Goal: Task Accomplishment & Management: Manage account settings

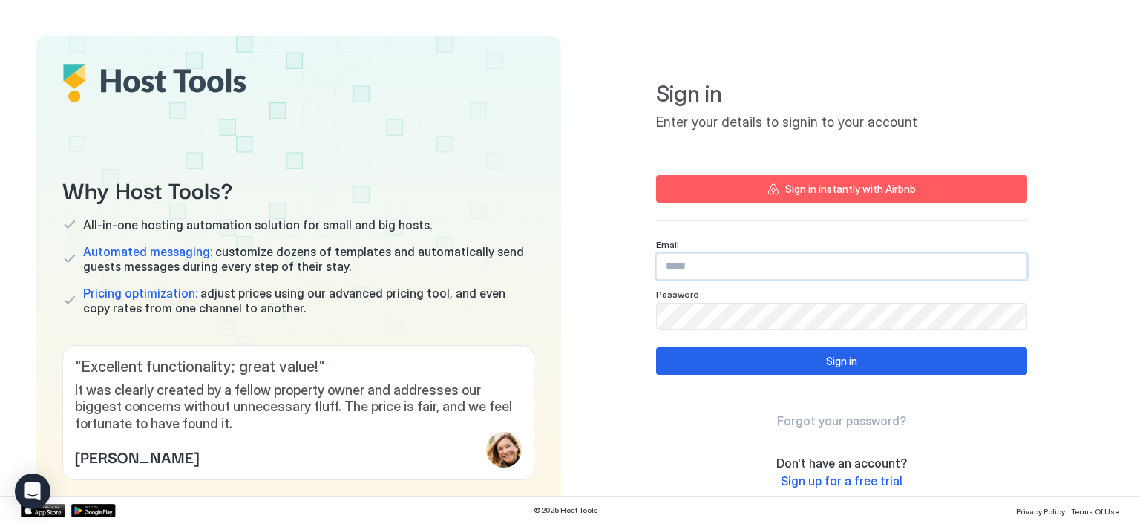
click at [673, 269] on input "Input Field" at bounding box center [842, 266] width 370 height 25
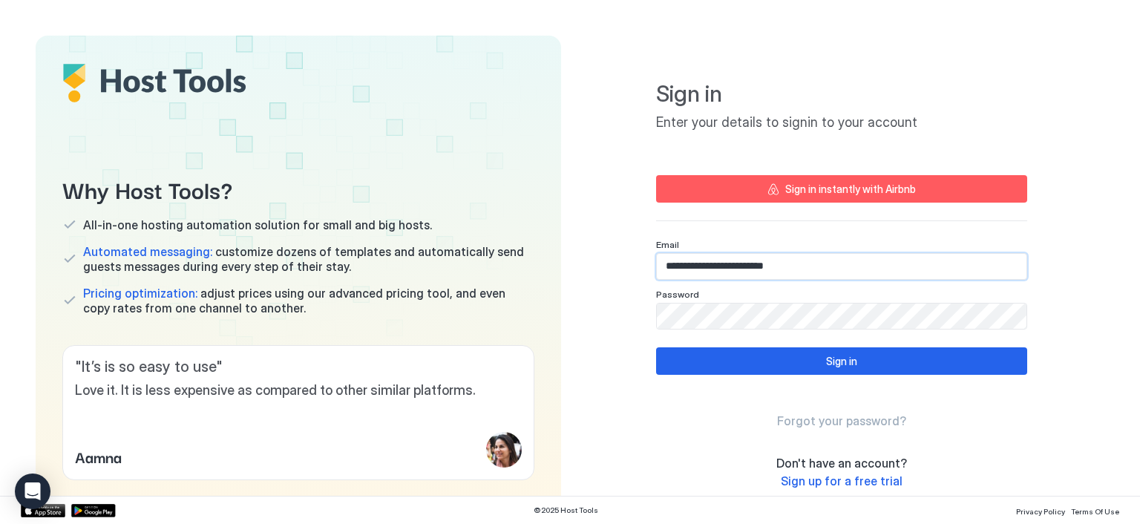
type input "**********"
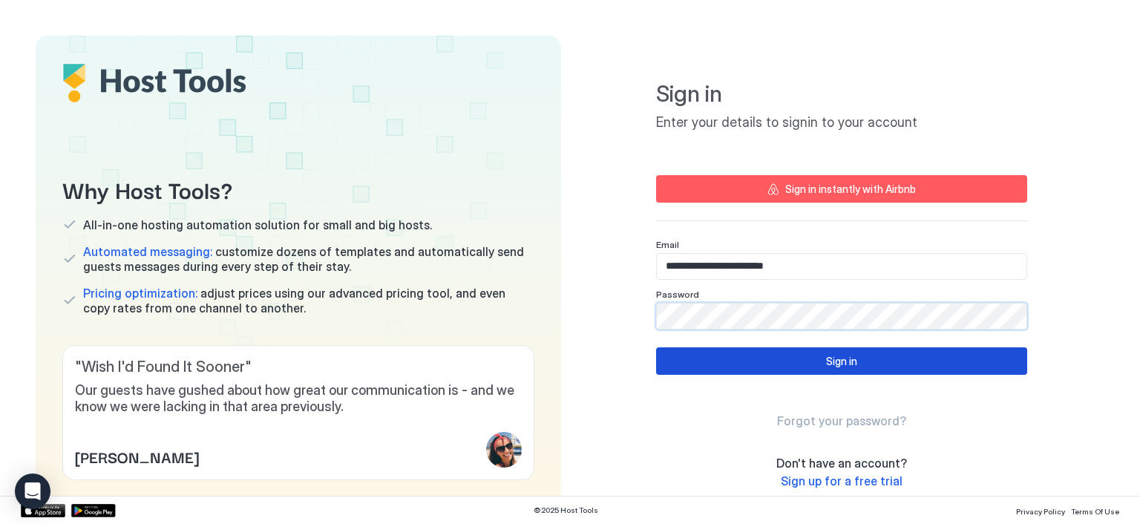
click at [876, 361] on button "Sign in" at bounding box center [841, 360] width 371 height 27
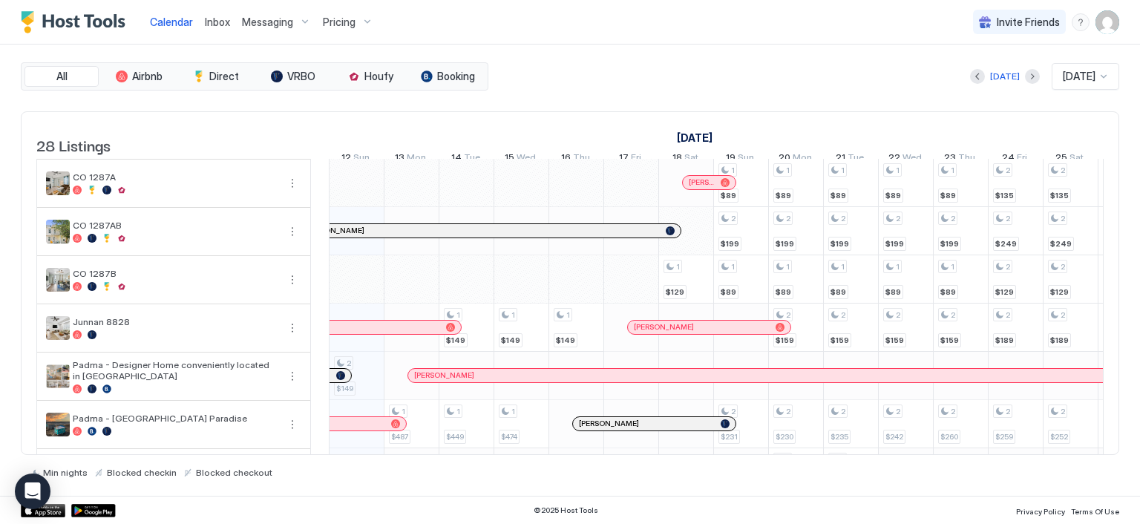
scroll to position [1072, 0]
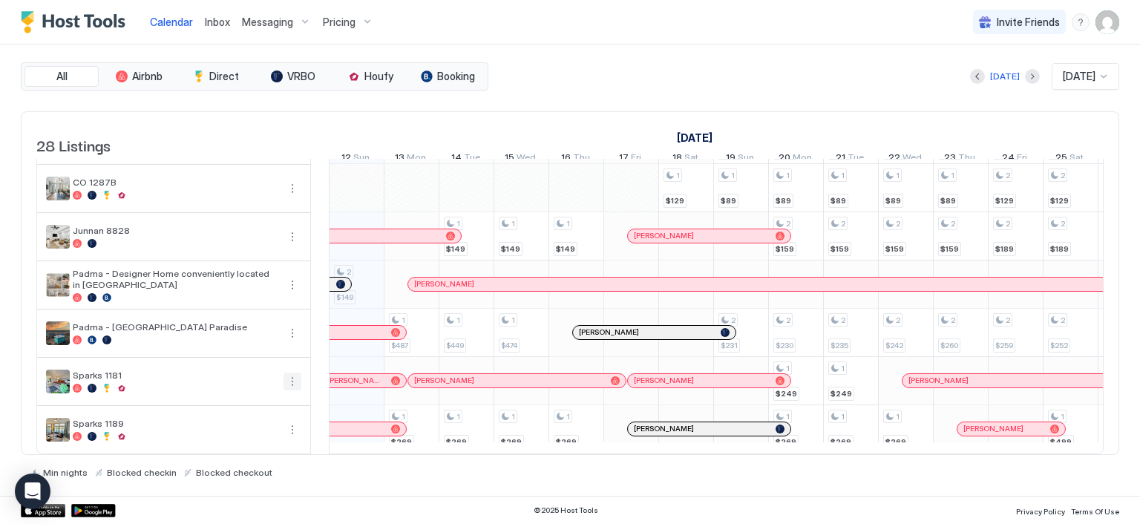
click at [292, 374] on button "More options" at bounding box center [292, 381] width 18 height 18
click at [188, 379] on div at bounding box center [570, 262] width 1140 height 524
click at [286, 372] on button "More options" at bounding box center [292, 381] width 18 height 18
click at [263, 439] on span "Listing Settings" at bounding box center [267, 438] width 66 height 11
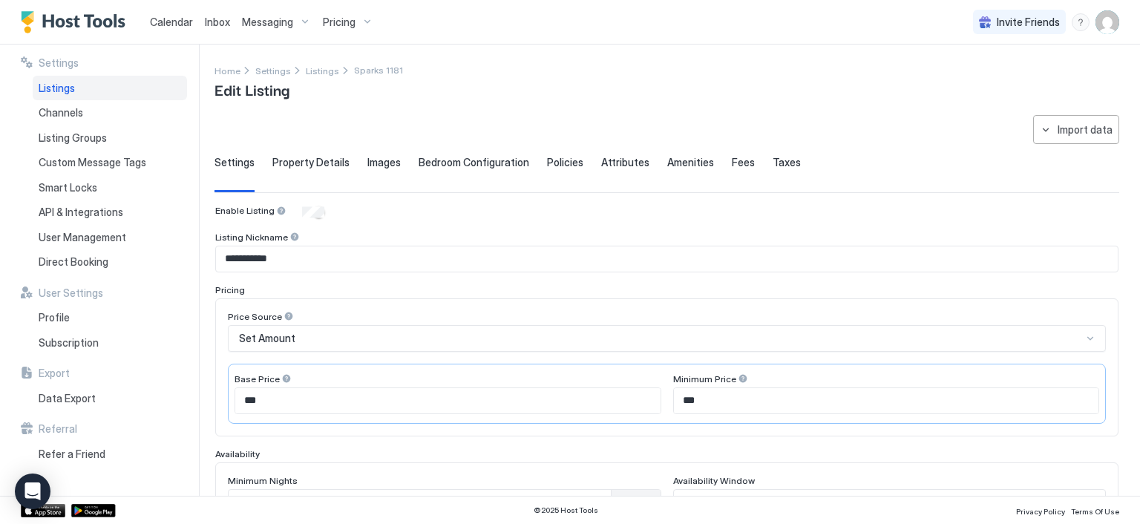
drag, startPoint x: 65, startPoint y: 88, endPoint x: 192, endPoint y: 128, distance: 133.8
click at [65, 88] on span "Listings" at bounding box center [57, 88] width 36 height 13
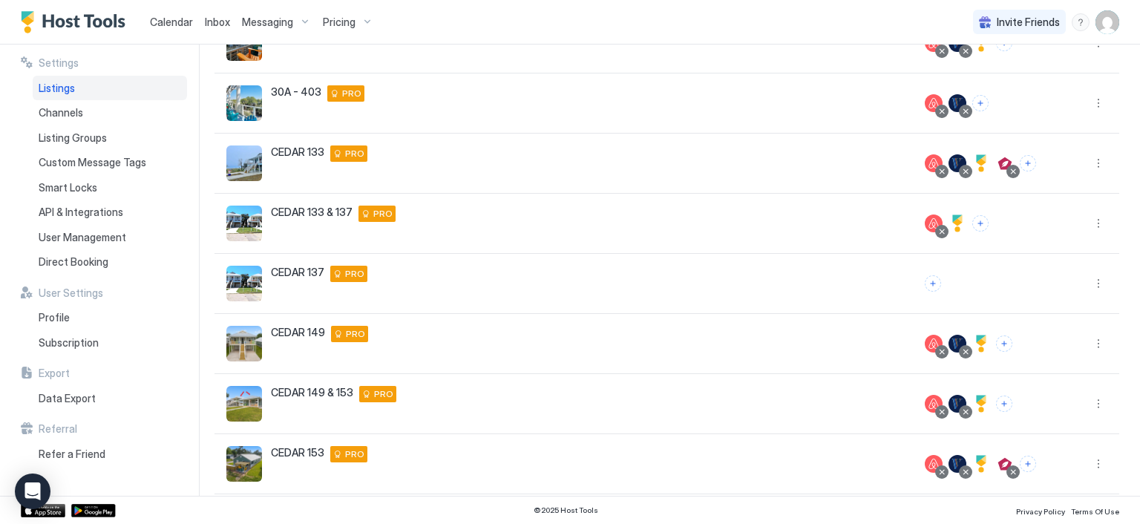
scroll to position [341, 0]
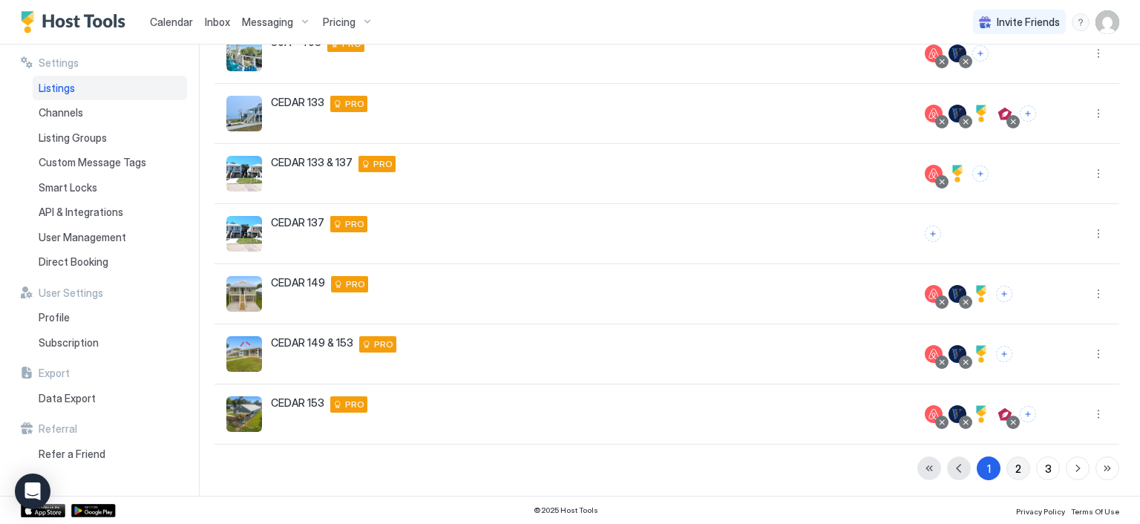
click at [1015, 462] on div "2" at bounding box center [1018, 469] width 6 height 16
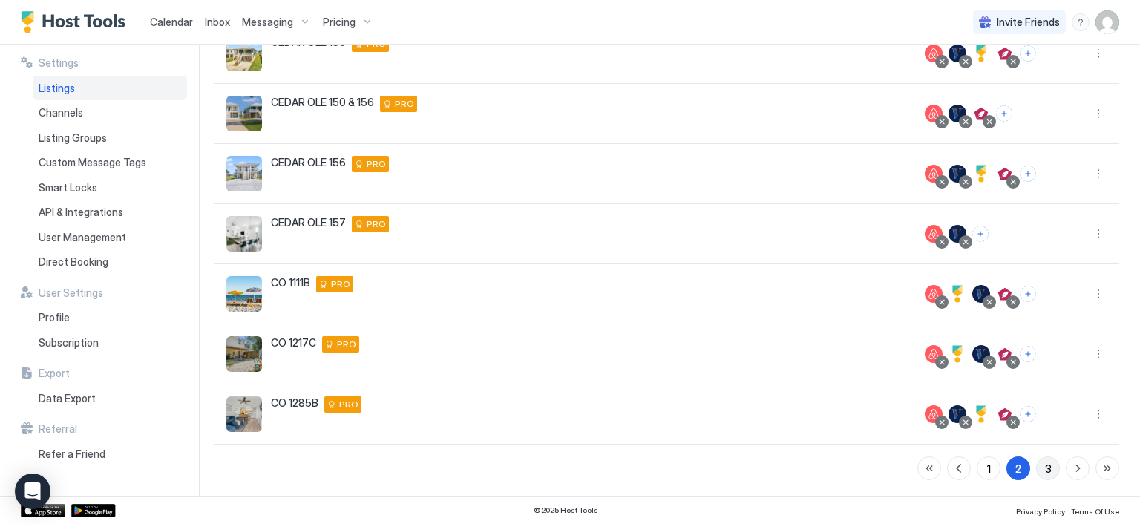
click at [1045, 470] on div "3" at bounding box center [1048, 469] width 7 height 16
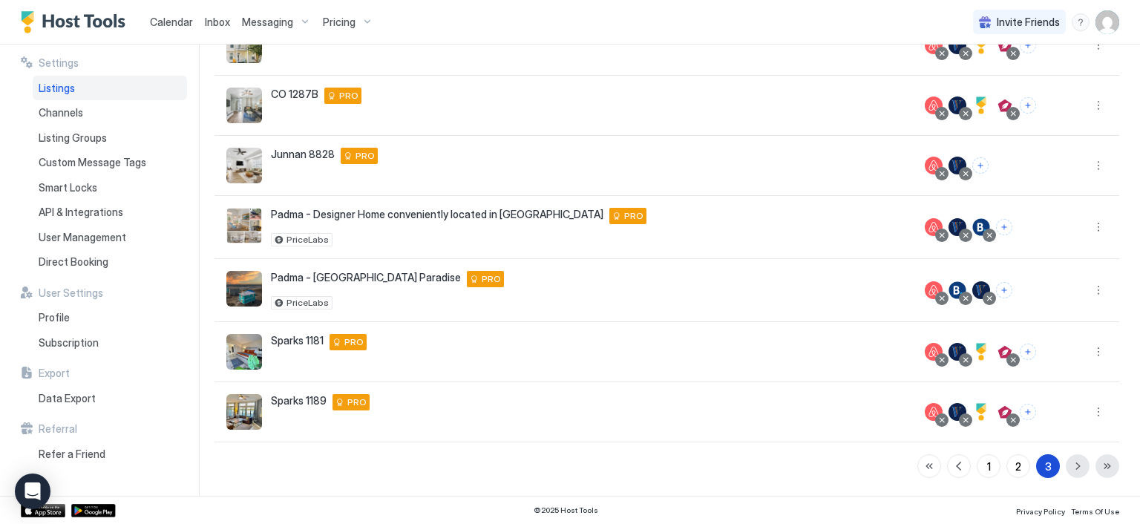
scroll to position [227, 0]
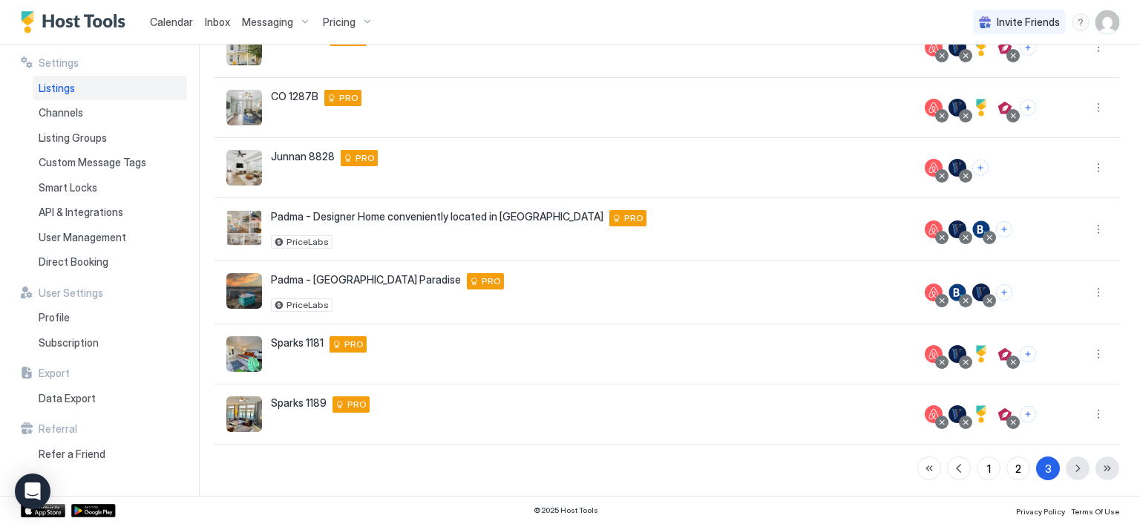
click at [1009, 360] on div at bounding box center [1012, 361] width 7 height 7
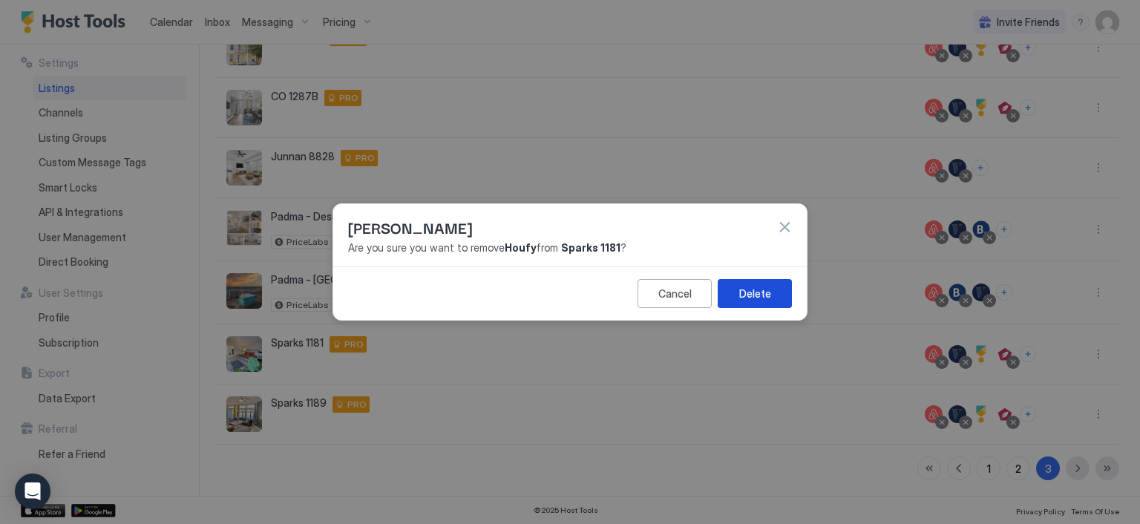
click at [770, 296] on button "Delete" at bounding box center [755, 293] width 74 height 29
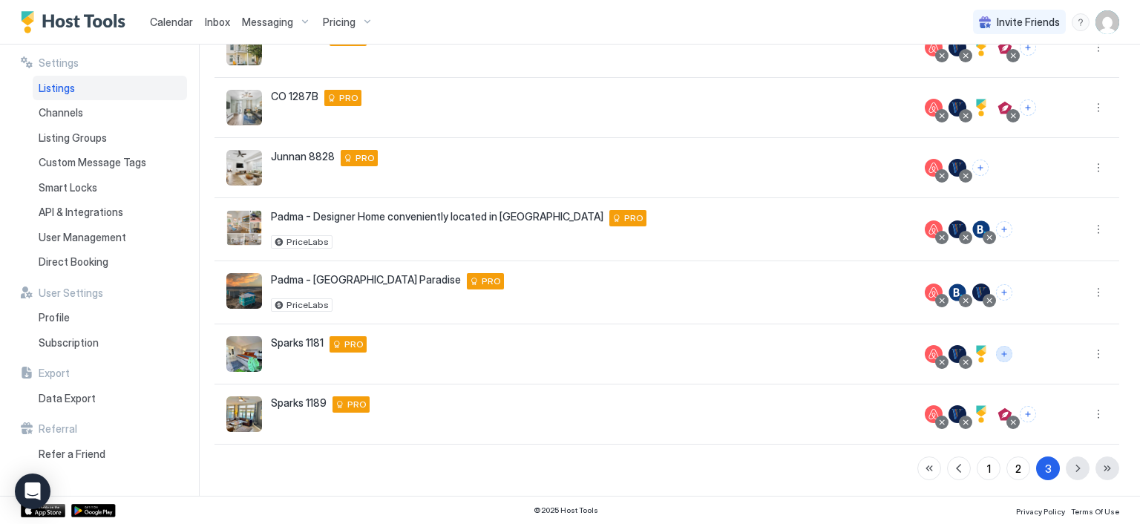
click at [996, 354] on button "Connect channels" at bounding box center [1004, 354] width 16 height 16
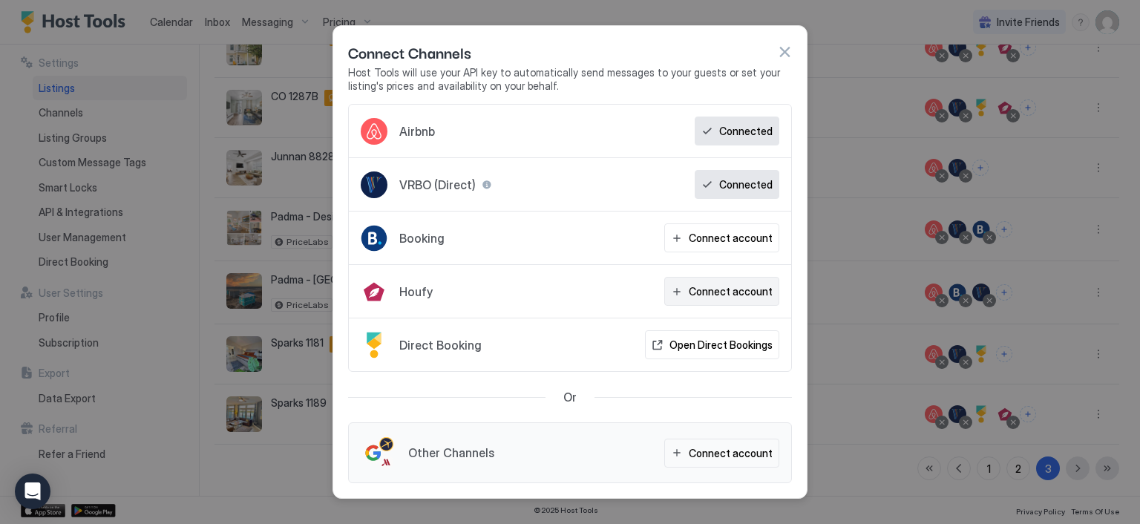
click at [727, 295] on div "Connect account" at bounding box center [731, 291] width 84 height 16
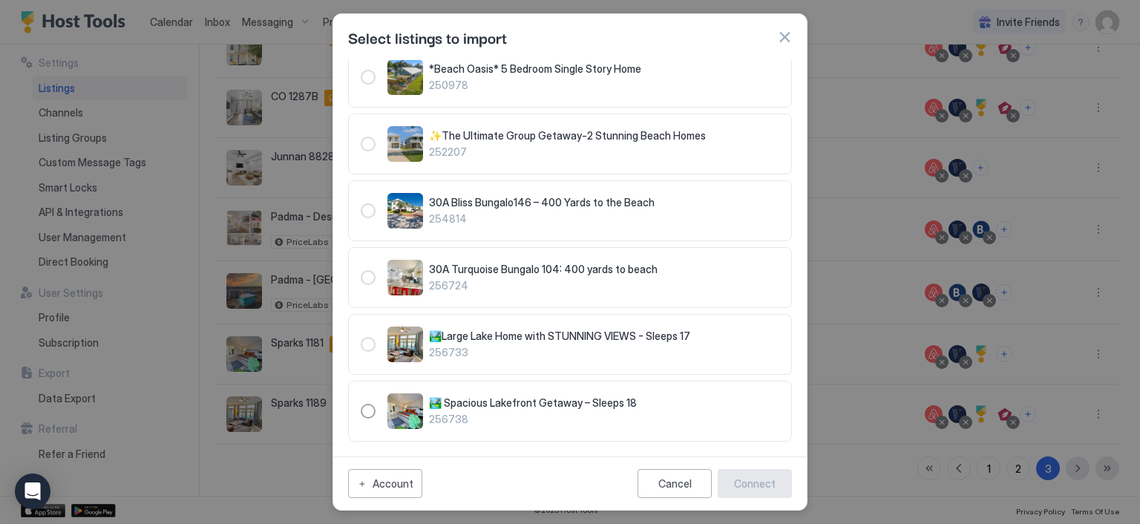
scroll to position [668, 0]
click at [364, 404] on div "256738" at bounding box center [368, 411] width 15 height 15
click at [751, 487] on div "Connect" at bounding box center [755, 484] width 42 height 16
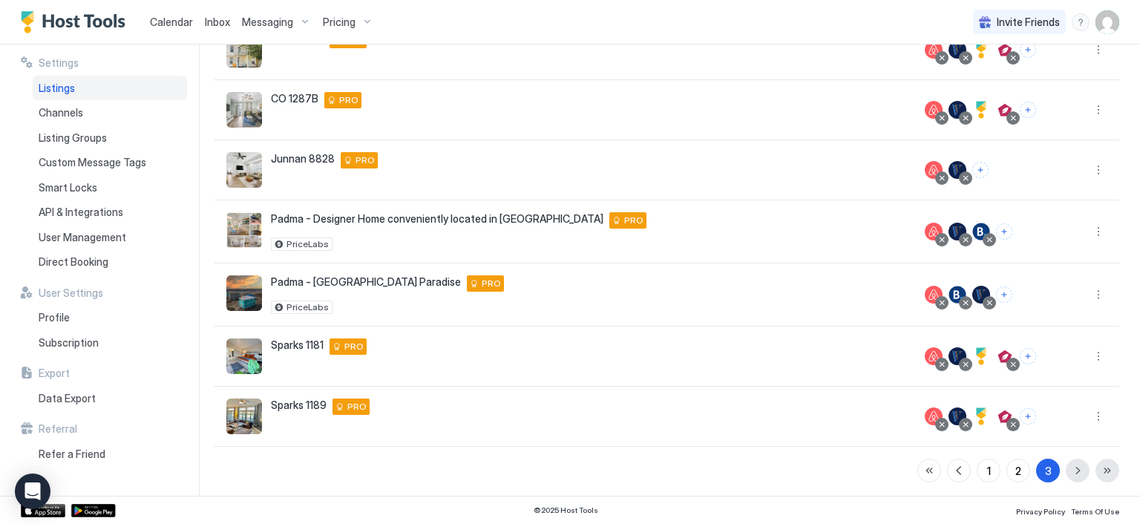
scroll to position [227, 0]
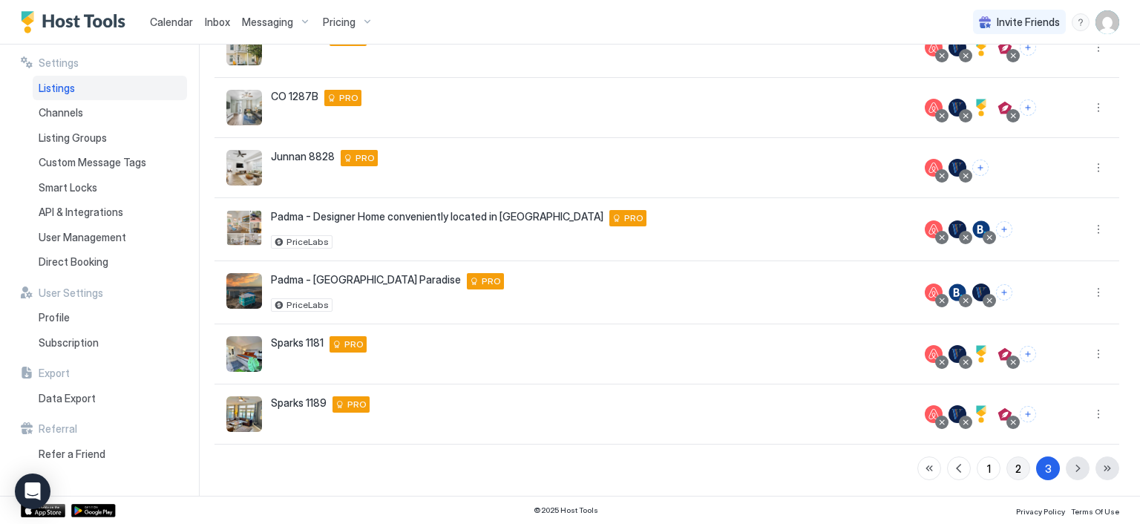
click at [1006, 466] on button "2" at bounding box center [1018, 468] width 24 height 24
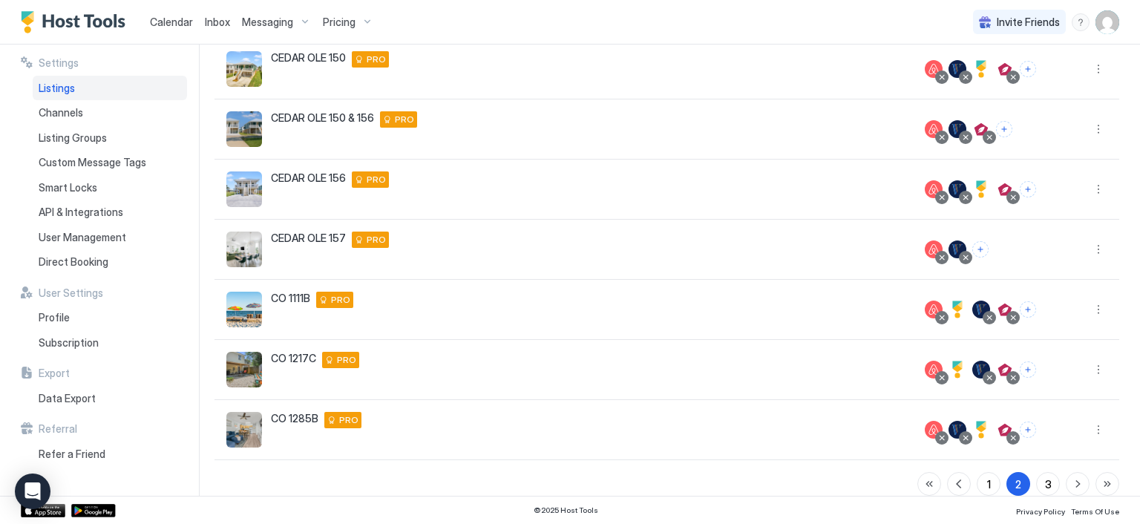
scroll to position [341, 0]
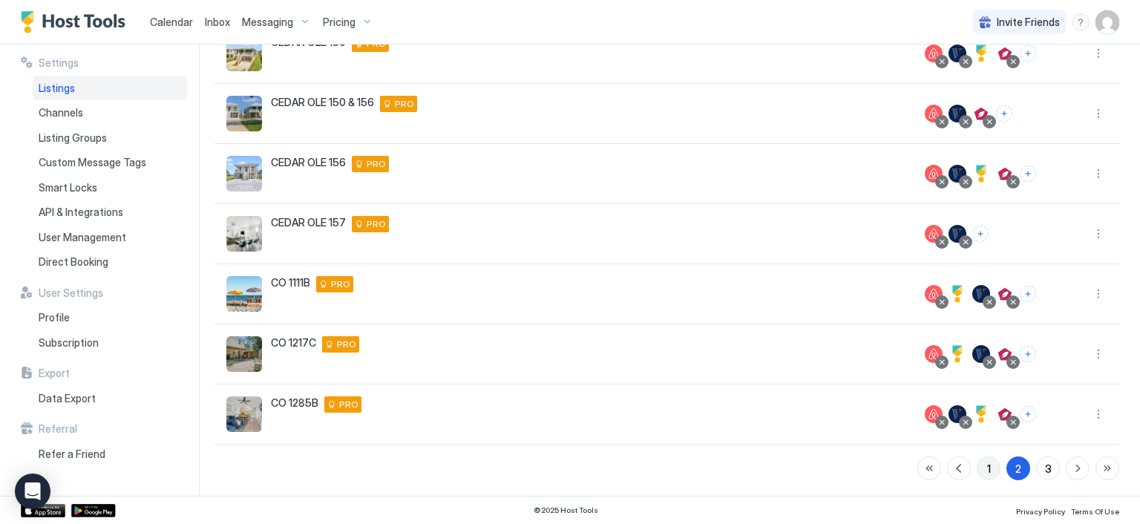
click at [987, 471] on div "1" at bounding box center [989, 469] width 4 height 16
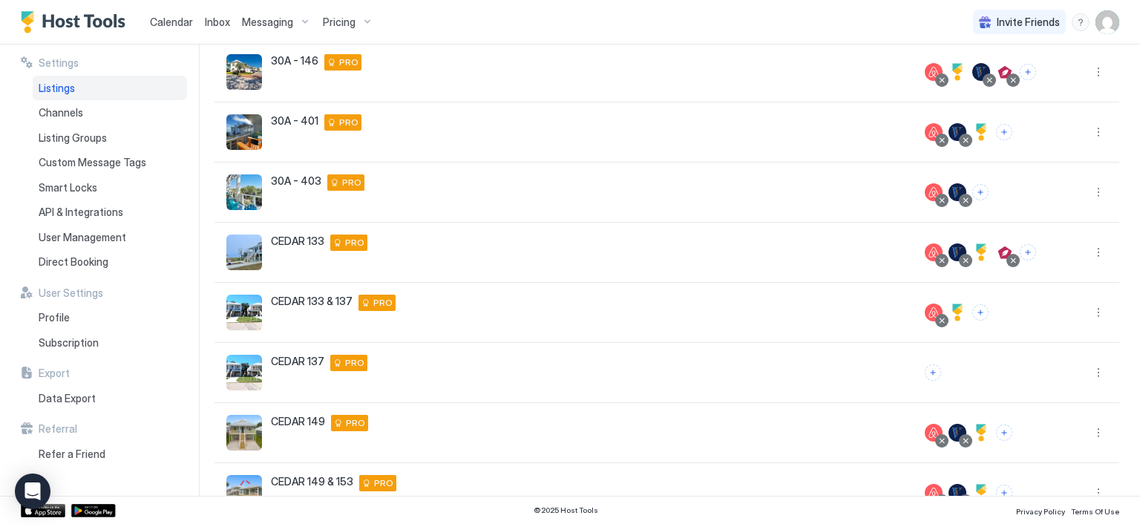
scroll to position [193, 0]
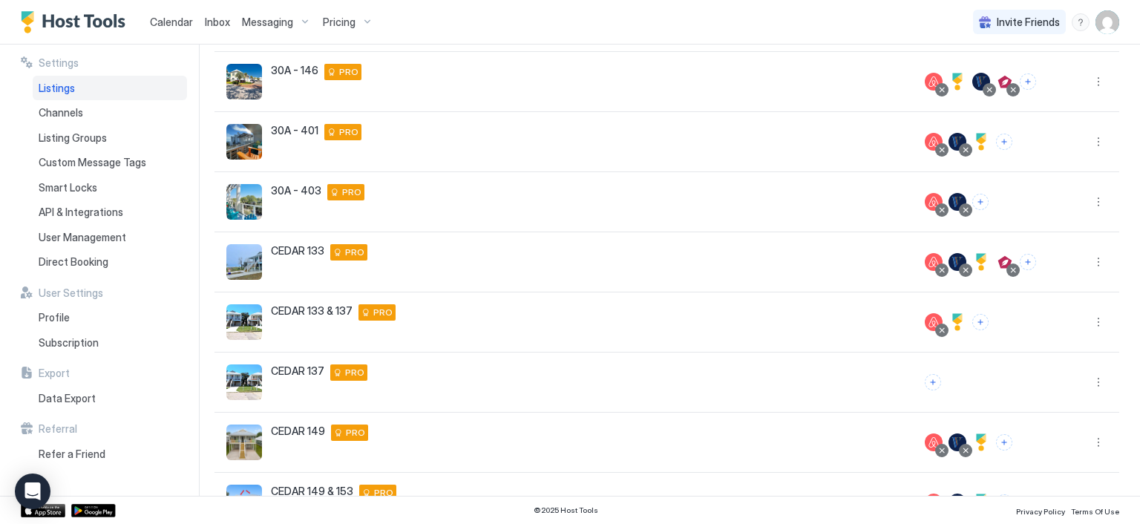
click at [180, 25] on span "Calendar" at bounding box center [171, 22] width 43 height 13
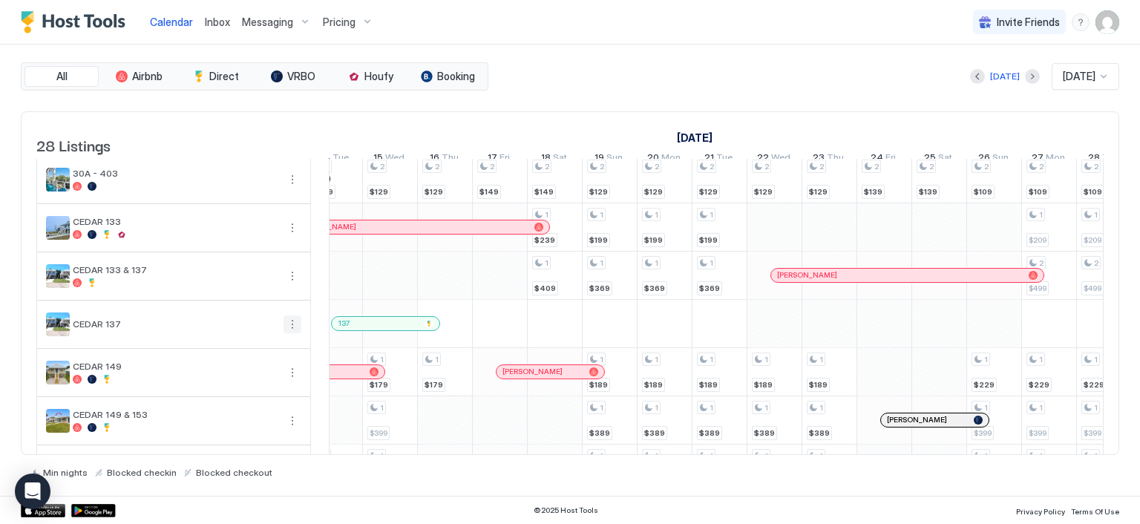
click at [289, 333] on button "More options" at bounding box center [292, 324] width 18 height 18
click at [256, 396] on span "Listing Settings" at bounding box center [267, 401] width 66 height 11
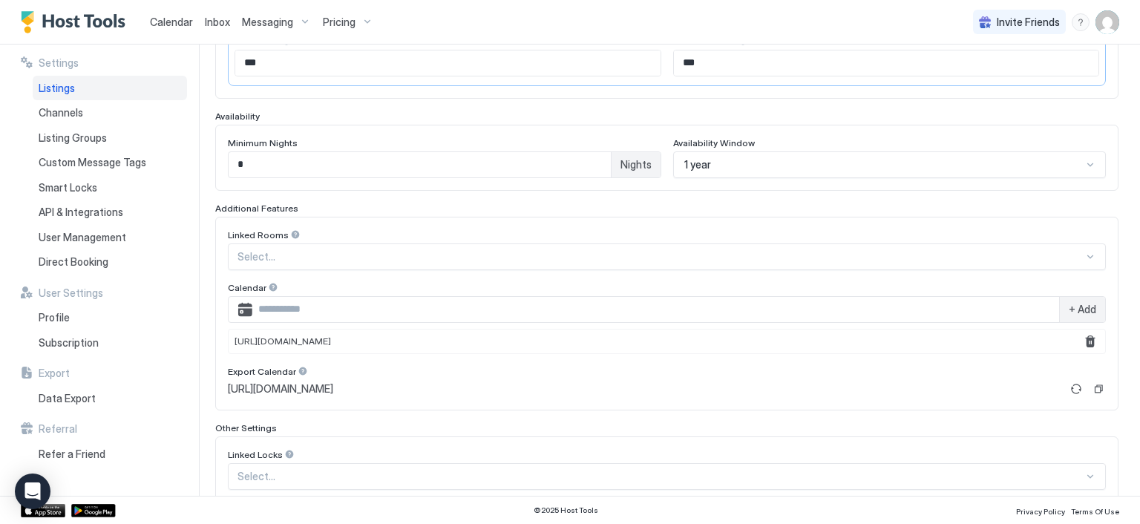
click at [433, 470] on div "**********" at bounding box center [666, 193] width 904 height 750
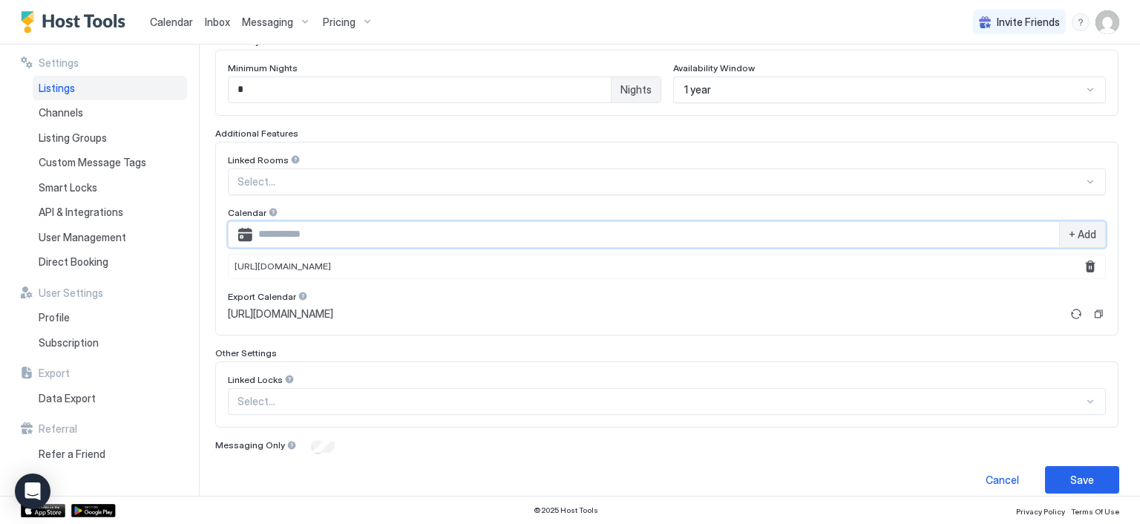
click at [706, 240] on input "Input Field" at bounding box center [655, 234] width 807 height 25
paste input "**********"
type input "**********"
click at [1068, 232] on span "+ Add" at bounding box center [1081, 234] width 27 height 13
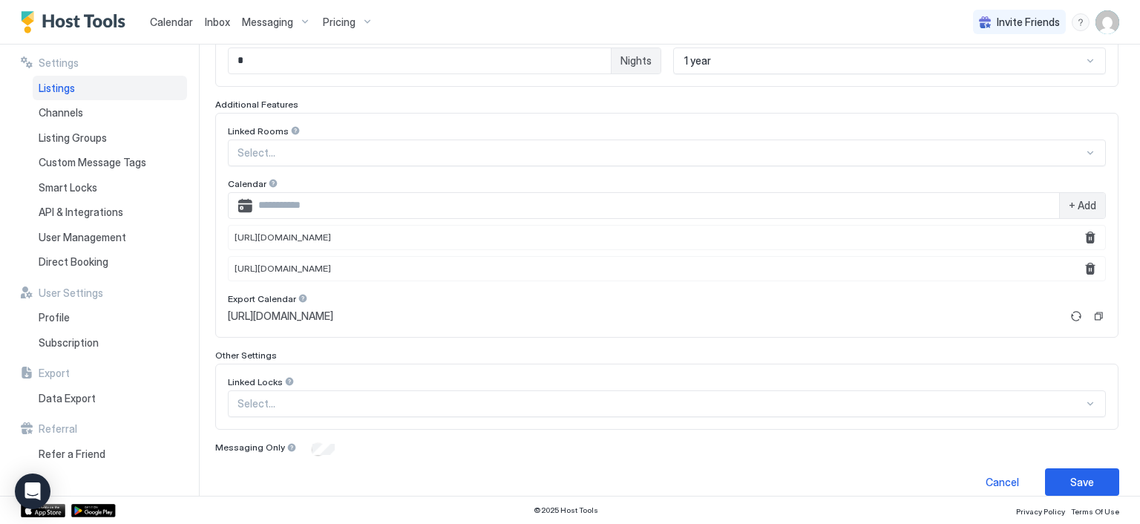
scroll to position [414, 0]
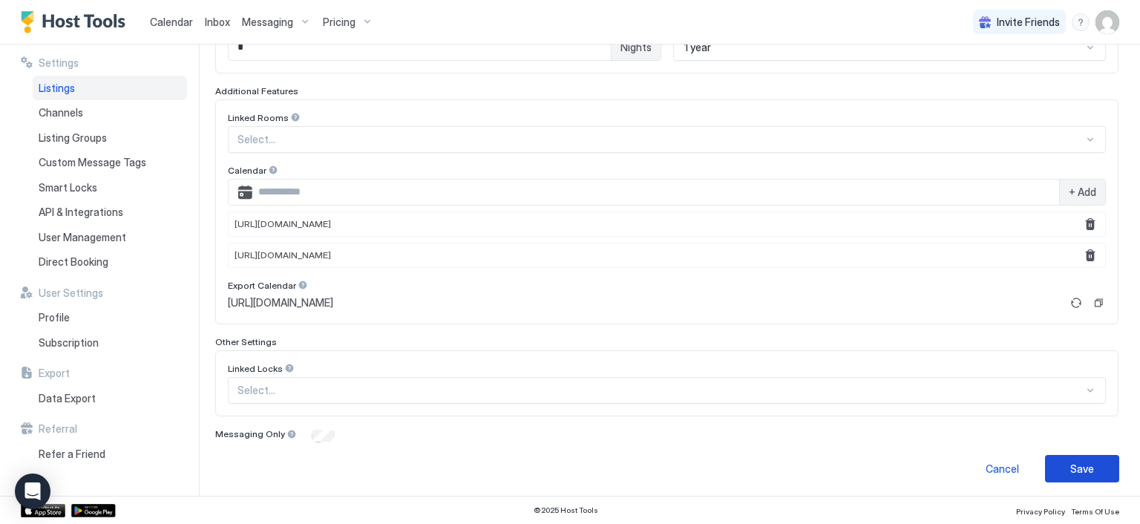
click at [1057, 462] on button "Save" at bounding box center [1082, 468] width 74 height 27
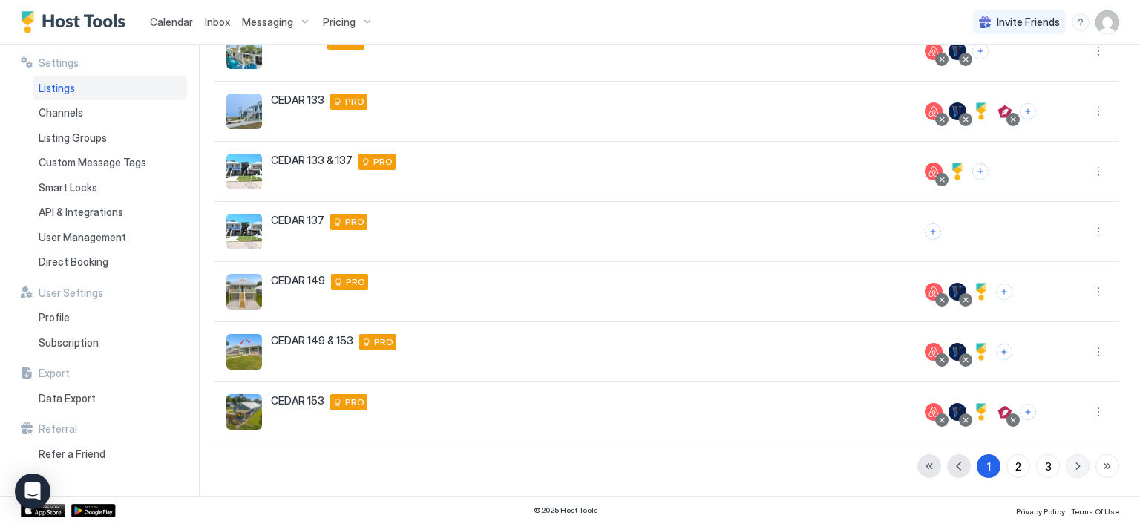
scroll to position [341, 0]
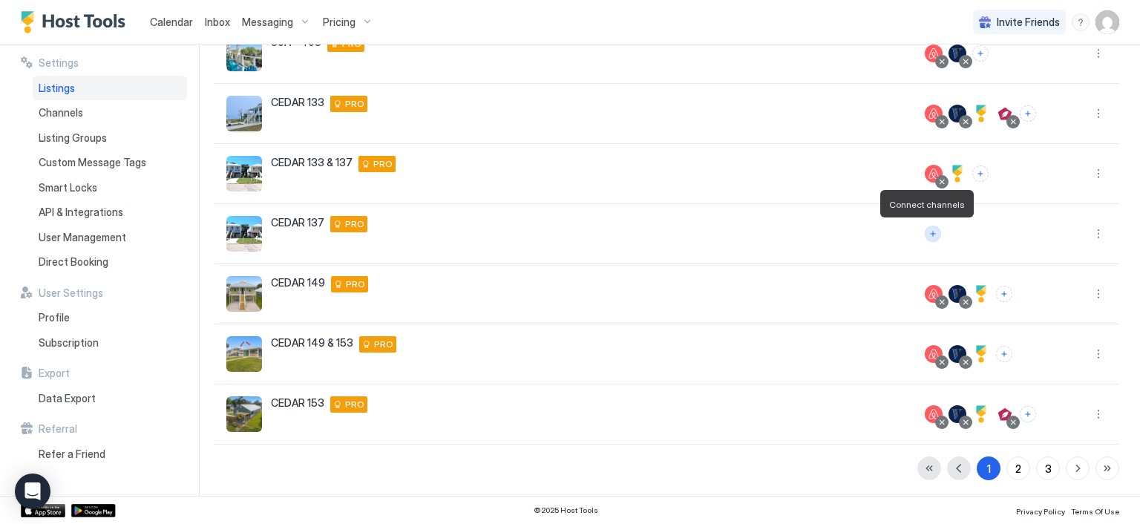
click at [925, 233] on button "Connect channels" at bounding box center [933, 234] width 16 height 16
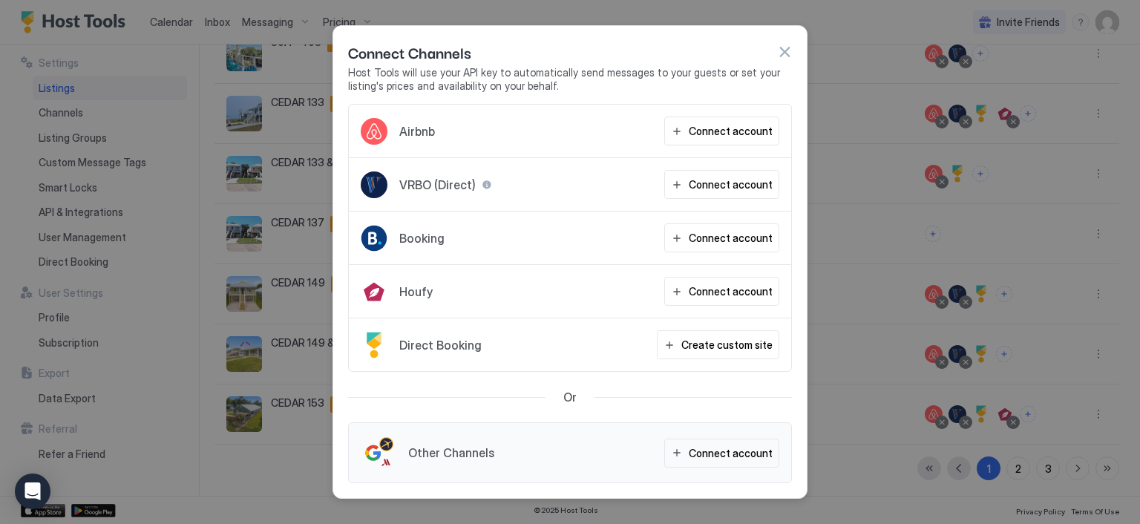
click at [280, 240] on div at bounding box center [570, 262] width 1140 height 524
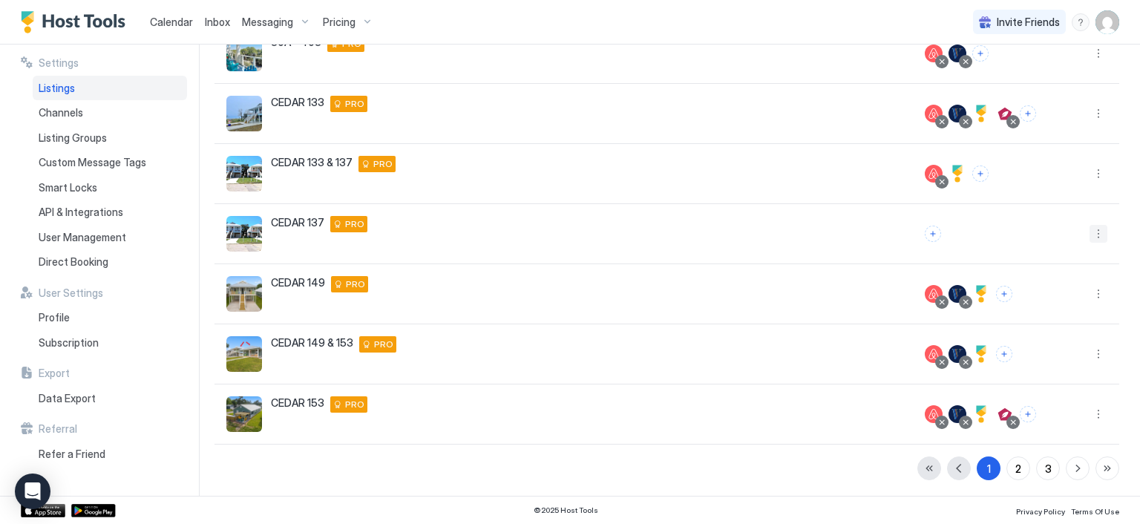
click at [1089, 236] on button "More options" at bounding box center [1098, 234] width 18 height 18
click at [1043, 300] on span "Listing Settings" at bounding box center [1053, 300] width 66 height 11
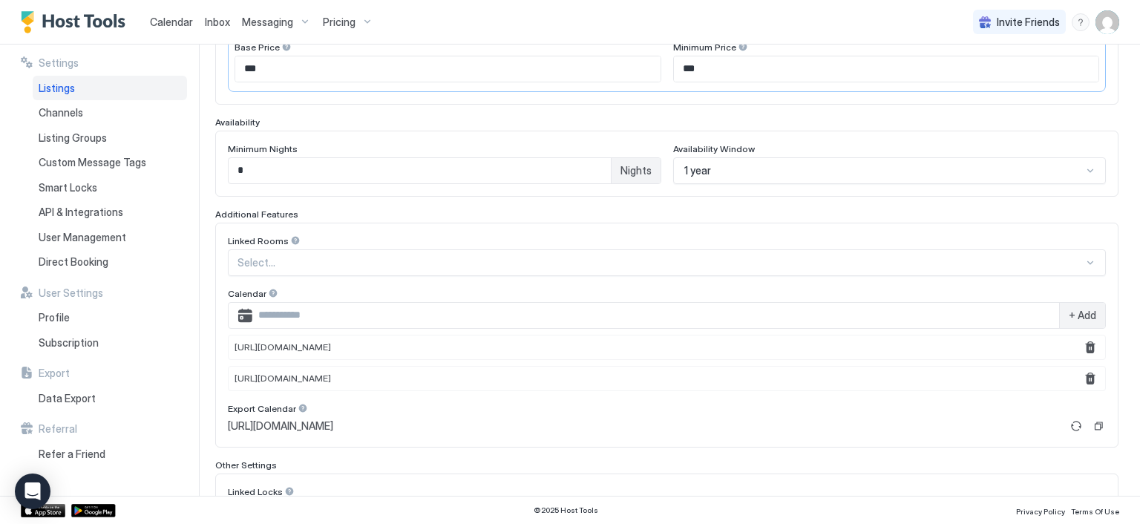
scroll to position [367, 0]
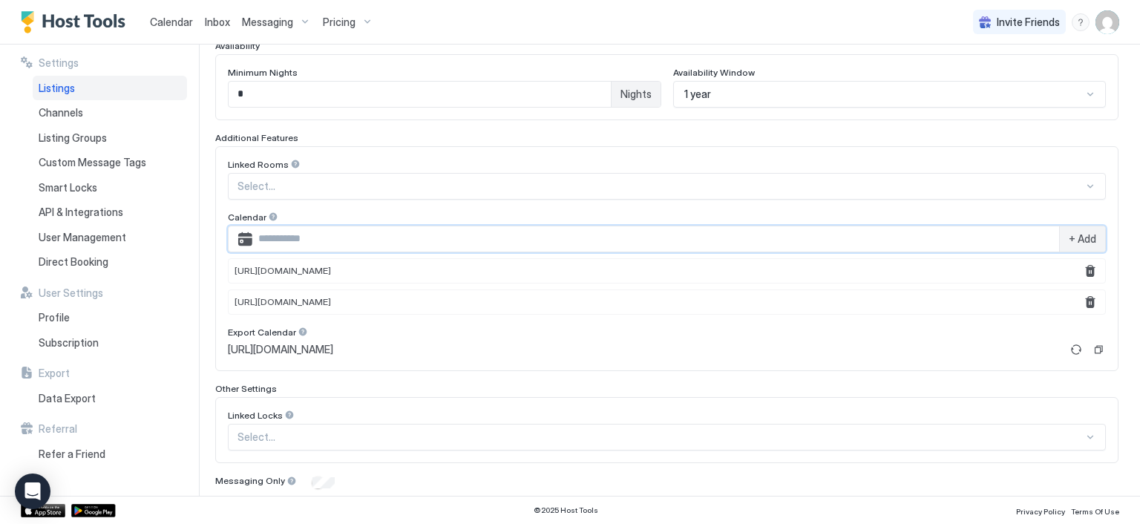
click at [508, 241] on input "Input Field" at bounding box center [655, 238] width 807 height 25
paste input "**********"
type input "**********"
click at [1068, 234] on span "+ Add" at bounding box center [1081, 238] width 27 height 13
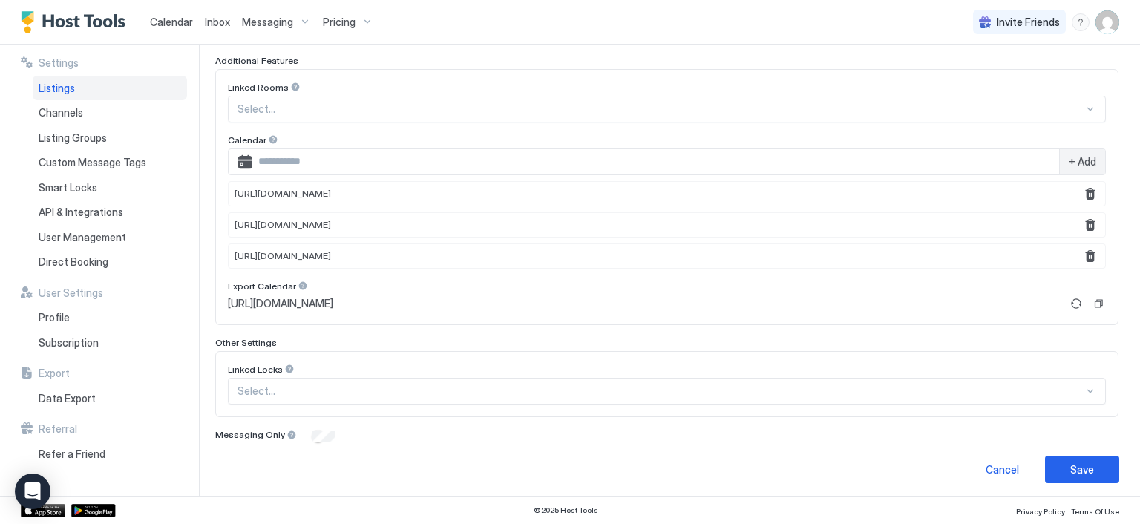
scroll to position [445, 0]
click at [1058, 469] on button "Save" at bounding box center [1082, 468] width 74 height 27
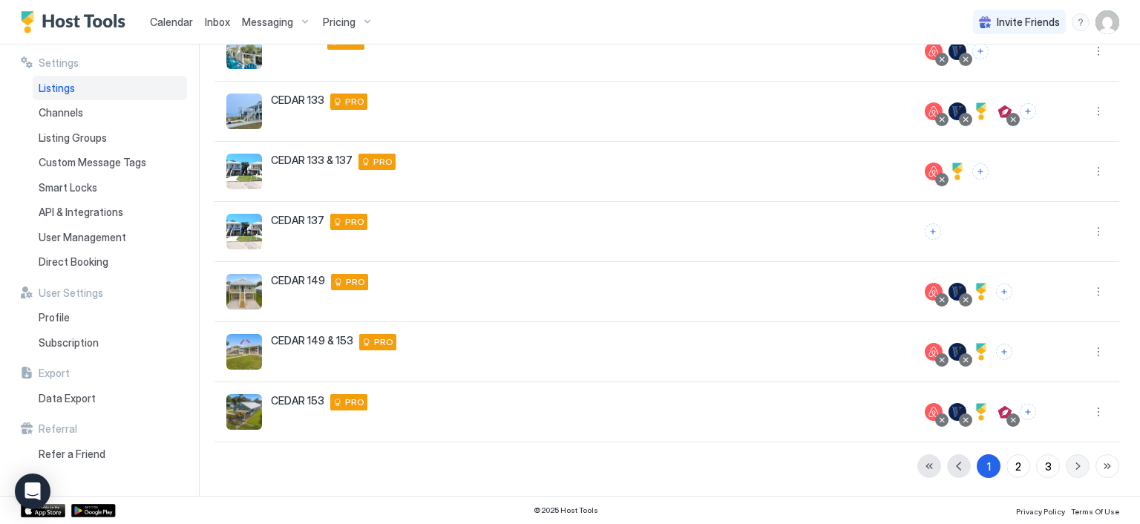
scroll to position [341, 0]
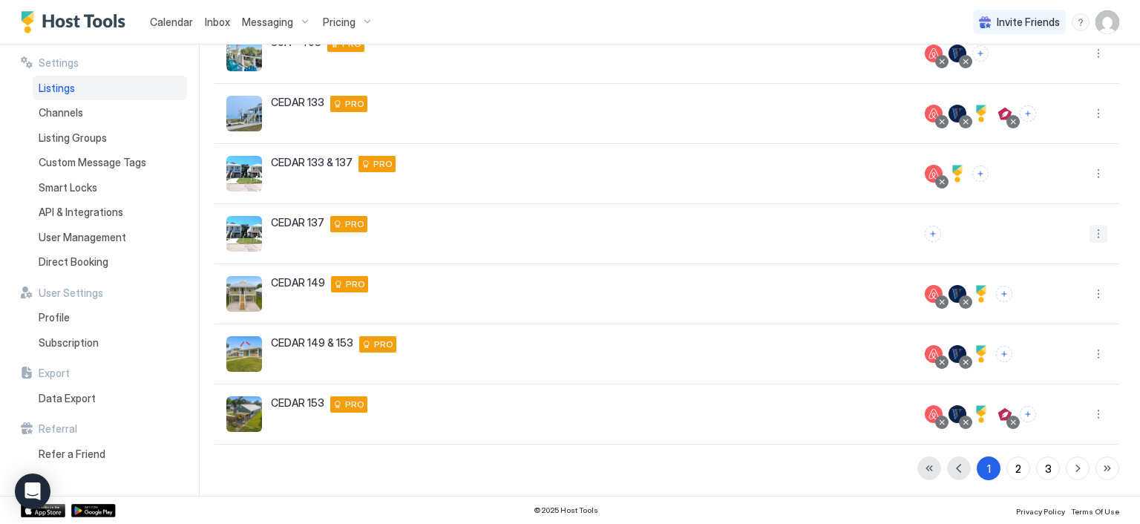
click at [1089, 237] on button "More options" at bounding box center [1098, 234] width 18 height 18
click at [1033, 301] on span "Listing Settings" at bounding box center [1053, 300] width 66 height 11
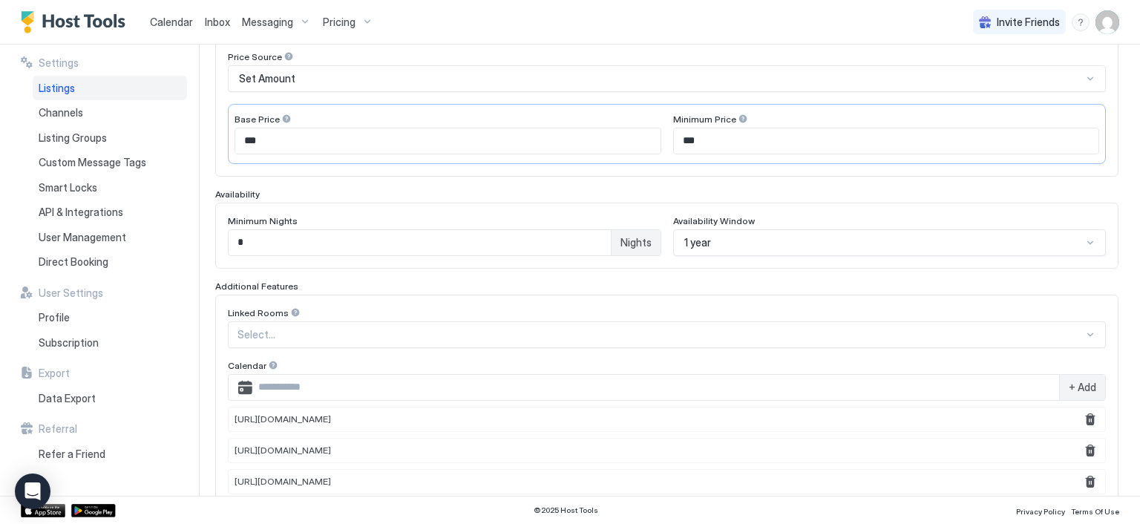
scroll to position [367, 0]
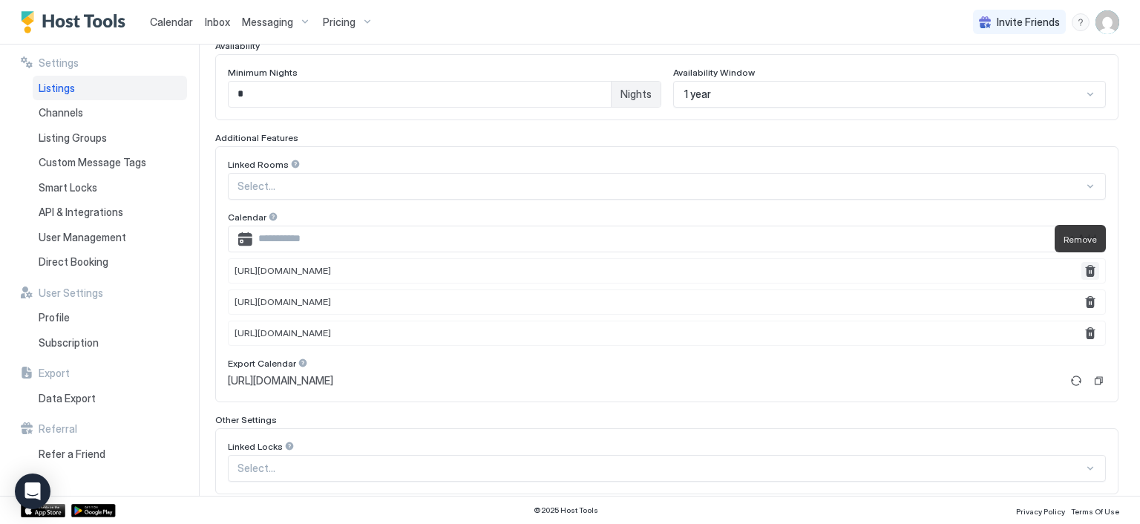
click at [1081, 269] on button "Remove" at bounding box center [1090, 271] width 18 height 18
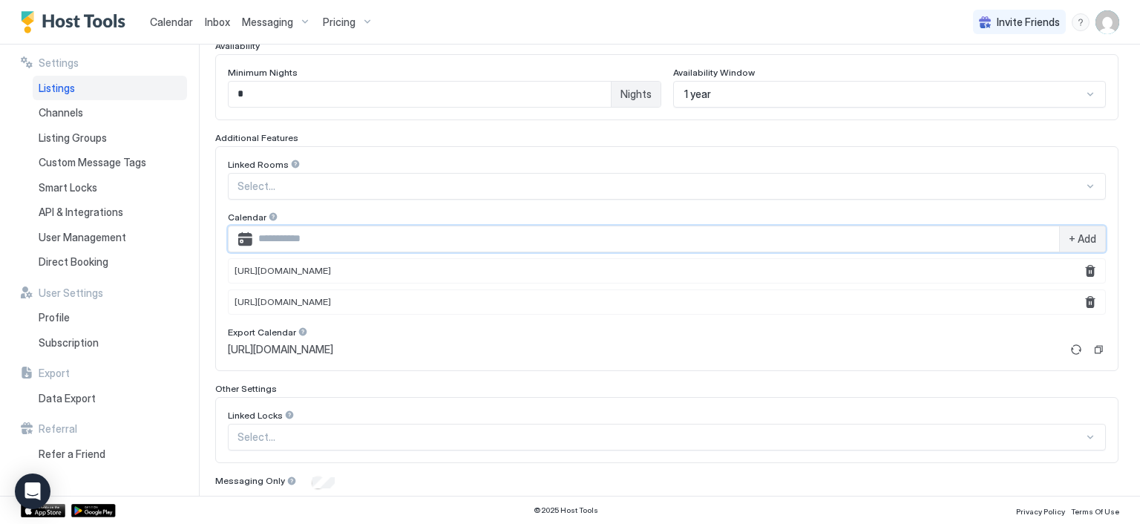
click at [631, 232] on input "Input Field" at bounding box center [655, 238] width 807 height 25
paste input "**********"
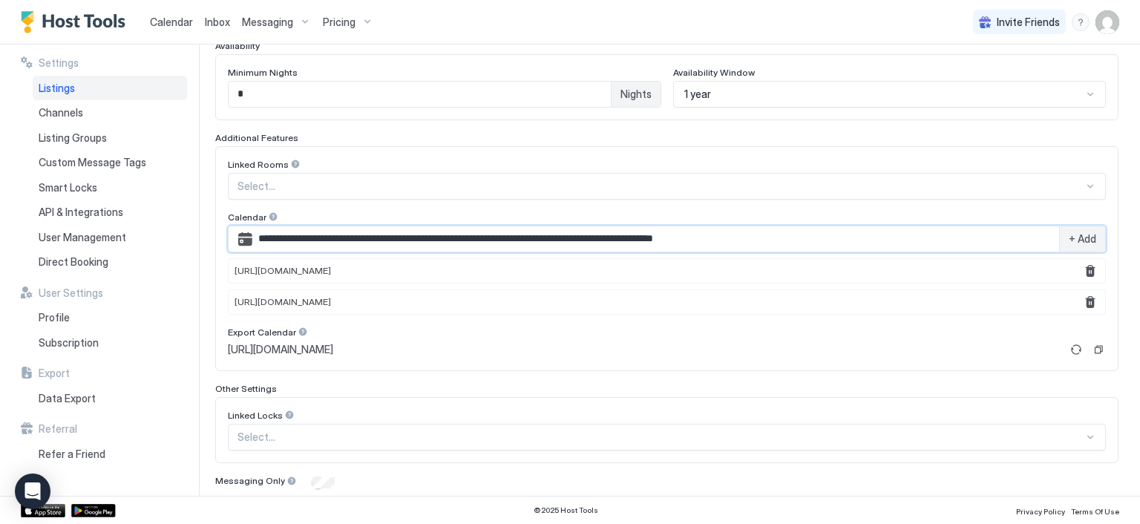
type input "**********"
click at [1068, 240] on span "+ Add" at bounding box center [1081, 238] width 27 height 13
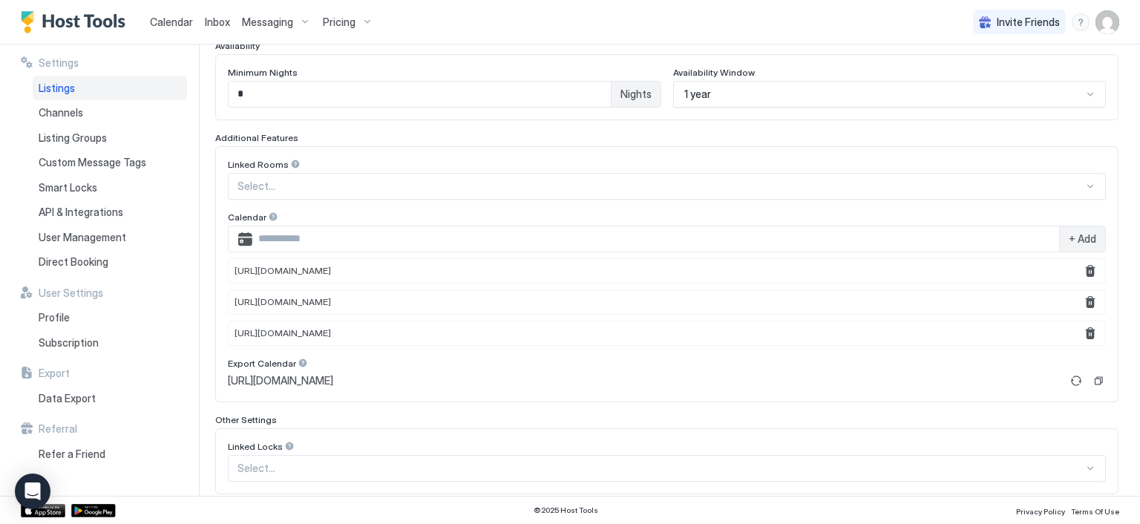
click at [172, 24] on span "Calendar" at bounding box center [171, 22] width 43 height 13
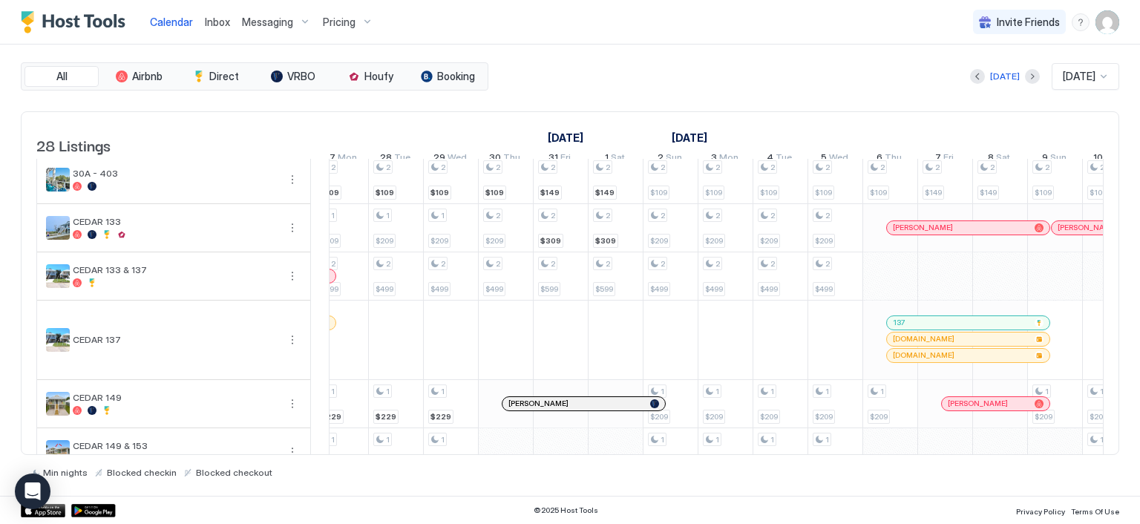
scroll to position [0, 1671]
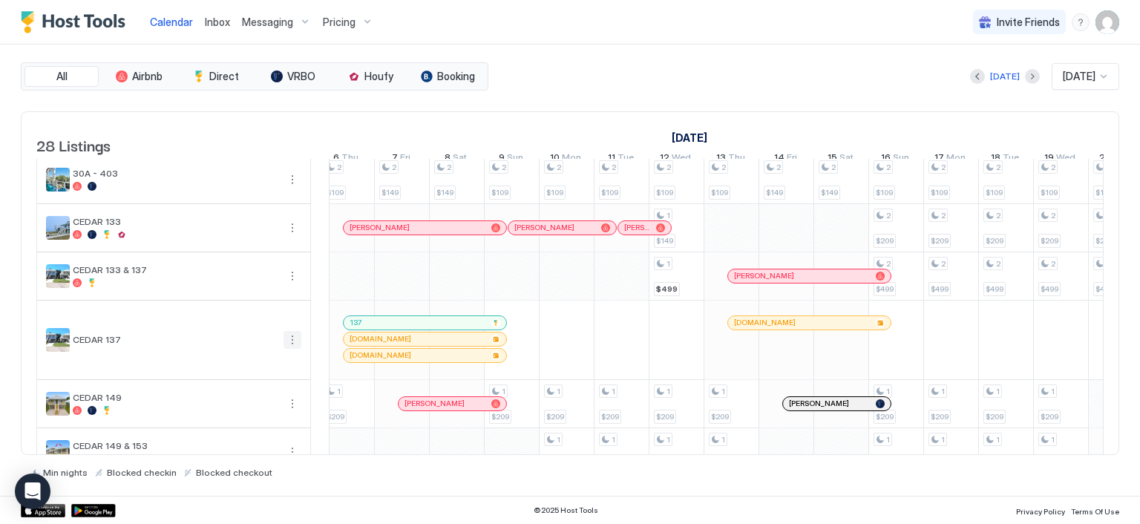
click at [288, 349] on button "More options" at bounding box center [292, 340] width 18 height 18
click at [255, 415] on span "Listing Settings" at bounding box center [267, 417] width 66 height 11
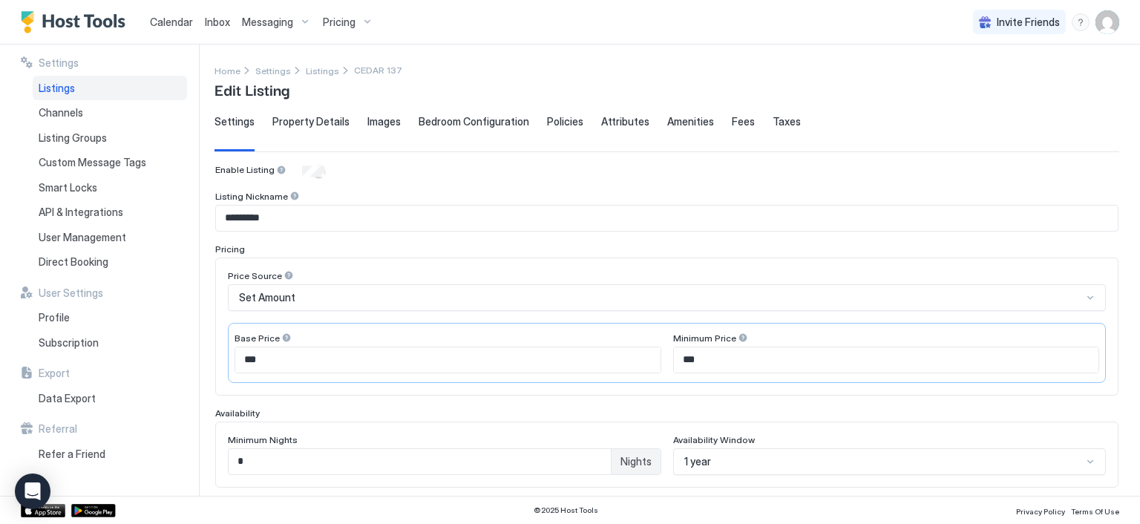
click at [177, 25] on span "Calendar" at bounding box center [171, 22] width 43 height 13
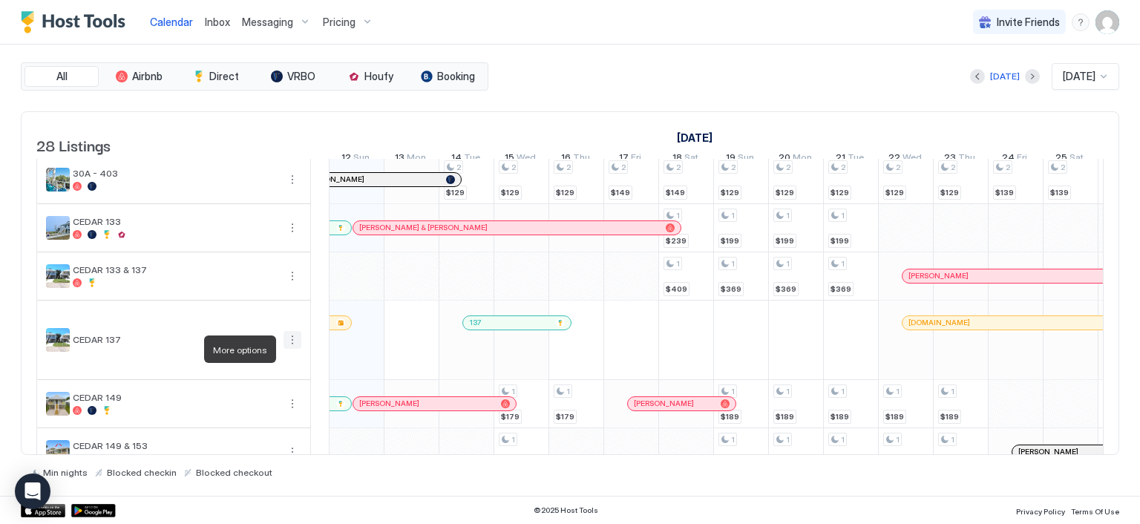
click at [293, 349] on button "More options" at bounding box center [292, 340] width 18 height 18
click at [274, 413] on span "Listing Settings" at bounding box center [267, 417] width 66 height 11
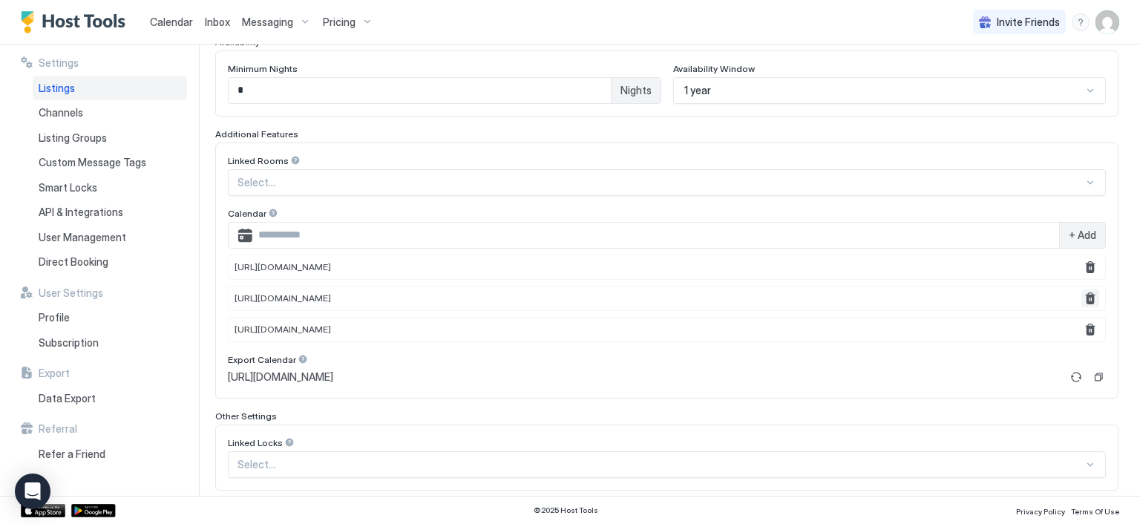
click at [1081, 295] on button "Remove" at bounding box center [1090, 298] width 18 height 18
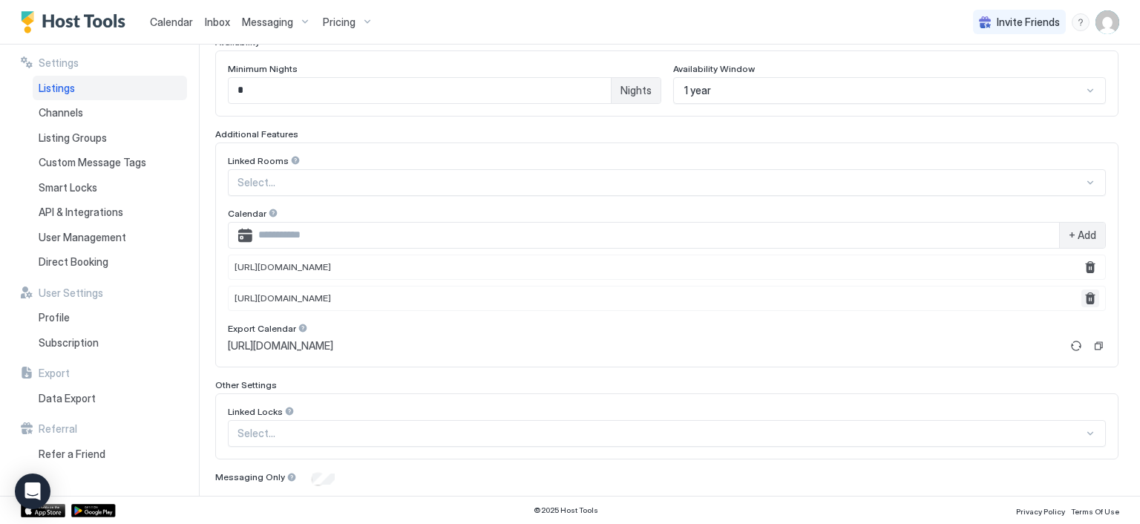
click at [1081, 292] on button "Remove" at bounding box center [1090, 298] width 18 height 18
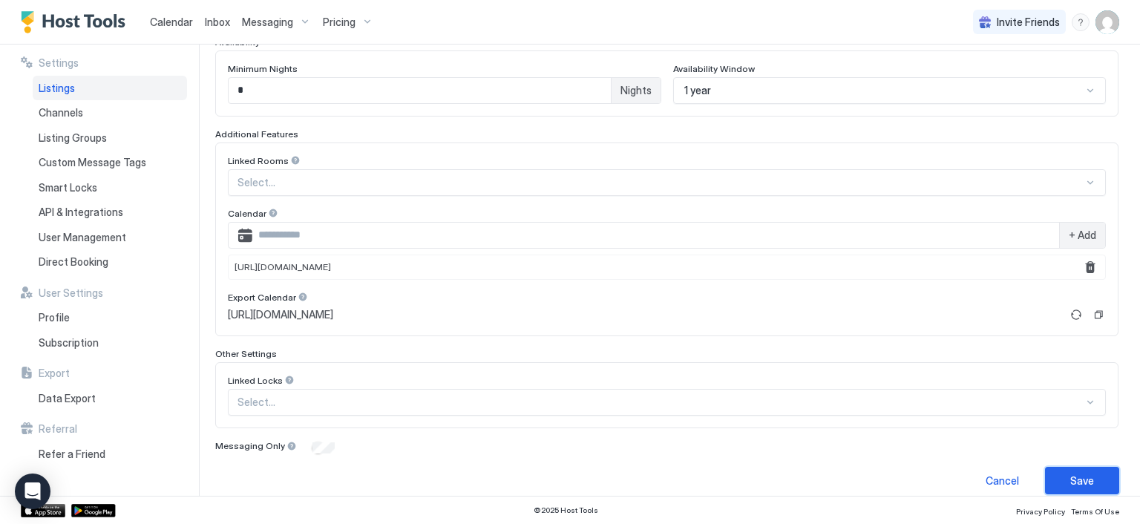
click at [1057, 474] on button "Save" at bounding box center [1082, 480] width 74 height 27
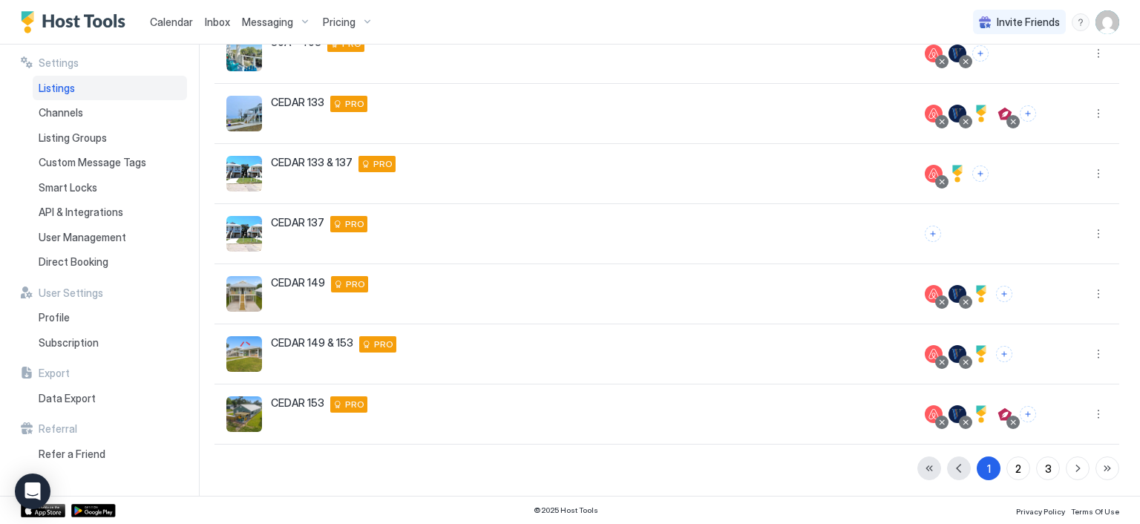
click at [154, 23] on span "Calendar" at bounding box center [171, 22] width 43 height 13
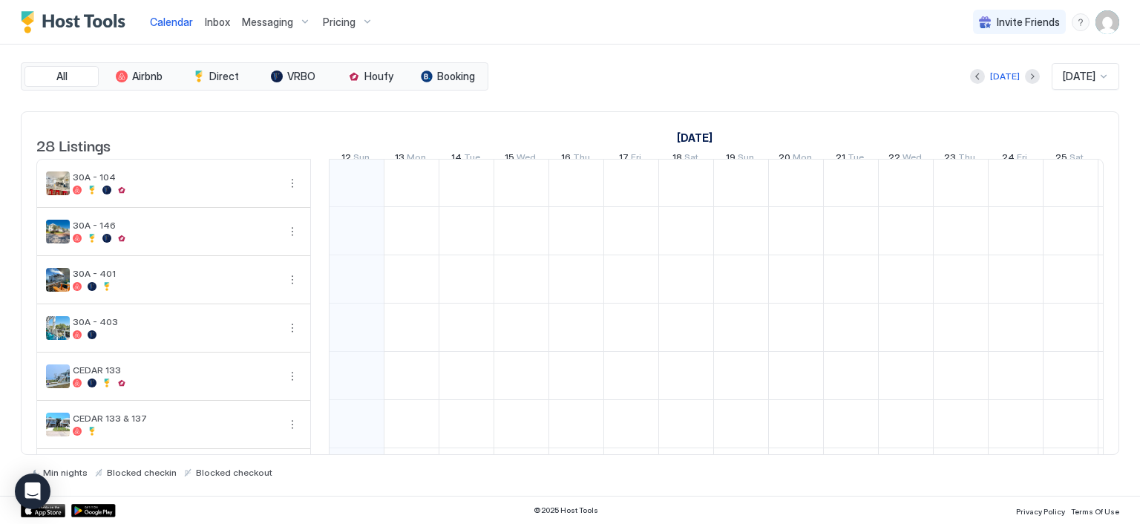
scroll to position [148, 0]
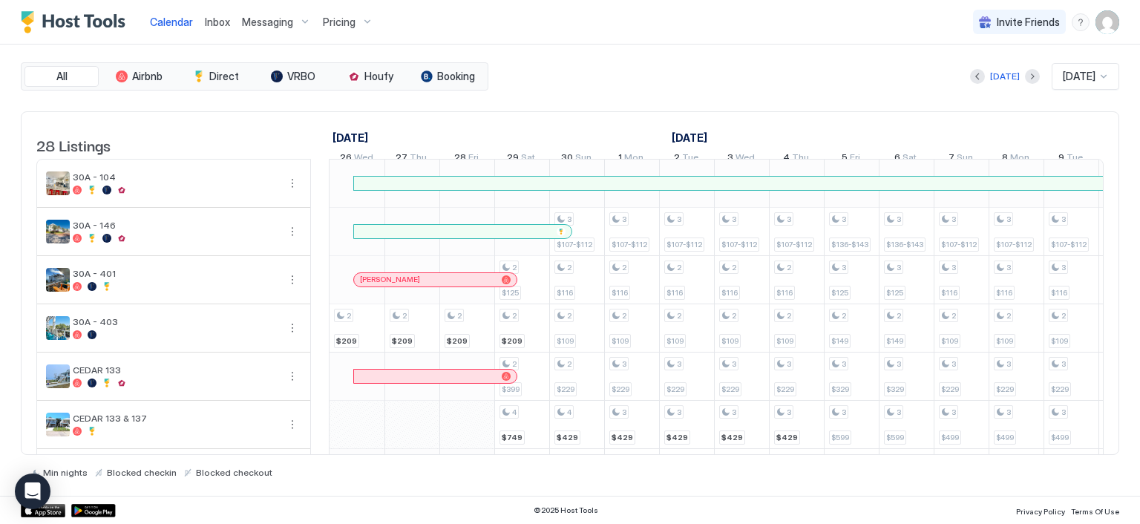
scroll to position [0, 1443]
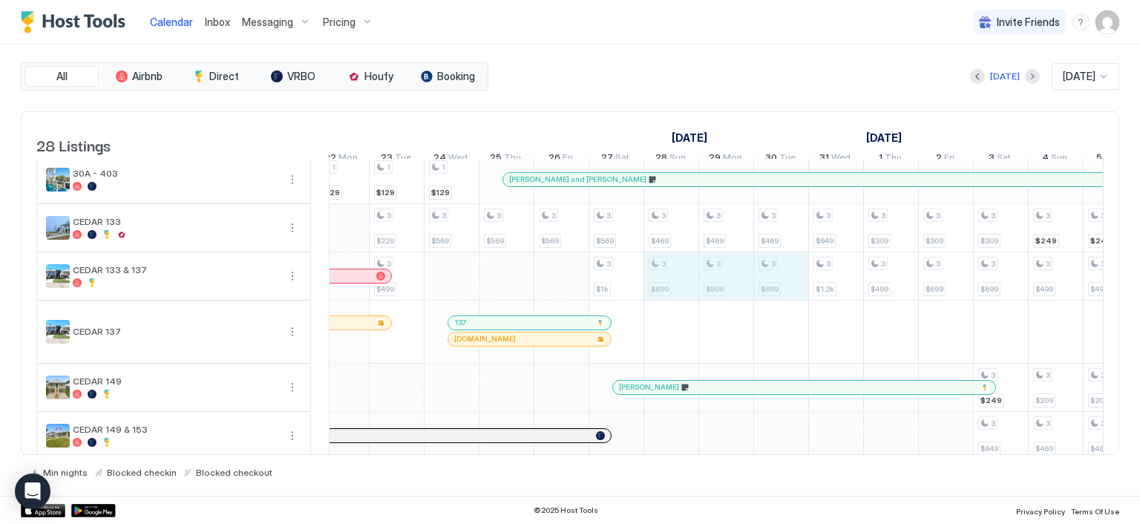
drag, startPoint x: 662, startPoint y: 298, endPoint x: 772, endPoint y: 289, distance: 110.9
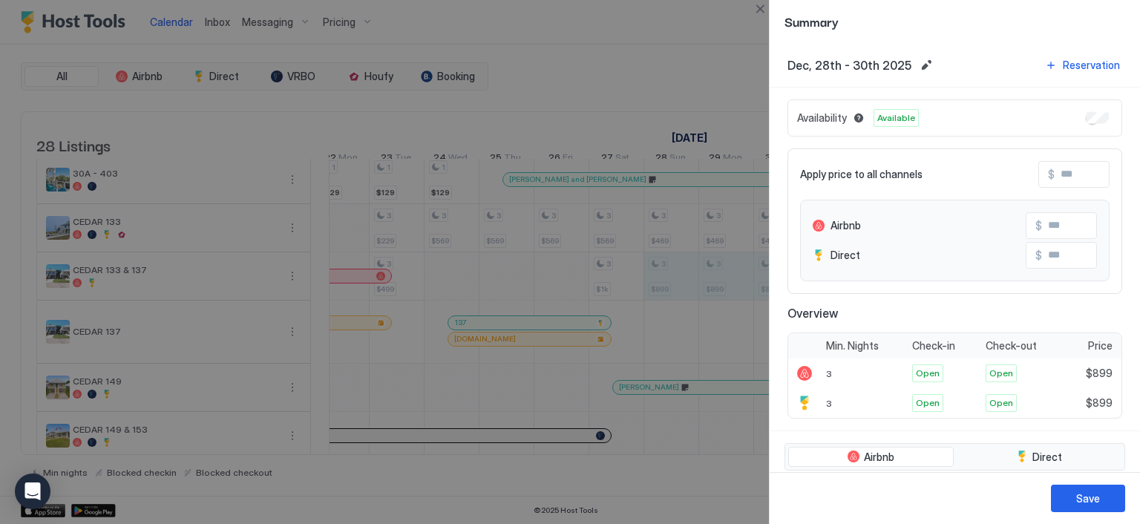
click at [1054, 170] on input "Input Field" at bounding box center [1113, 174] width 119 height 25
type input "*"
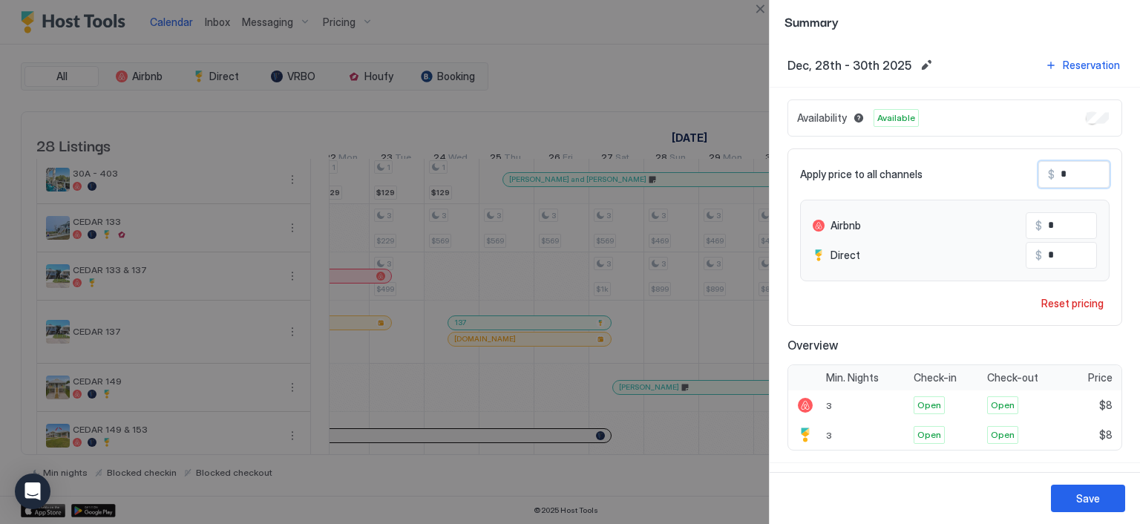
type input "**"
type input "***"
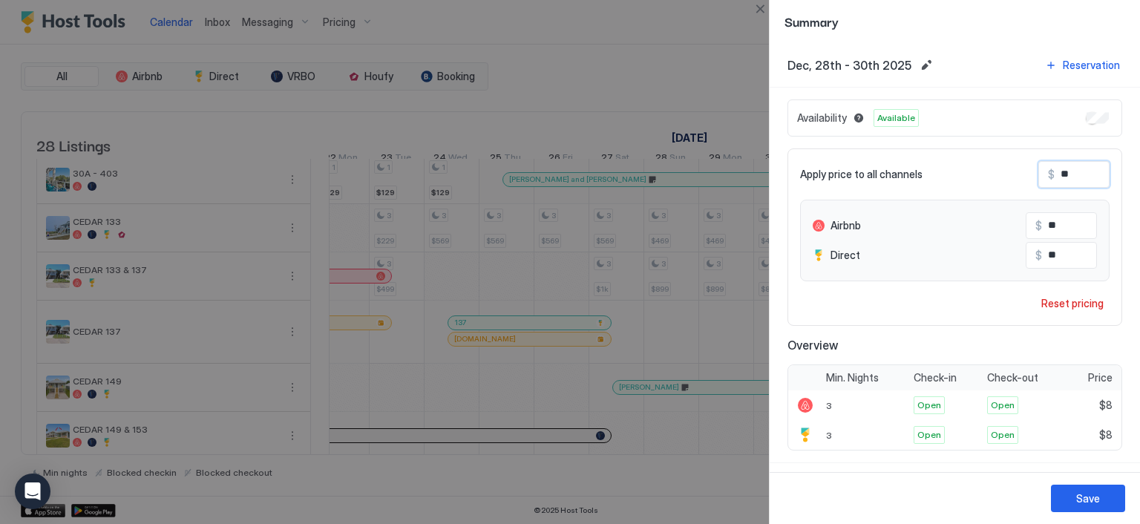
type input "***"
click at [1093, 500] on div "Save" at bounding box center [1088, 498] width 24 height 16
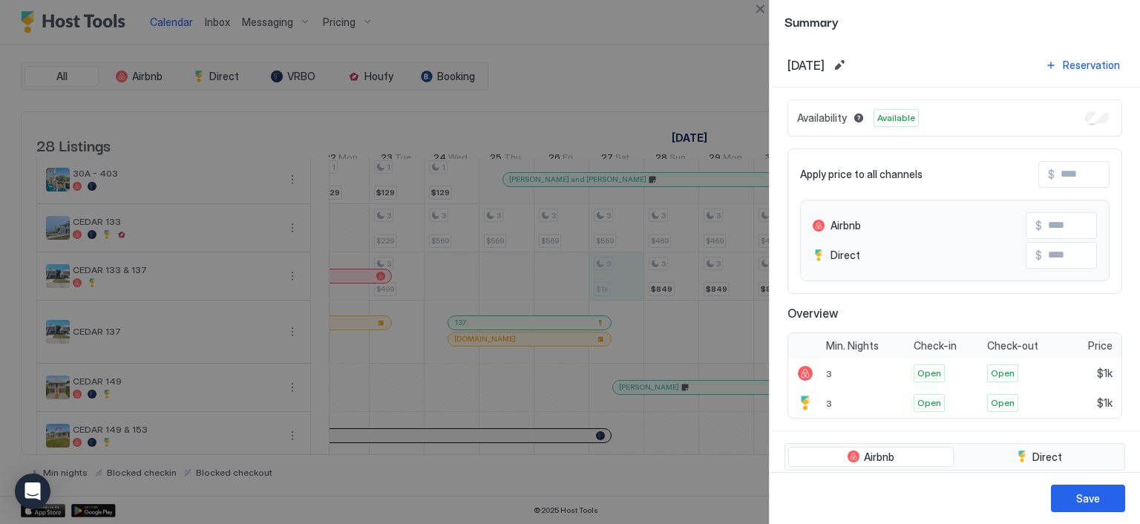
click at [1056, 174] on input "Input Field" at bounding box center [1113, 174] width 119 height 25
click at [763, 7] on button "Close" at bounding box center [760, 9] width 18 height 18
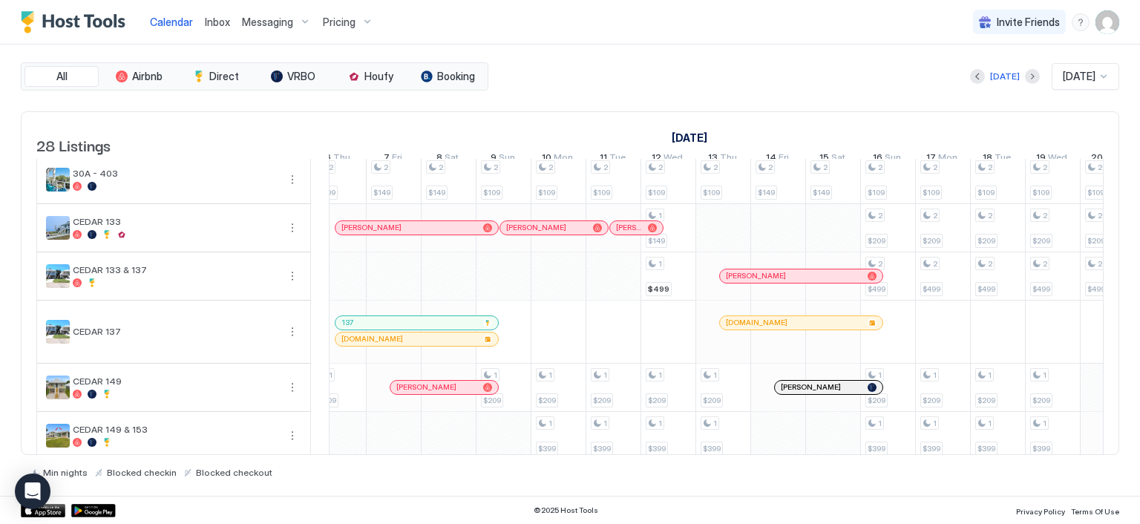
scroll to position [0, 449]
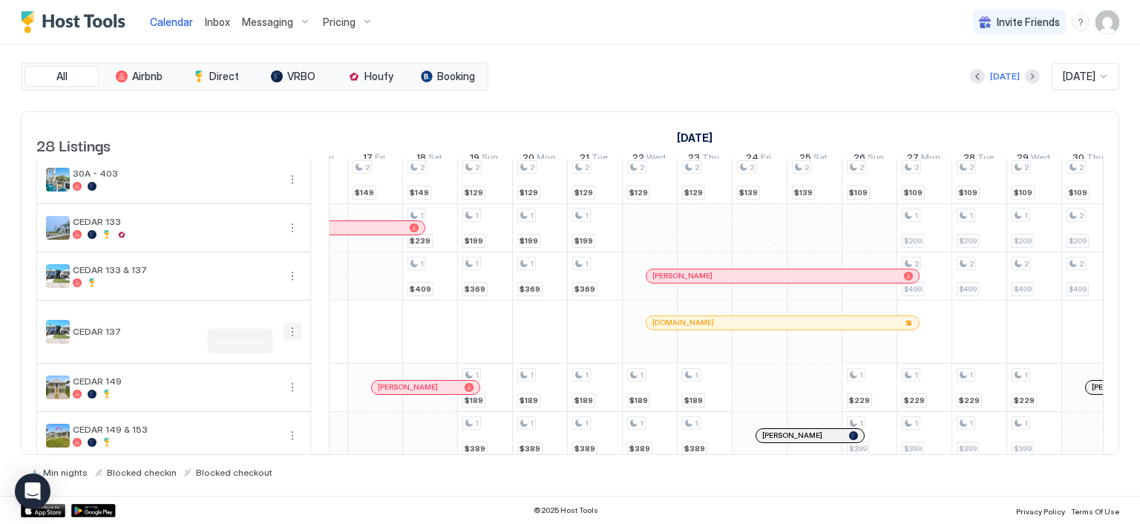
click at [289, 341] on button "More options" at bounding box center [292, 332] width 18 height 18
click at [260, 407] on span "Listing Settings" at bounding box center [267, 409] width 66 height 11
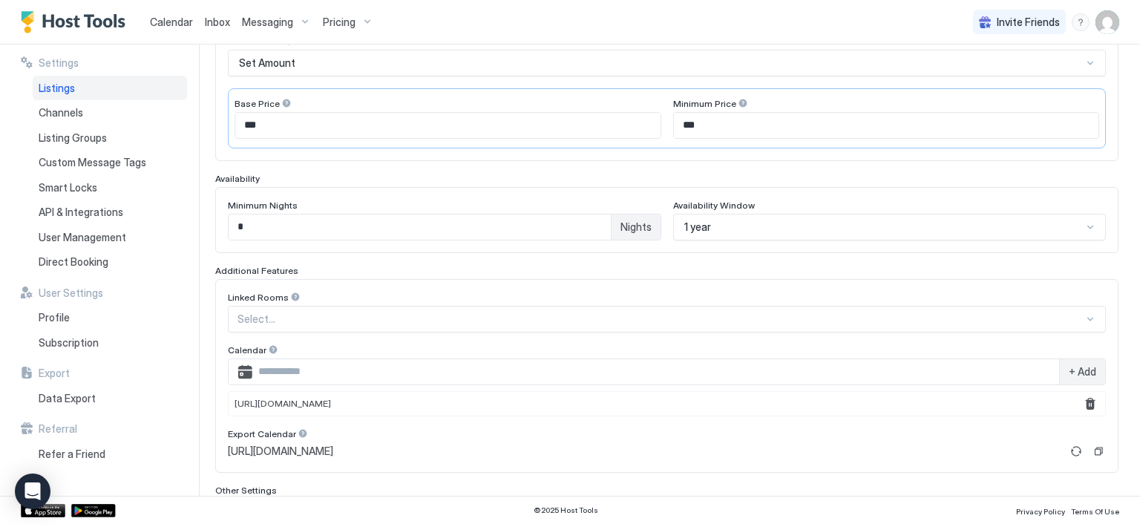
scroll to position [86, 0]
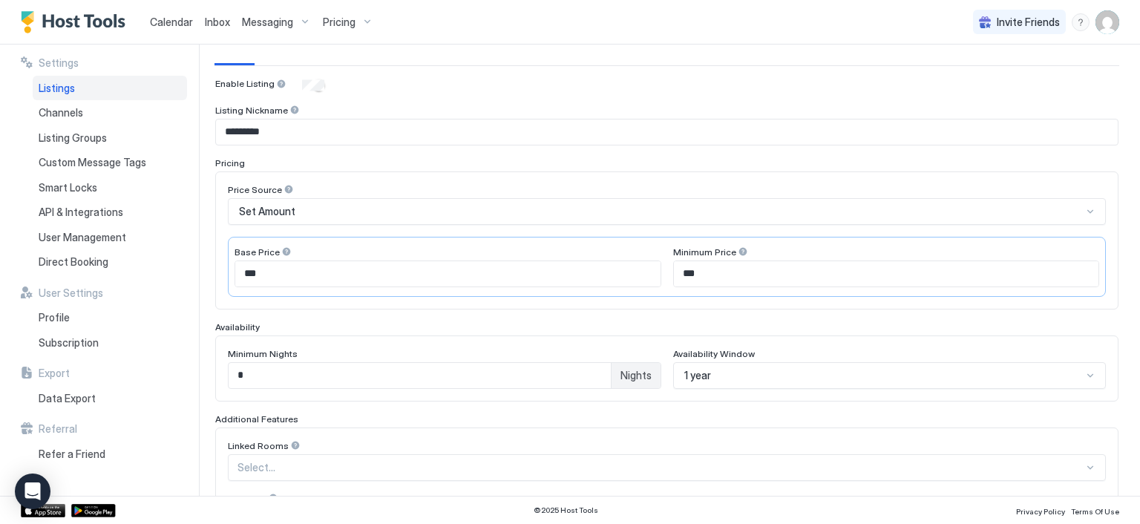
click at [165, 24] on span "Calendar" at bounding box center [171, 22] width 43 height 13
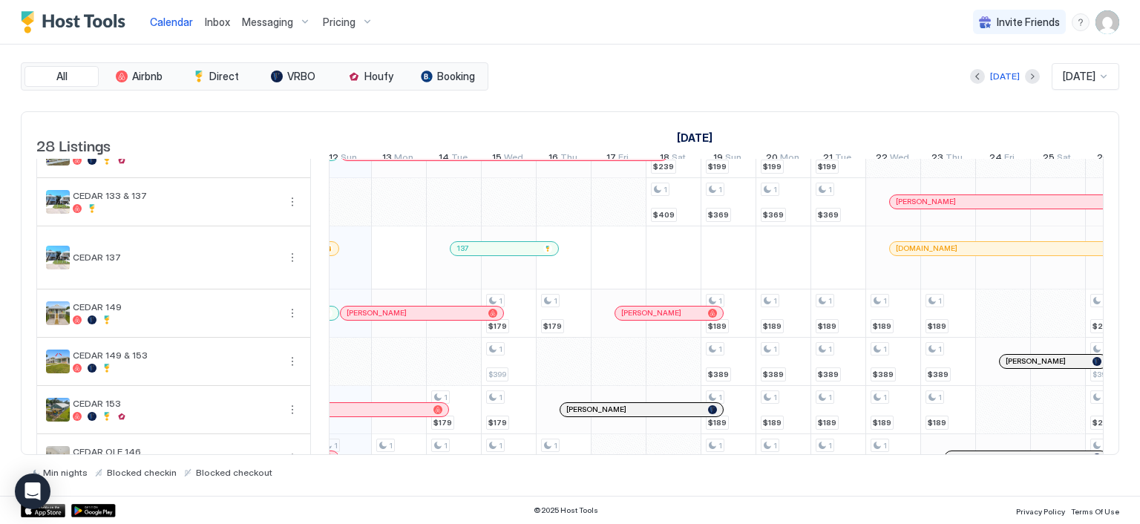
scroll to position [148, 0]
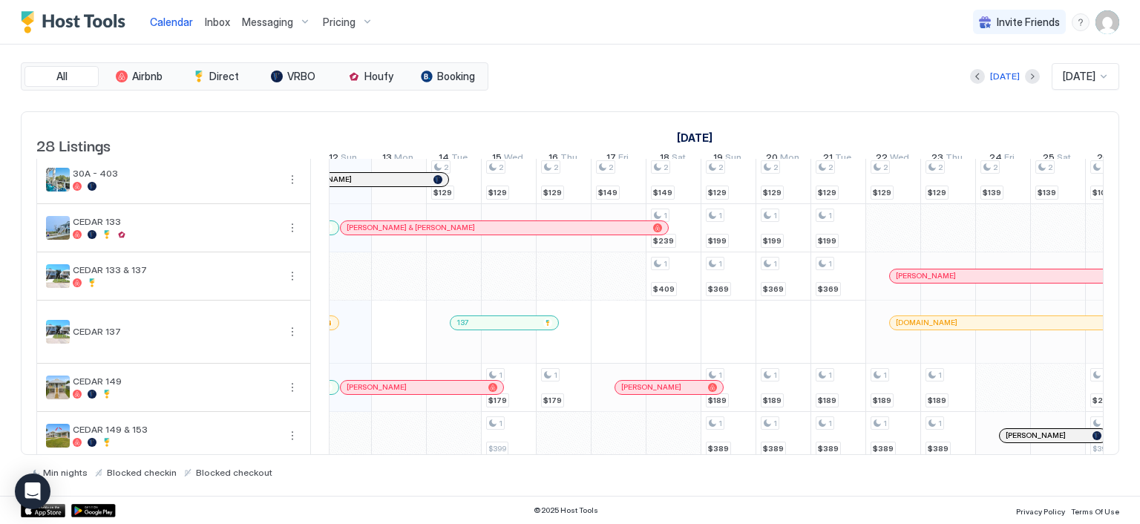
click at [273, 26] on span "Messaging" at bounding box center [267, 22] width 51 height 13
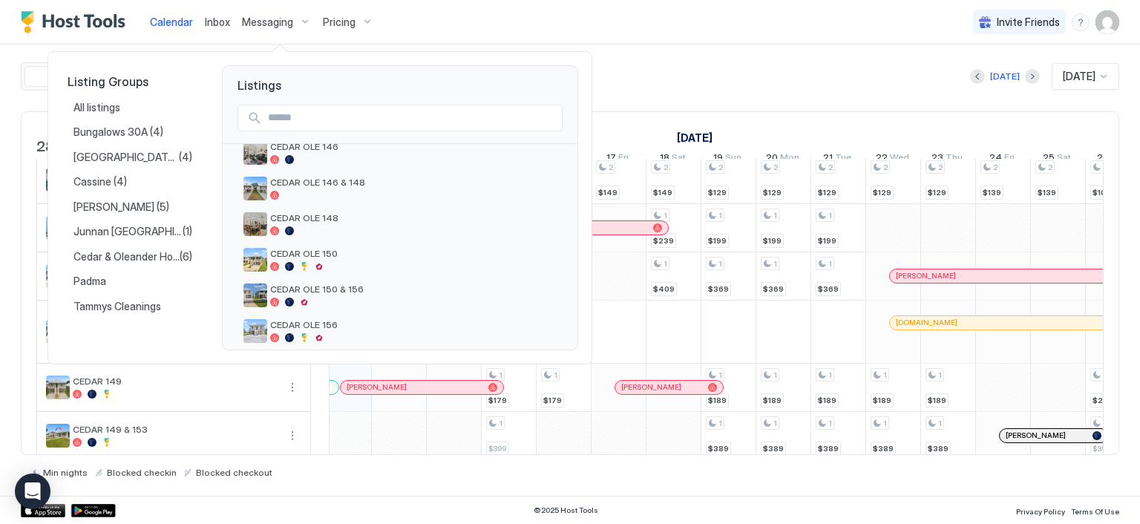
scroll to position [405, 0]
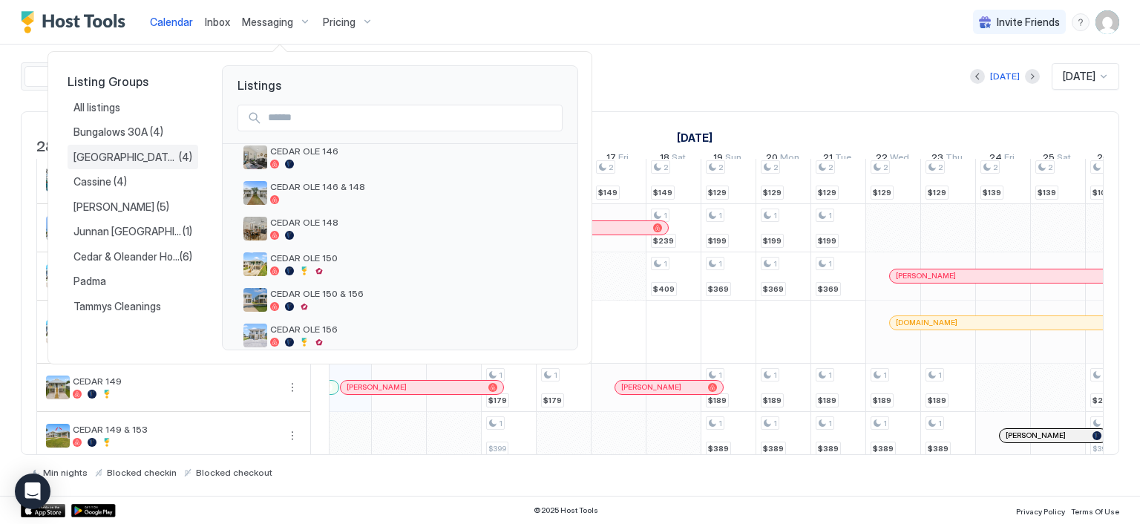
click at [179, 152] on span "(4)" at bounding box center [185, 157] width 13 height 13
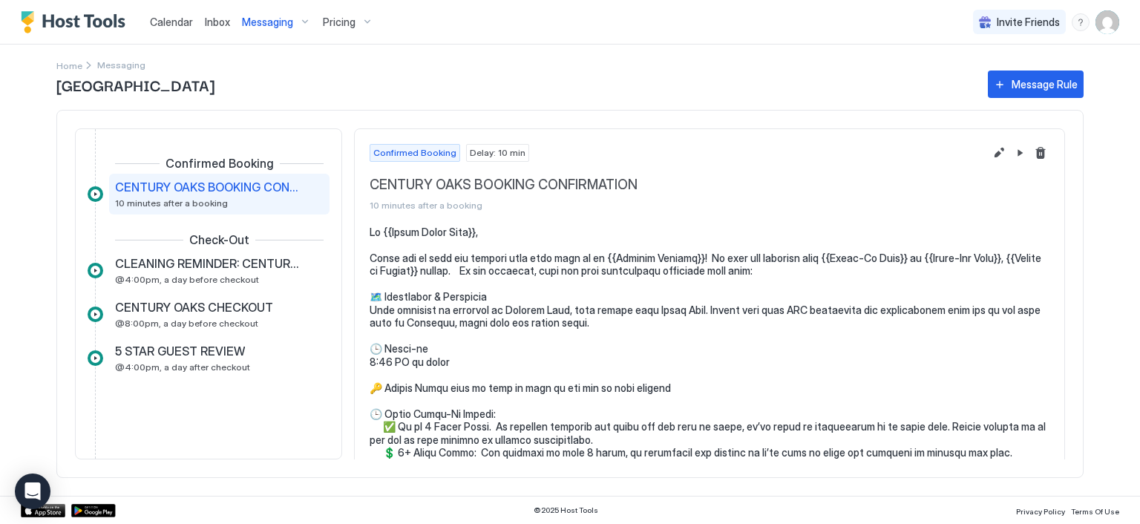
click at [206, 263] on span "CLEANING REMINDER: CENTURY OAKS" at bounding box center [207, 263] width 185 height 15
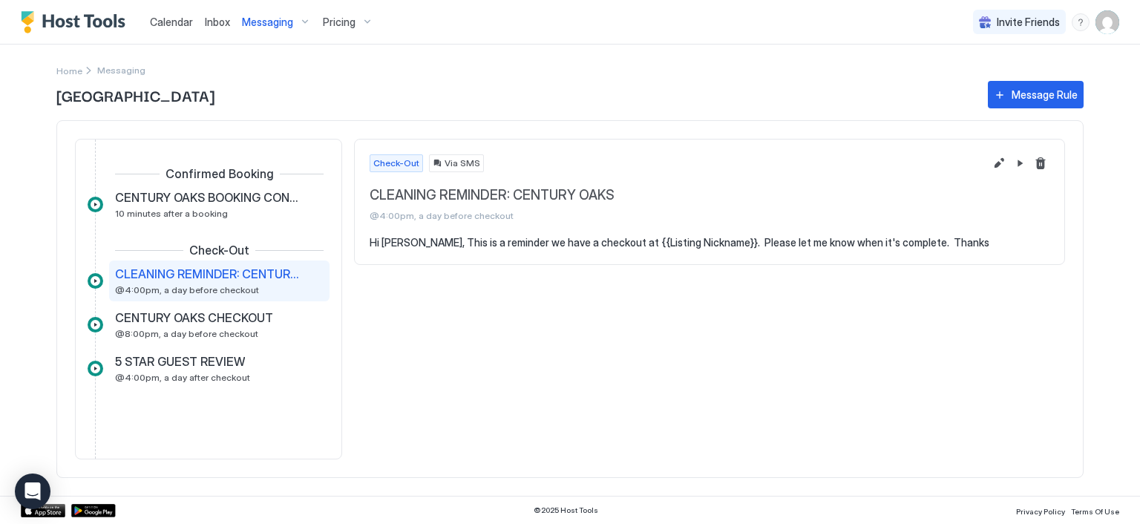
click at [95, 281] on div at bounding box center [96, 281] width 16 height 16
click at [148, 275] on span "CLEANING REMINDER: CENTURY OAKS" at bounding box center [207, 273] width 185 height 15
click at [1000, 165] on button "Edit message rule" at bounding box center [999, 163] width 18 height 18
click at [1021, 162] on button "Pause Message Rule" at bounding box center [1020, 163] width 18 height 18
click at [187, 22] on span "Calendar" at bounding box center [171, 22] width 43 height 13
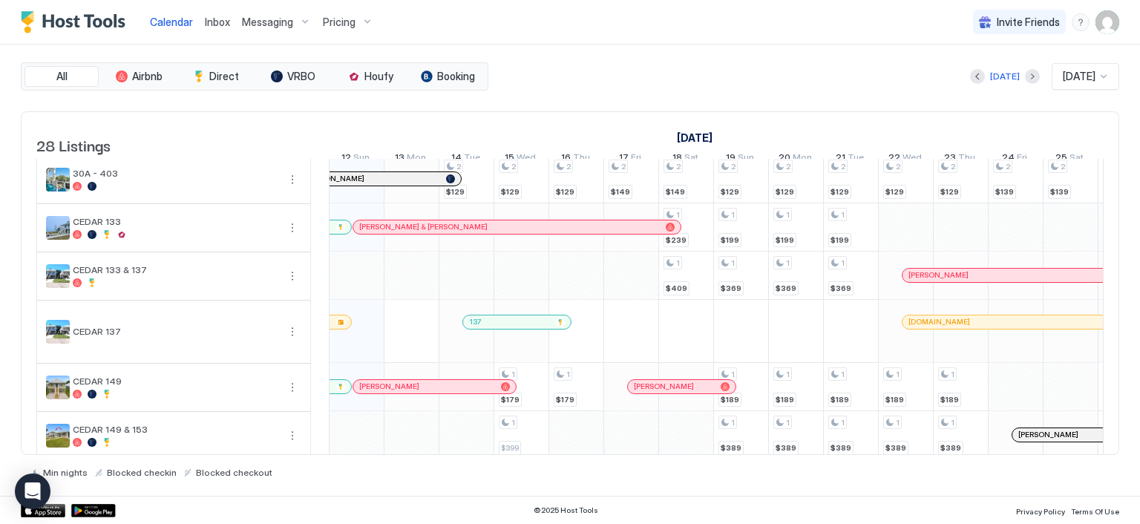
scroll to position [0, 824]
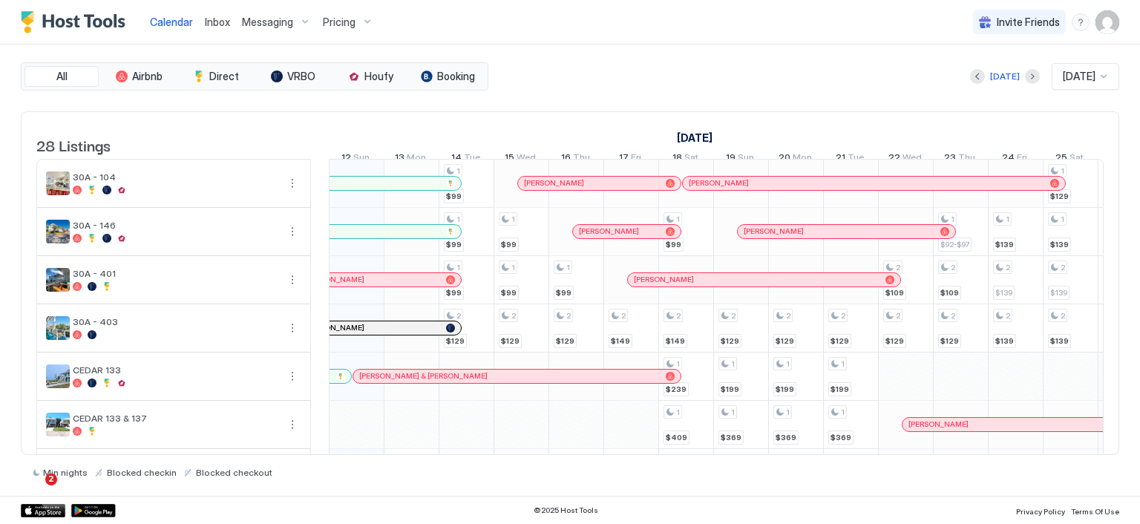
scroll to position [74, 0]
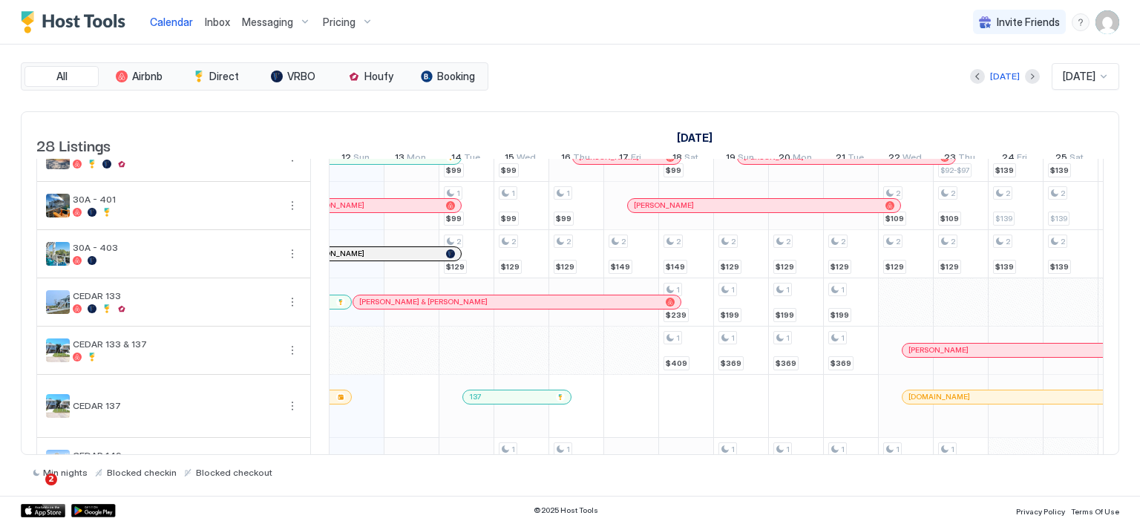
click at [250, 20] on span "Messaging" at bounding box center [267, 22] width 51 height 13
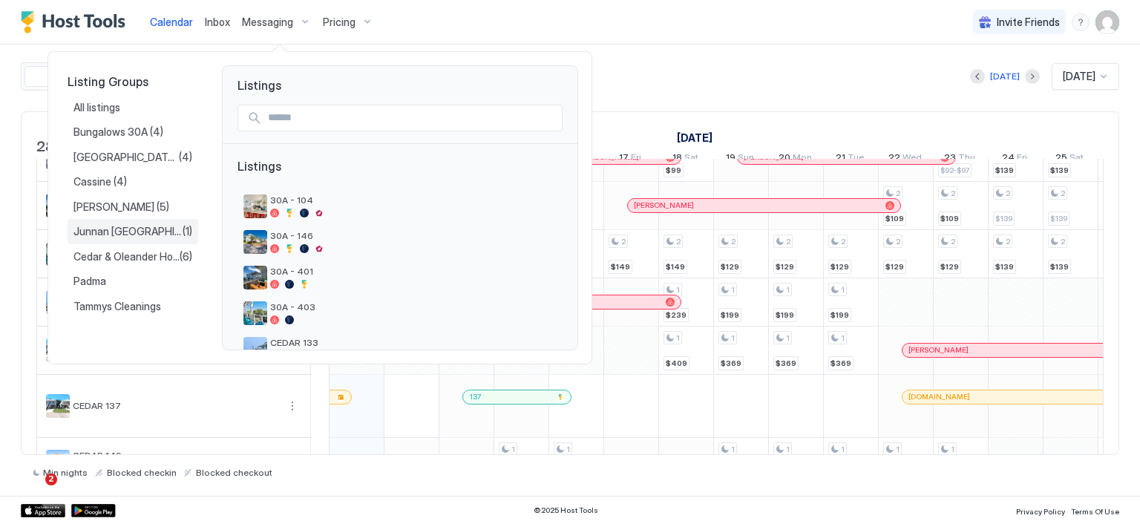
click at [160, 235] on span "Junnan Ocean Springs" at bounding box center [127, 231] width 109 height 13
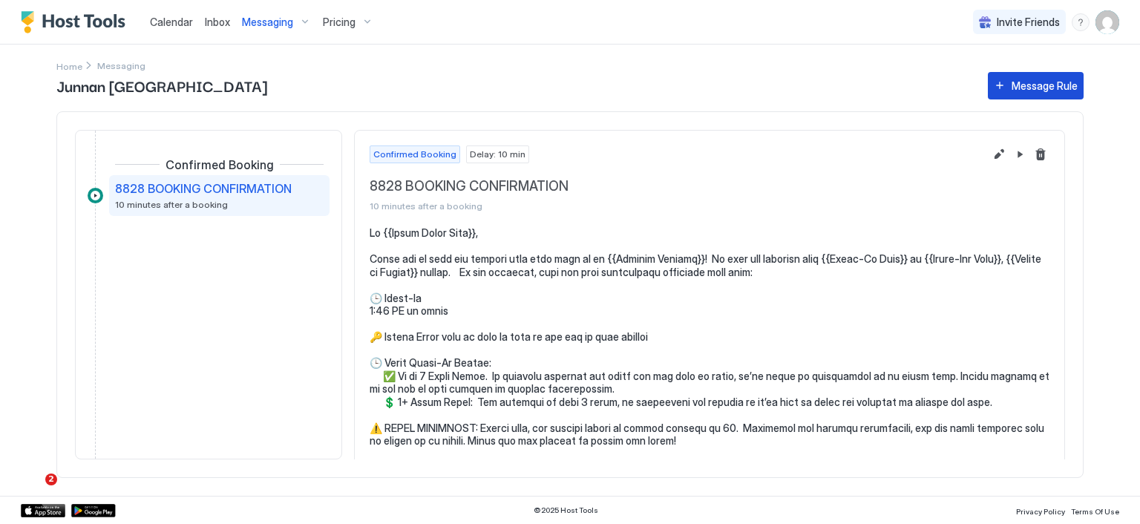
click at [1008, 82] on button "Message Rule" at bounding box center [1036, 85] width 96 height 27
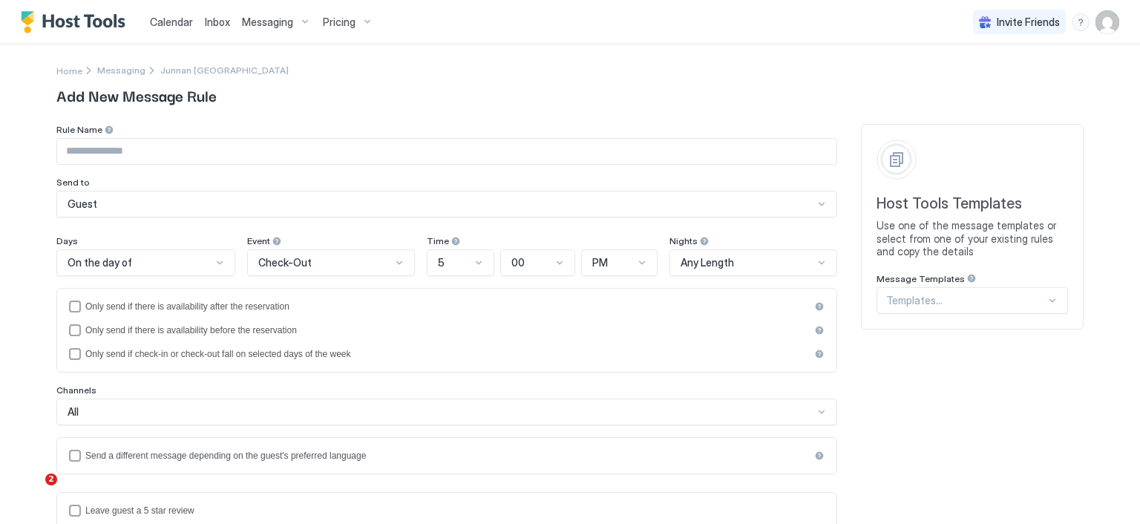
click at [117, 73] on span "Messaging" at bounding box center [121, 70] width 48 height 11
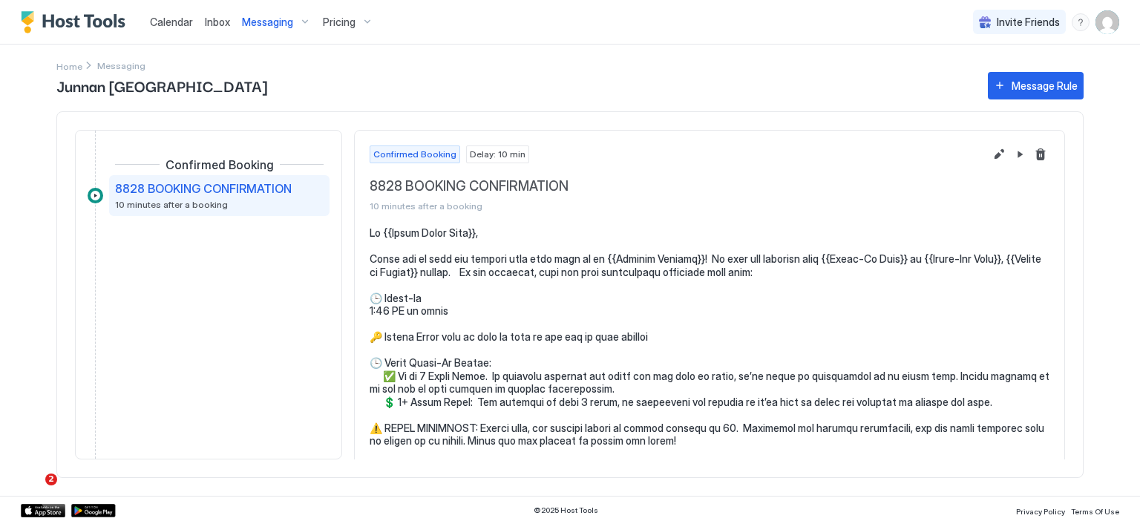
click at [113, 65] on span "Messaging" at bounding box center [121, 65] width 48 height 11
click at [250, 19] on span "Messaging" at bounding box center [267, 22] width 51 height 13
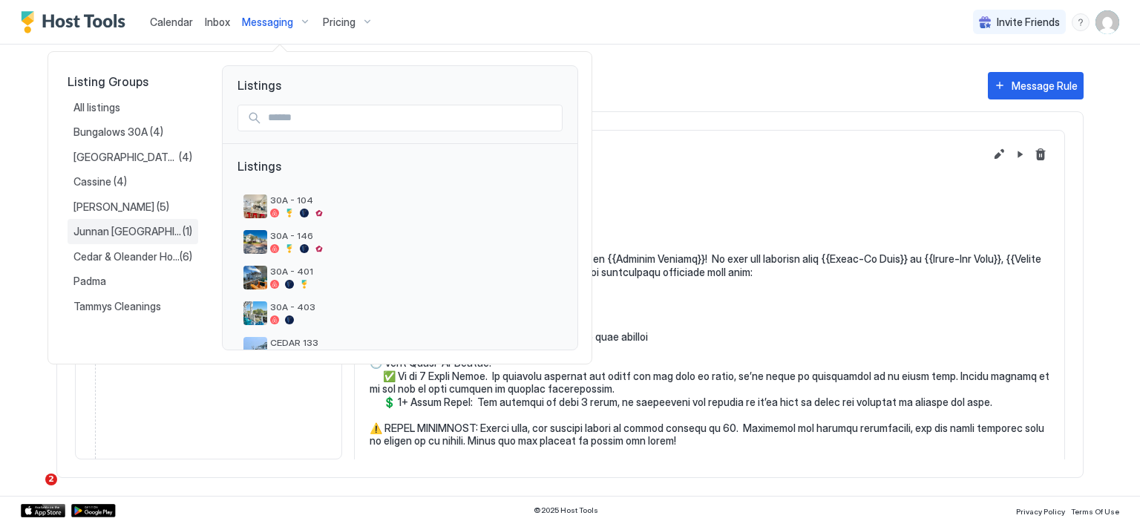
click at [119, 229] on span "Junnan Ocean Springs" at bounding box center [127, 231] width 109 height 13
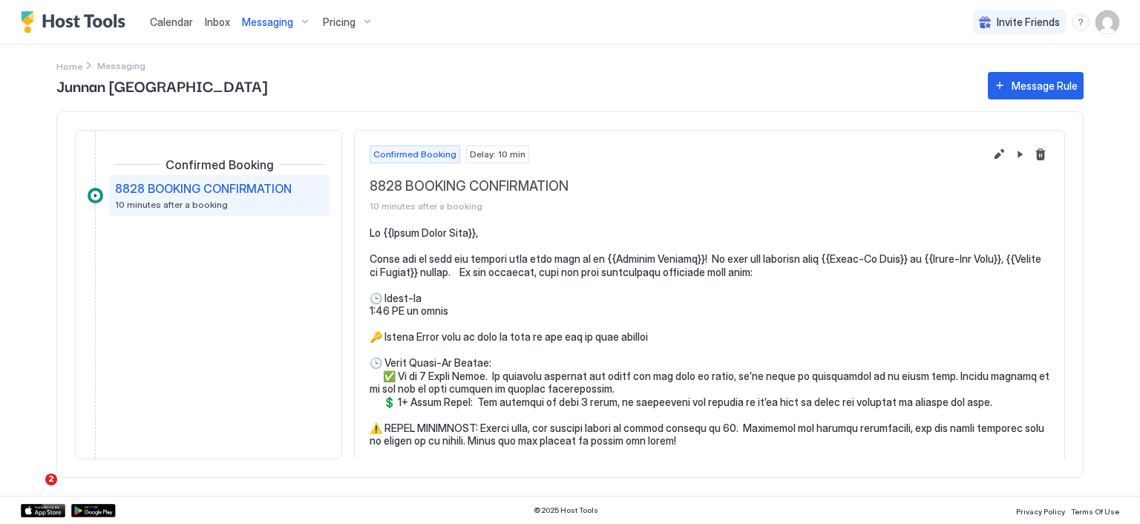
click at [170, 22] on span "Calendar" at bounding box center [171, 22] width 43 height 13
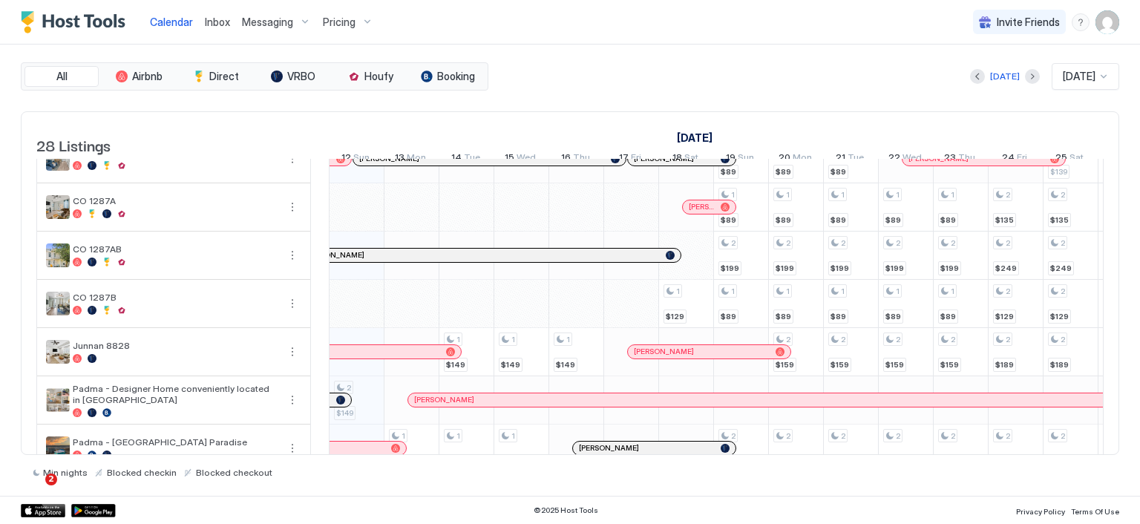
scroll to position [965, 0]
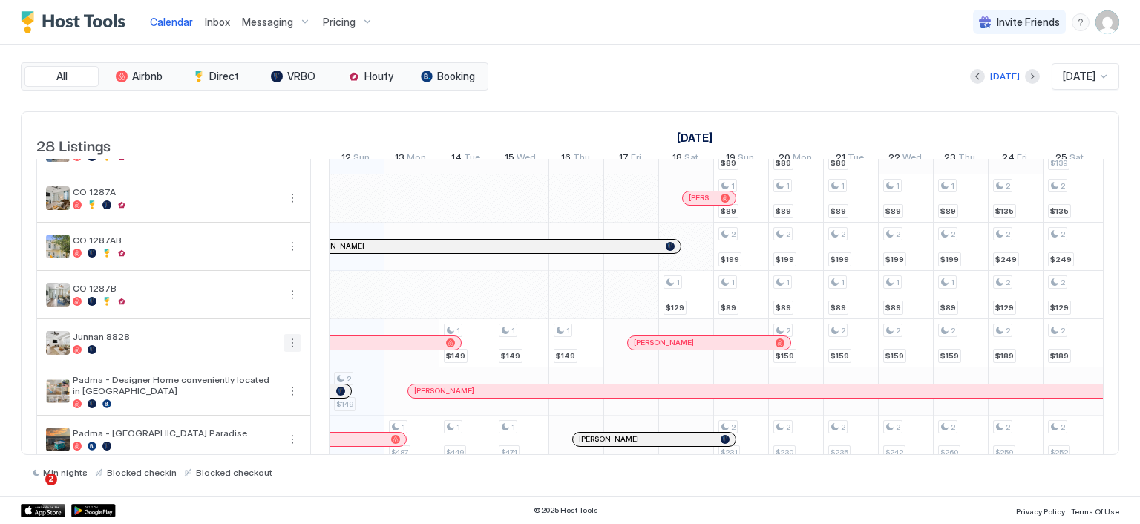
click at [291, 352] on button "More options" at bounding box center [292, 343] width 18 height 18
click at [274, 372] on span "Messaging" at bounding box center [258, 369] width 48 height 11
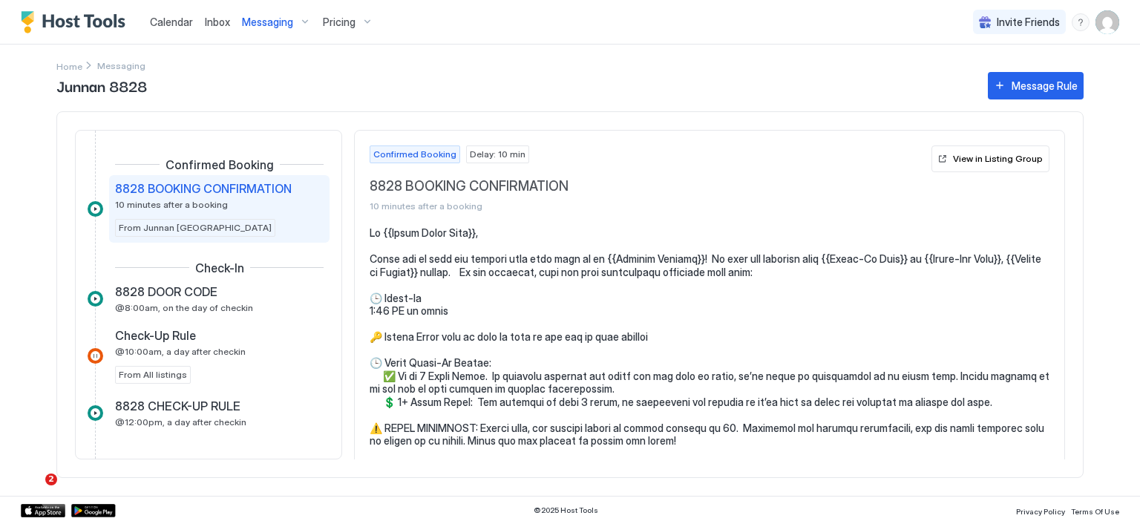
click at [68, 67] on span "Home" at bounding box center [69, 66] width 26 height 11
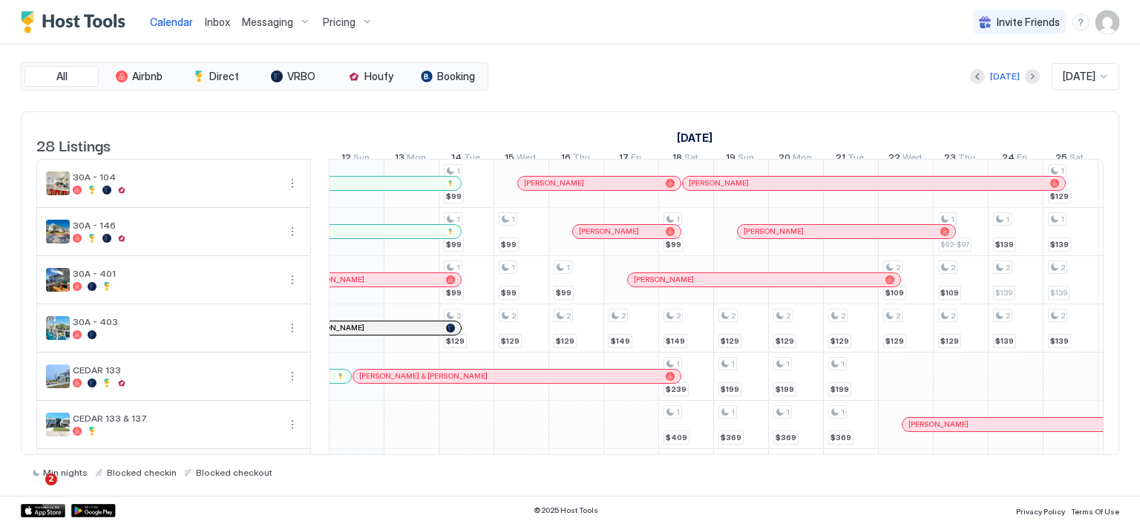
click at [263, 26] on span "Messaging" at bounding box center [267, 22] width 51 height 13
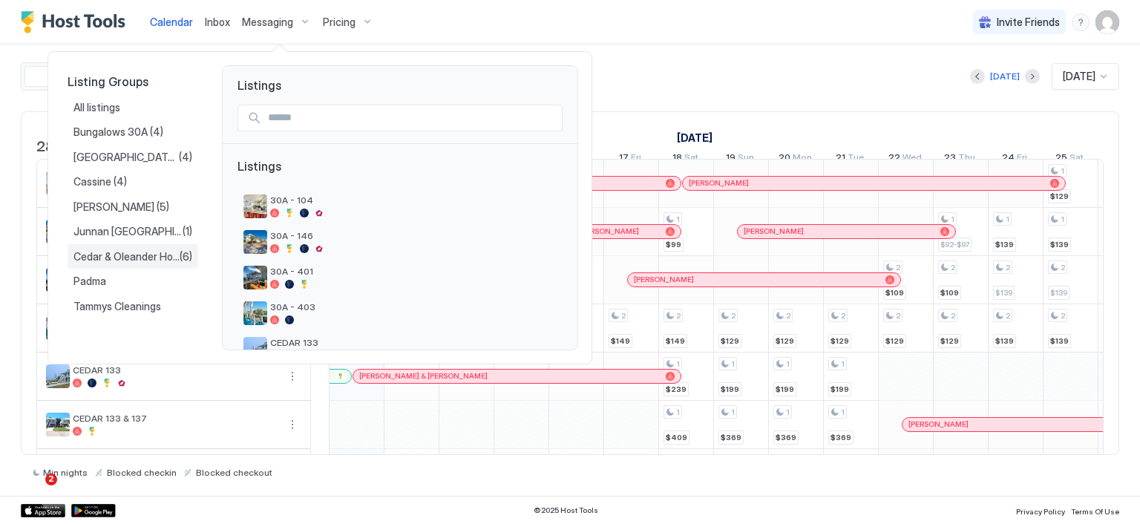
click at [145, 250] on span "Cedar & Oleander Homes" at bounding box center [126, 256] width 106 height 13
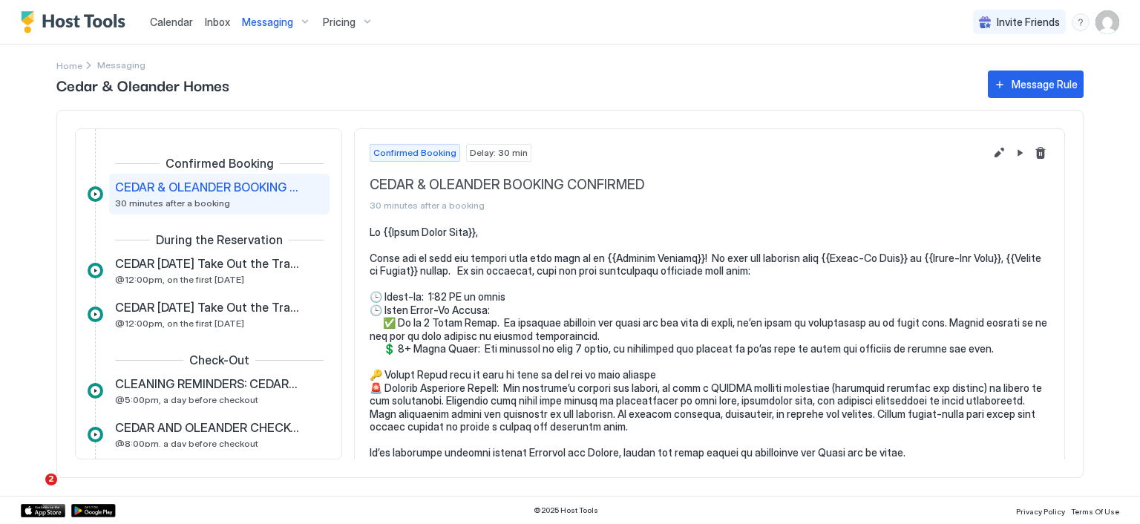
click at [251, 375] on div "CLEANING REMINDERS: CEDAR OLEANDER @5:00pm, a day before checkout" at bounding box center [219, 390] width 220 height 41
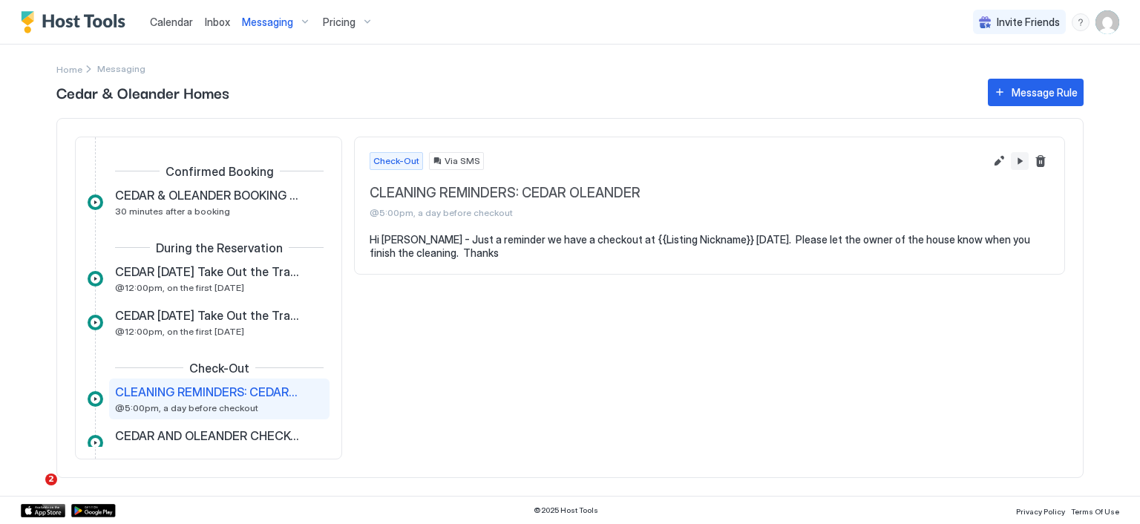
click at [1015, 163] on button "Pause Message Rule" at bounding box center [1020, 161] width 18 height 18
click at [67, 73] on span "Home" at bounding box center [69, 69] width 26 height 11
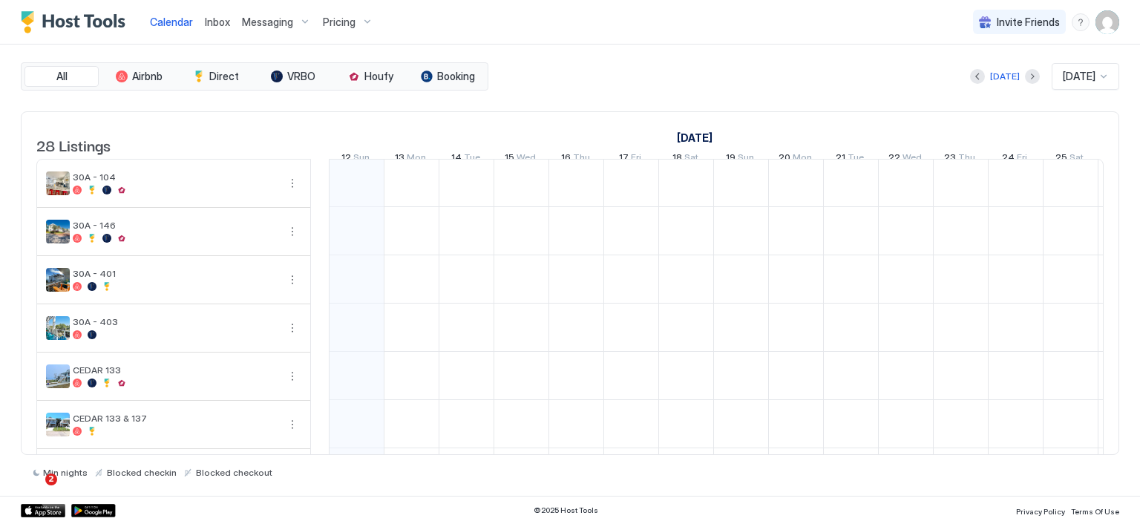
scroll to position [148, 0]
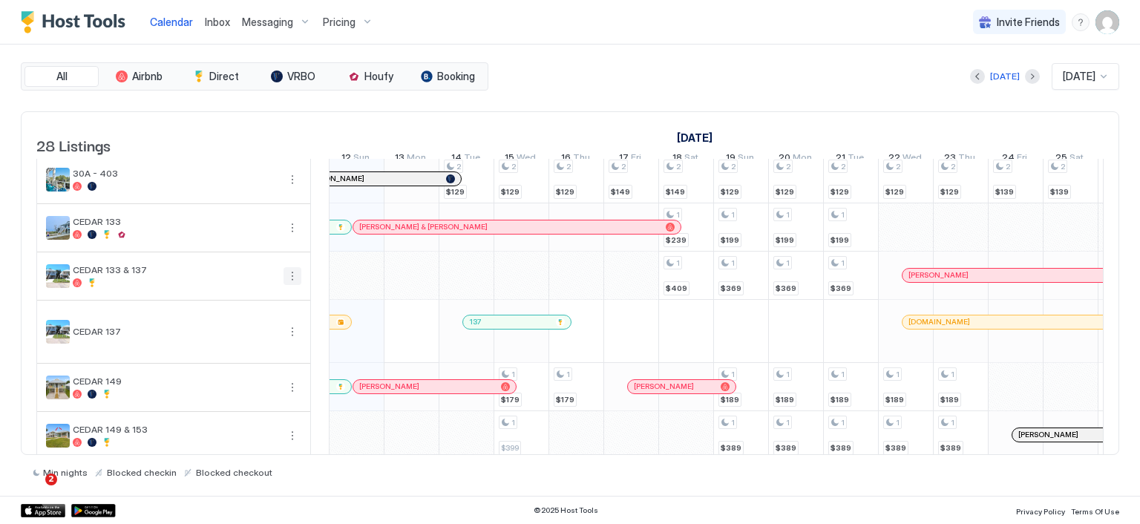
click at [291, 285] on button "More options" at bounding box center [292, 276] width 18 height 18
click at [269, 306] on span "Messaging" at bounding box center [258, 306] width 48 height 11
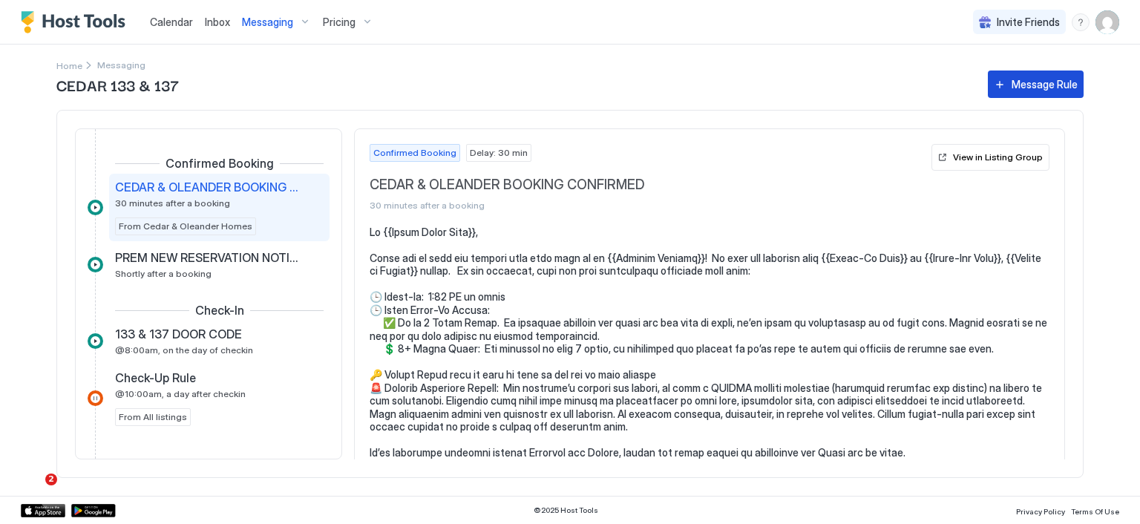
click at [1024, 87] on div "Message Rule" at bounding box center [1044, 84] width 66 height 16
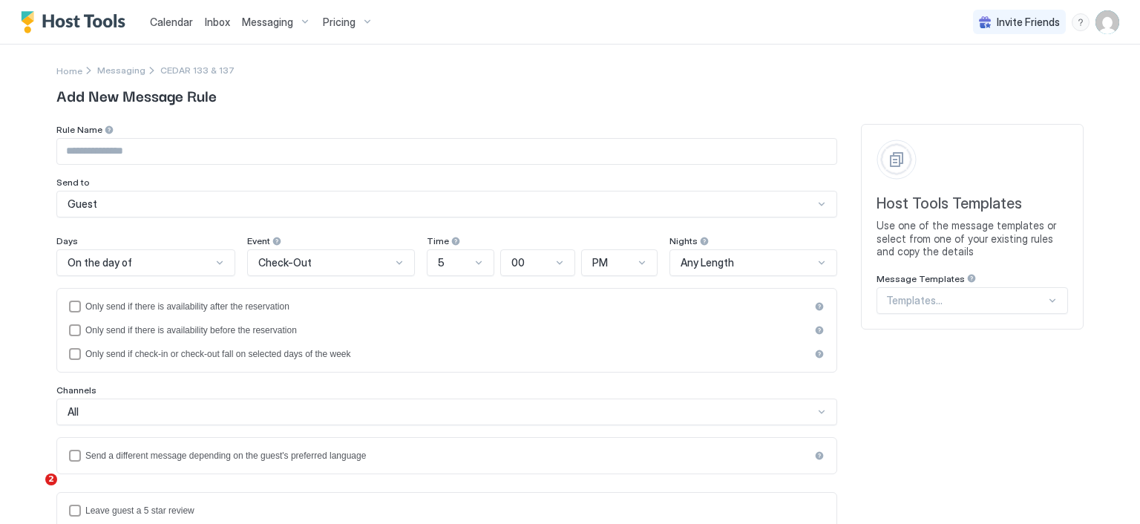
click at [211, 154] on input "Input Field" at bounding box center [446, 151] width 779 height 25
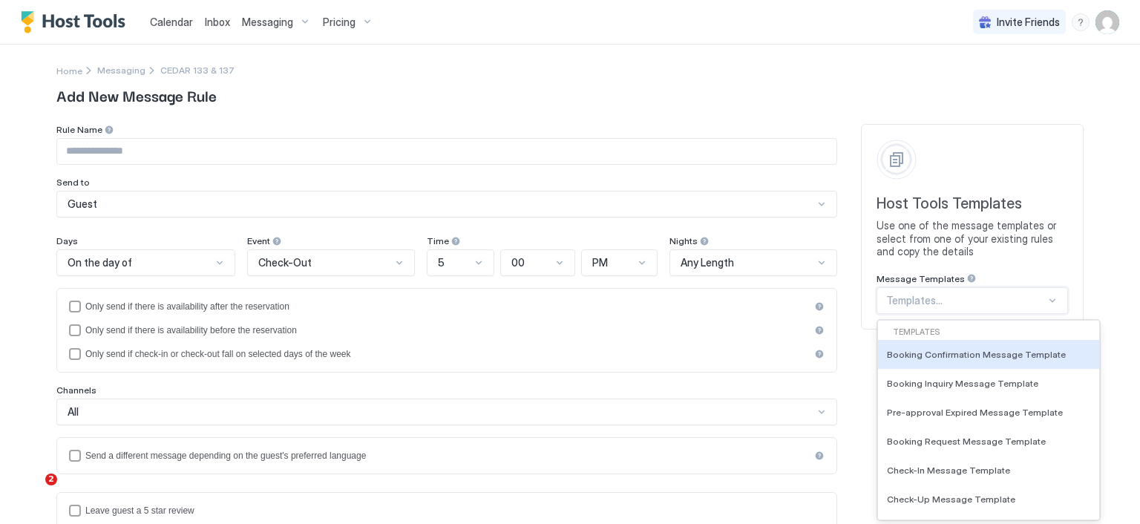
click at [900, 307] on div "90 results available. Use Up and Down to choose options, press Enter to select …" at bounding box center [971, 300] width 191 height 27
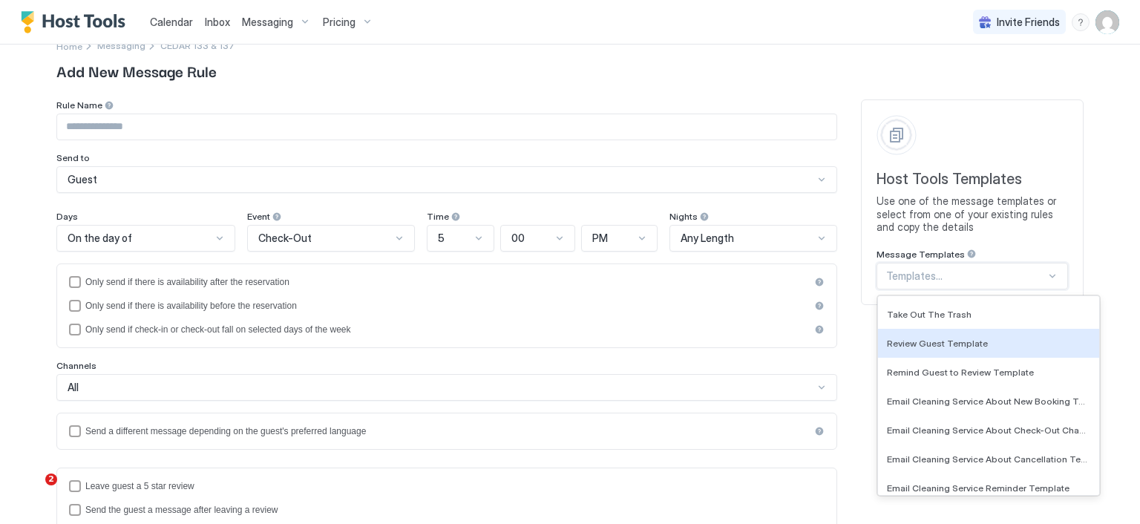
scroll to position [219, 0]
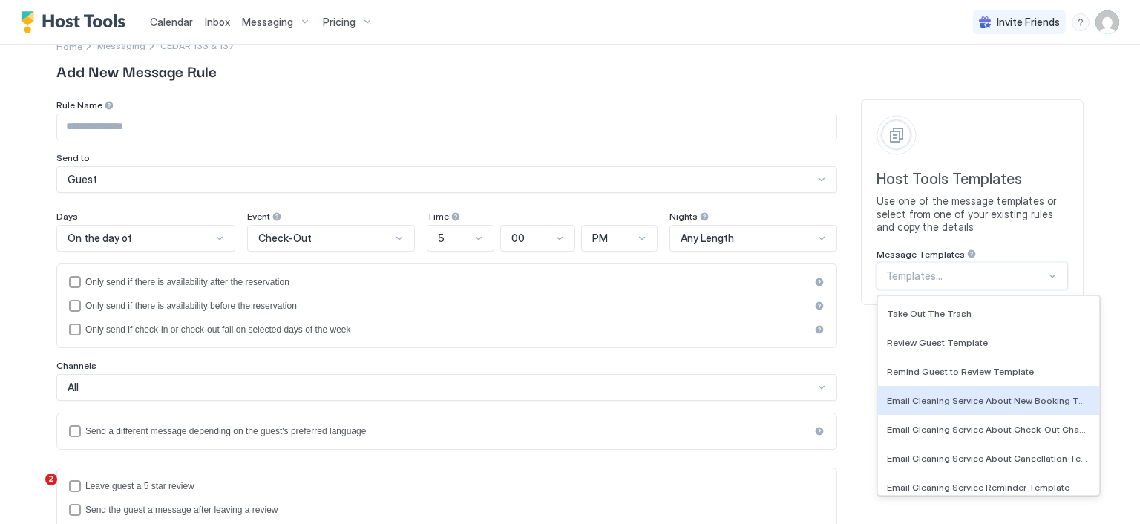
click at [999, 398] on span "Email Cleaning Service About New Booking Template" at bounding box center [987, 400] width 200 height 11
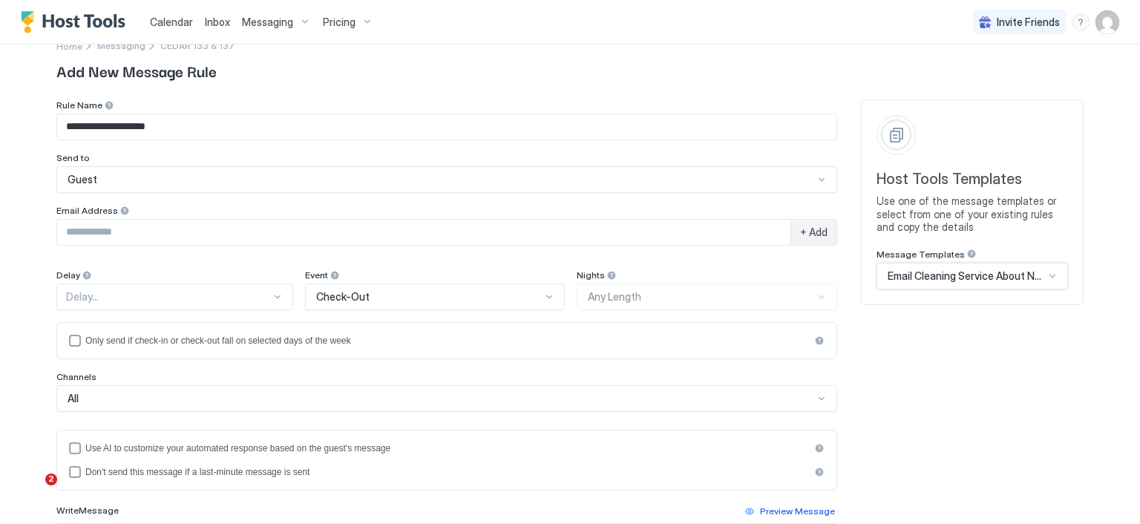
type input "**********"
type textarea "**********"
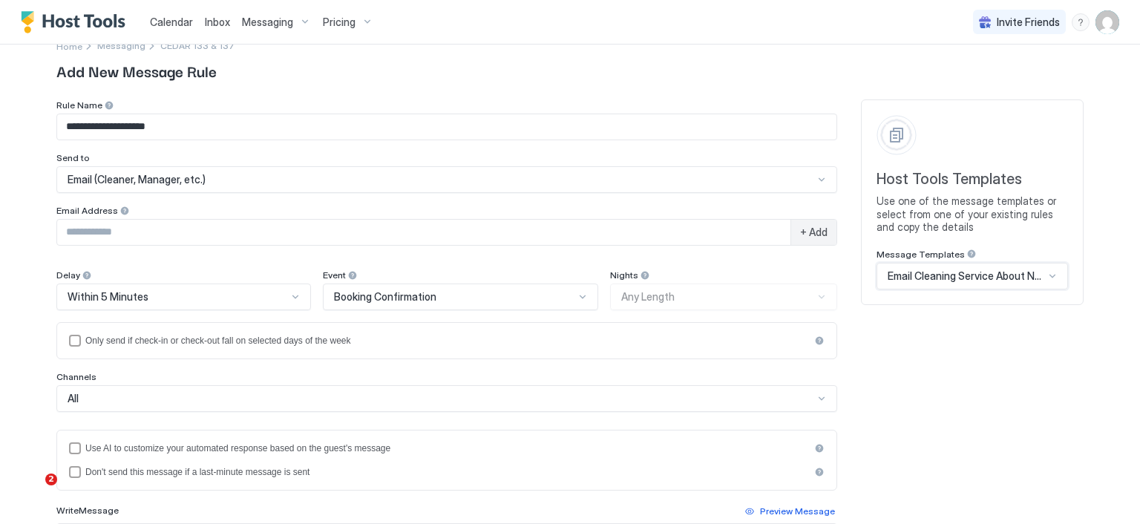
click at [94, 130] on input "**********" at bounding box center [446, 126] width 779 height 25
type input "*"
type input "**********"
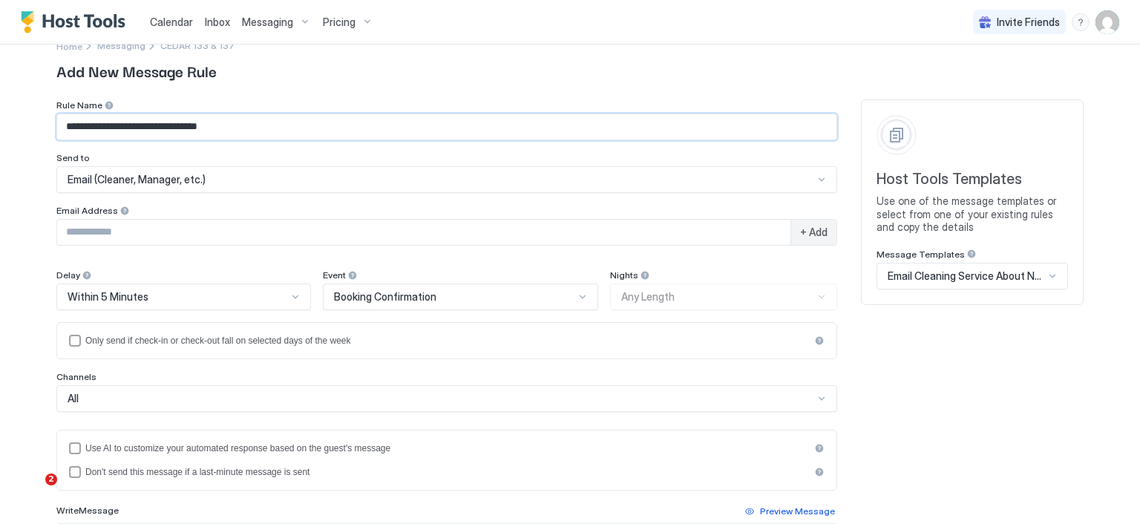
click at [153, 180] on span "Email (Cleaner, Manager, etc.)" at bounding box center [137, 179] width 138 height 13
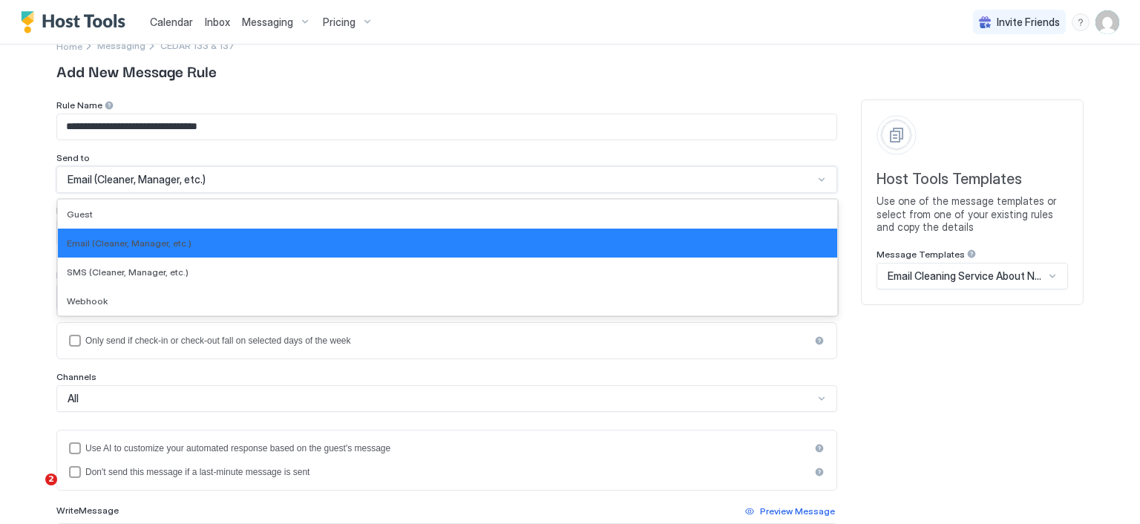
click at [151, 237] on span "Email (Cleaner, Manager, etc.)" at bounding box center [129, 242] width 125 height 11
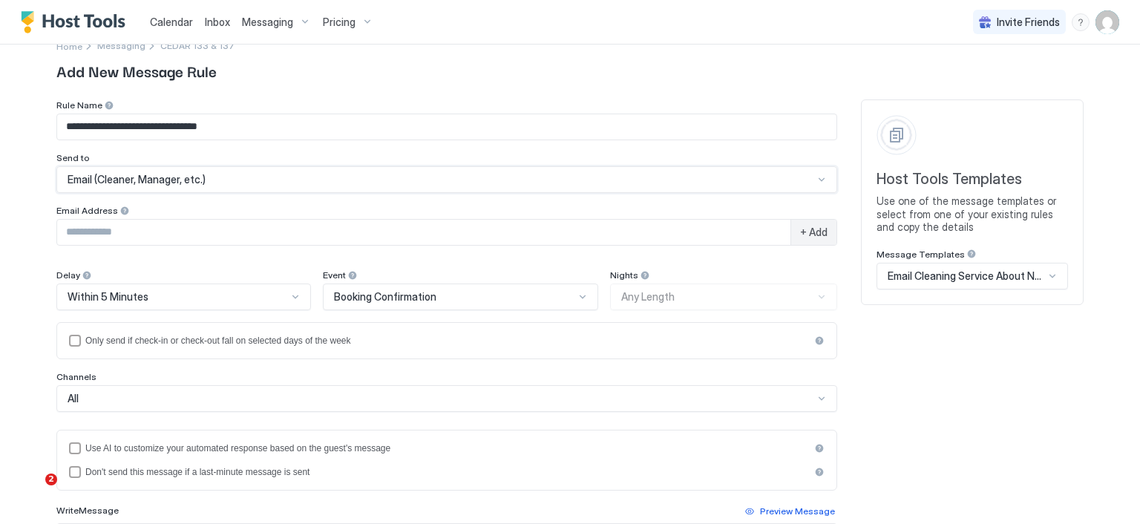
click at [152, 226] on input "Input Field" at bounding box center [423, 232] width 733 height 25
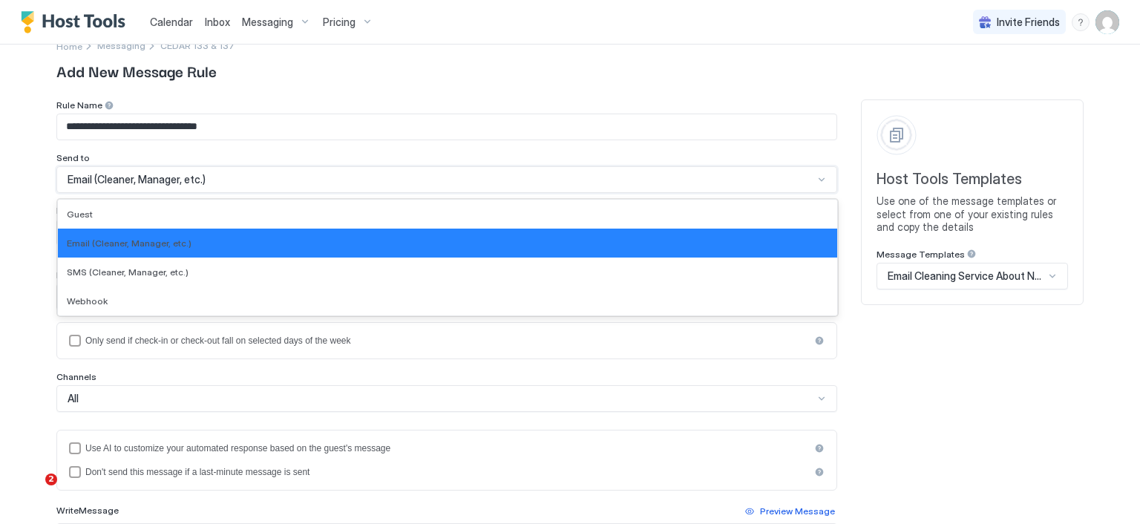
click at [170, 180] on span "Email (Cleaner, Manager, etc.)" at bounding box center [137, 179] width 138 height 13
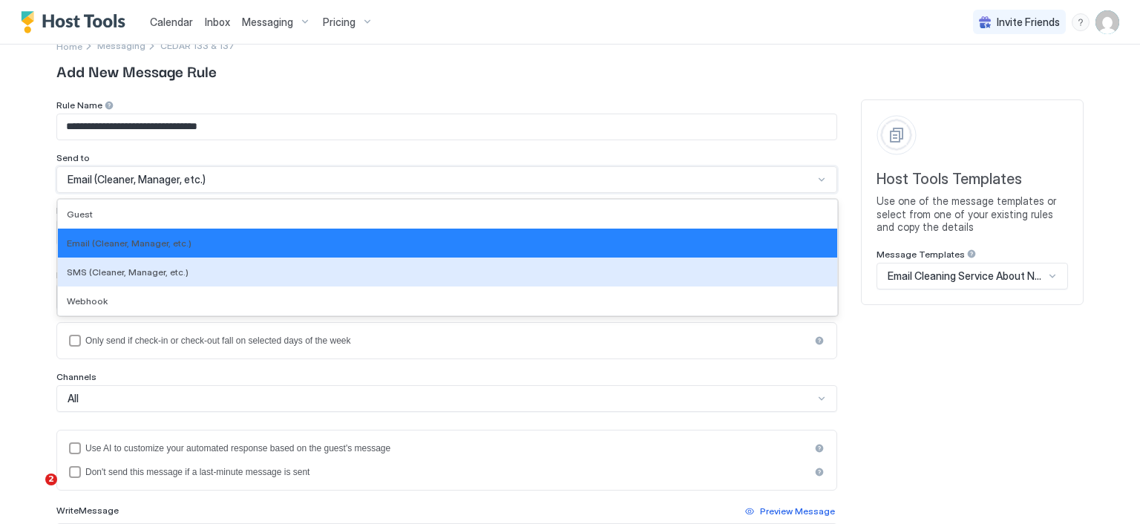
click at [140, 268] on span "SMS (Cleaner, Manager, etc.)" at bounding box center [128, 271] width 122 height 11
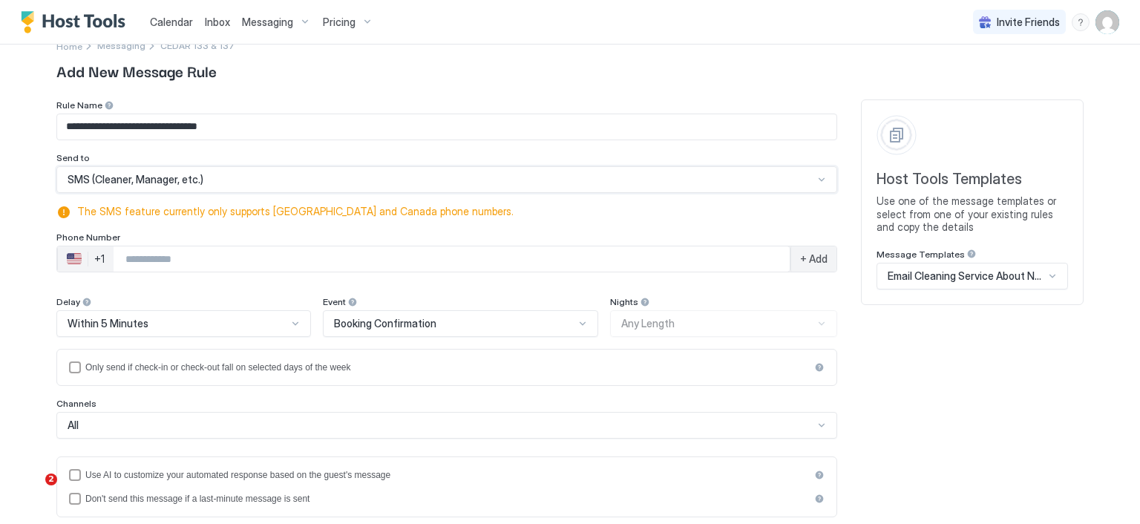
click at [145, 256] on input "Phone Number input" at bounding box center [452, 259] width 676 height 27
type input "**********"
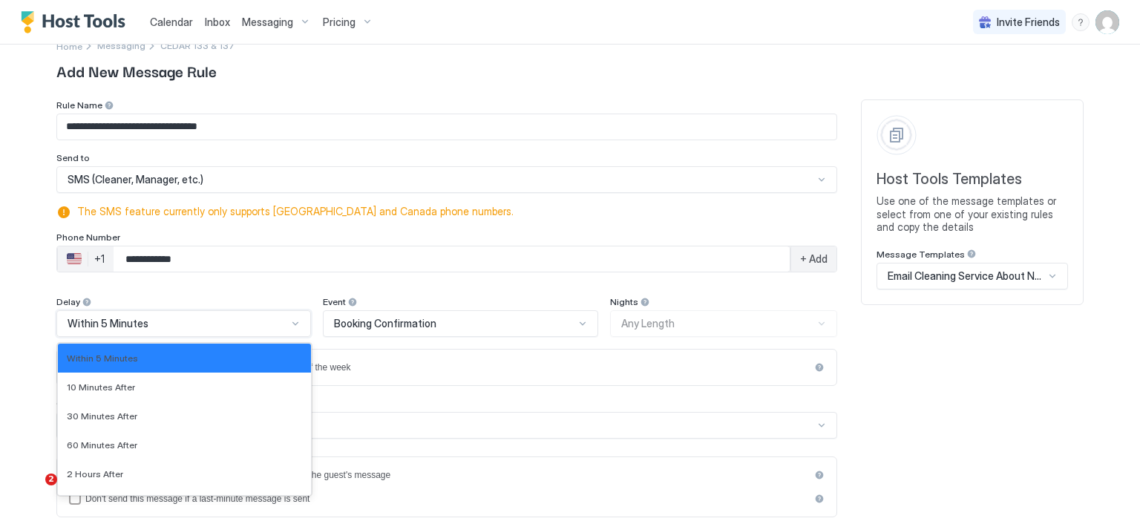
click at [291, 326] on div "18 results available. Use Up and Down to choose options, press Enter to select …" at bounding box center [183, 323] width 255 height 27
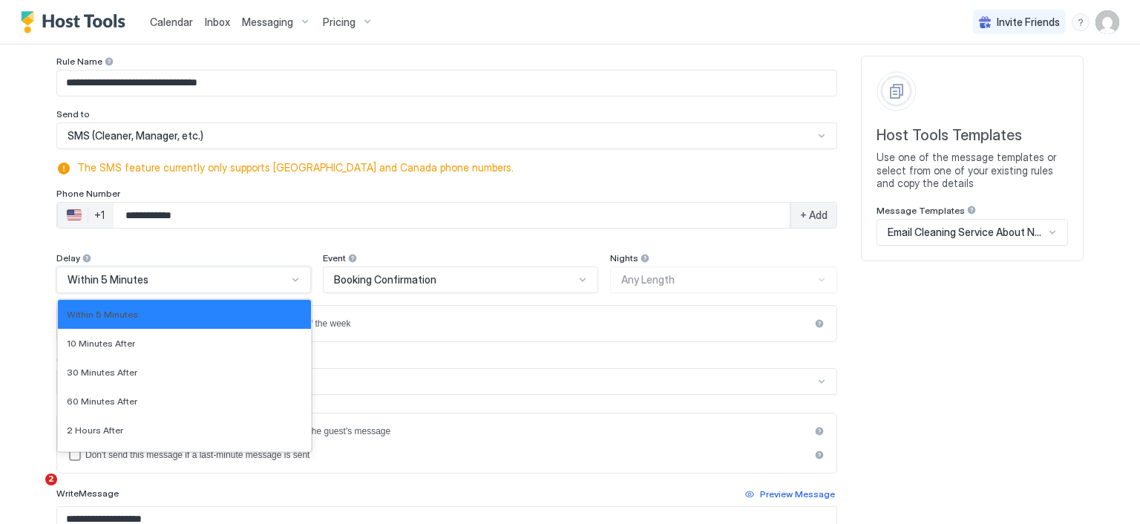
scroll to position [72, 0]
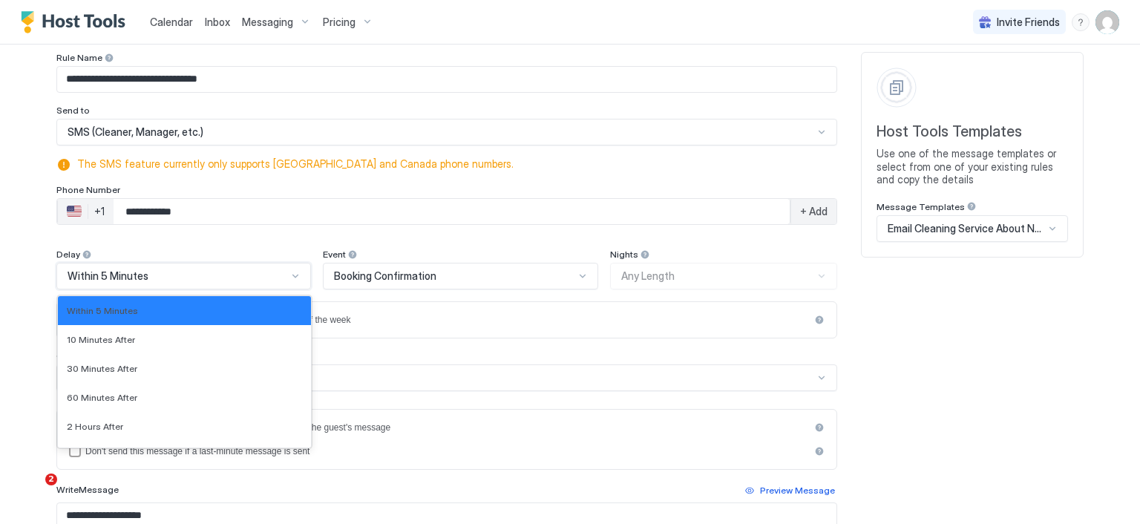
click at [217, 306] on div "Within 5 Minutes" at bounding box center [184, 310] width 235 height 11
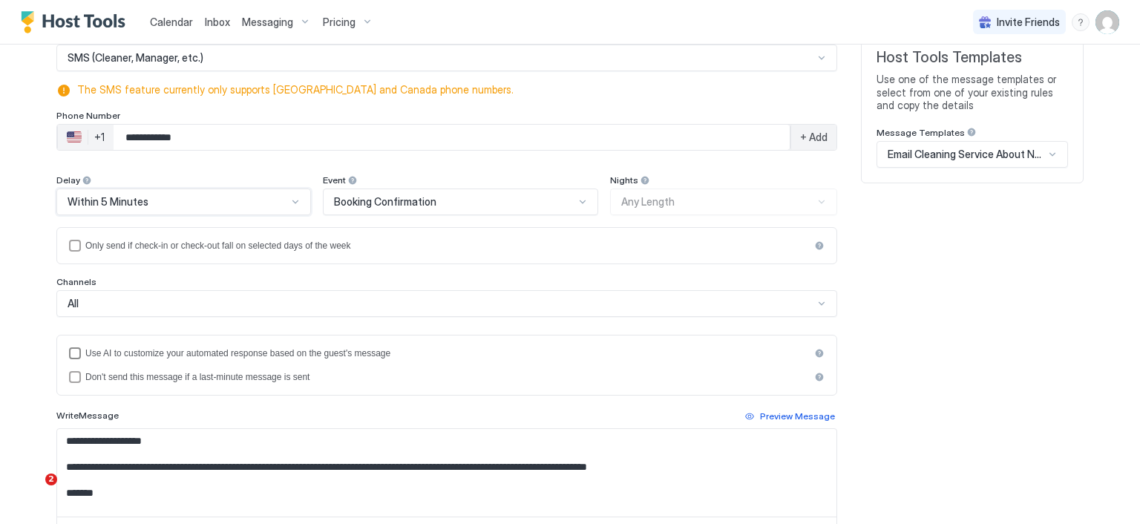
scroll to position [220, 0]
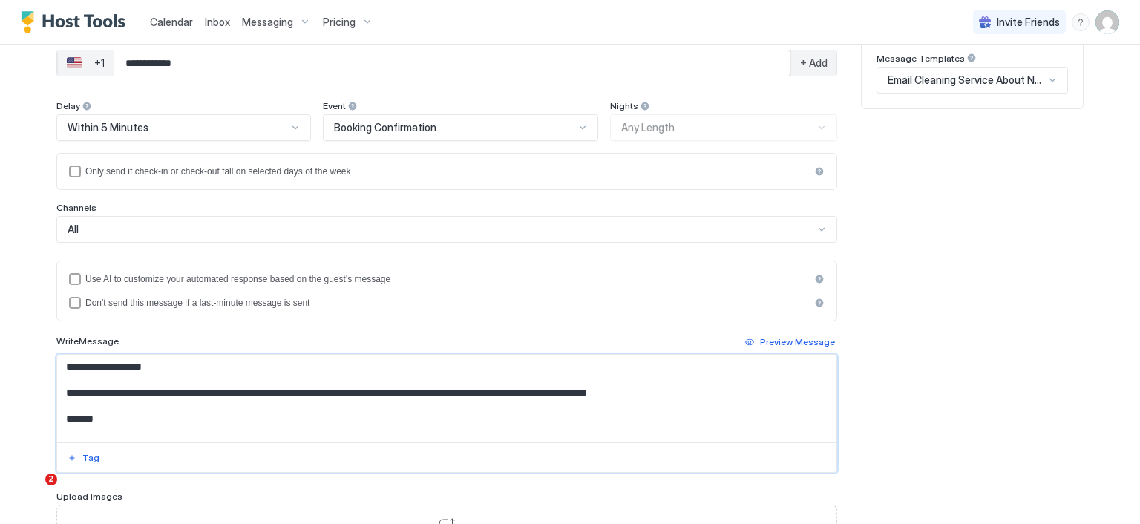
drag, startPoint x: 162, startPoint y: 361, endPoint x: 72, endPoint y: 358, distance: 90.6
click at [72, 358] on textarea "**********" at bounding box center [446, 399] width 779 height 88
drag, startPoint x: 57, startPoint y: 389, endPoint x: 157, endPoint y: 395, distance: 99.6
click at [157, 395] on textarea "**********" at bounding box center [446, 399] width 779 height 88
click at [188, 398] on textarea "**********" at bounding box center [446, 399] width 779 height 88
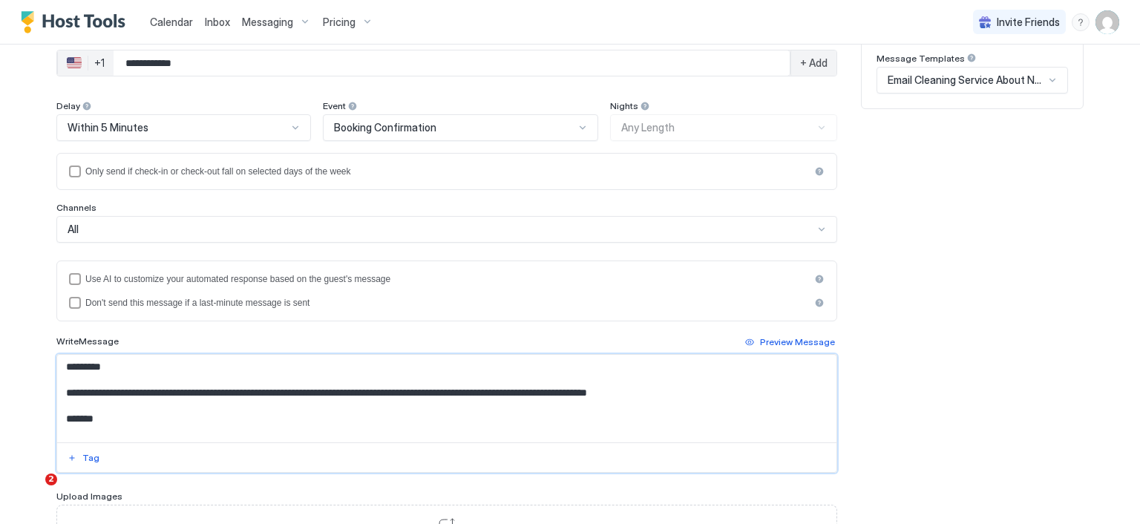
click at [179, 390] on textarea "**********" at bounding box center [446, 399] width 779 height 88
click at [88, 456] on div "Tag" at bounding box center [90, 457] width 17 height 13
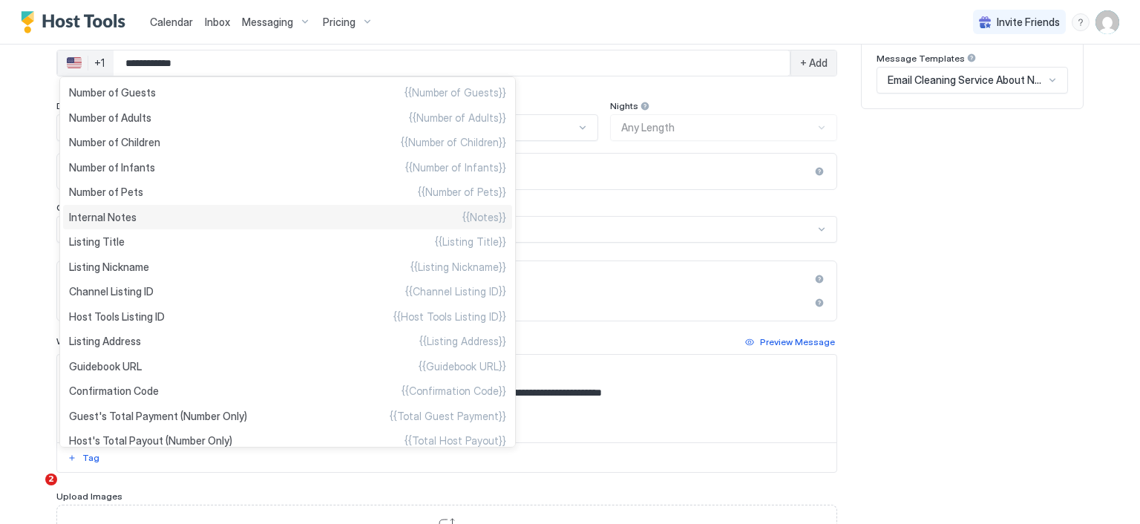
scroll to position [445, 0]
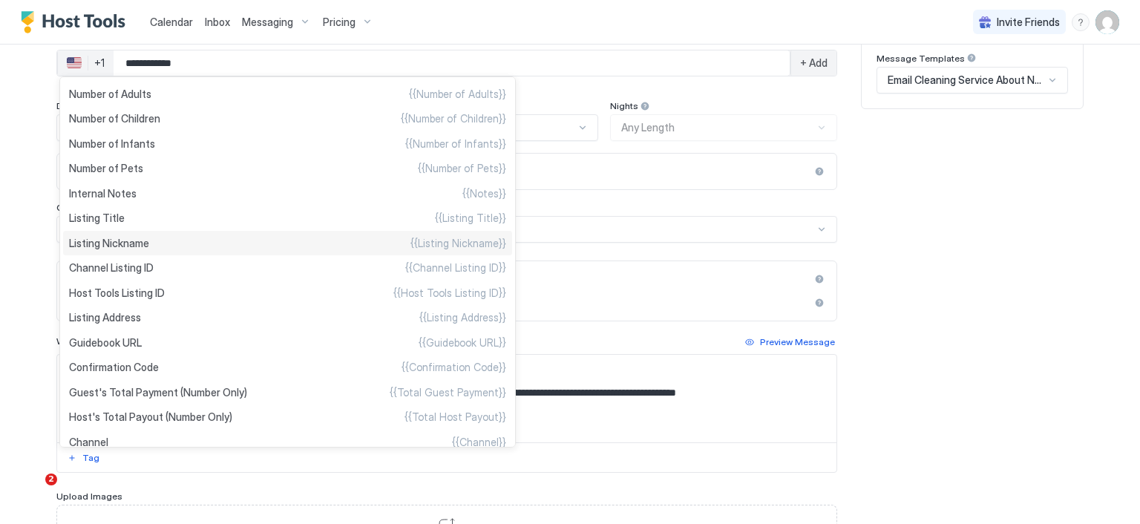
click at [181, 252] on div "Listing Nickname {{Listing Nickname}}" at bounding box center [287, 243] width 449 height 25
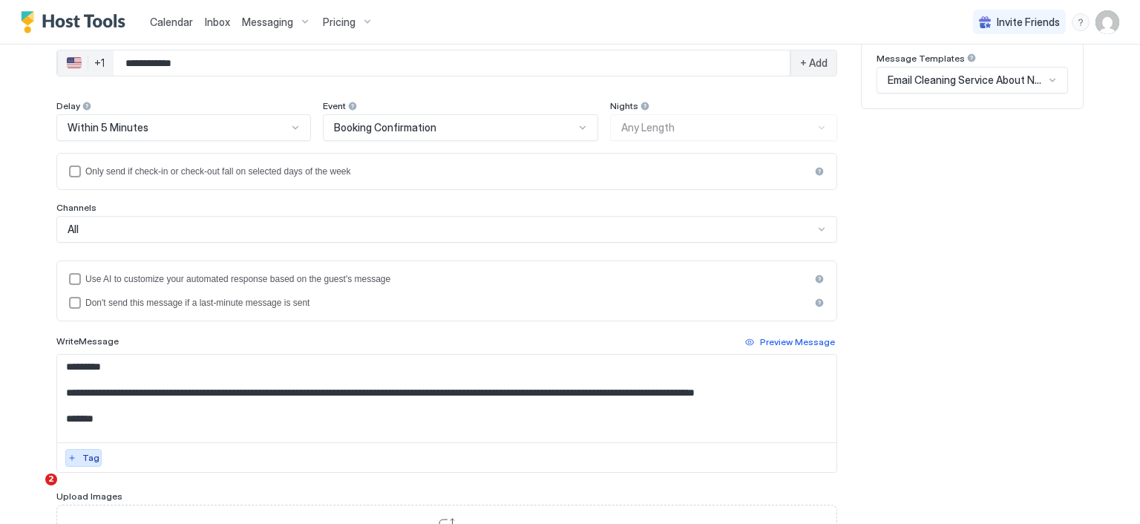
click at [82, 451] on div "Tag" at bounding box center [90, 457] width 17 height 13
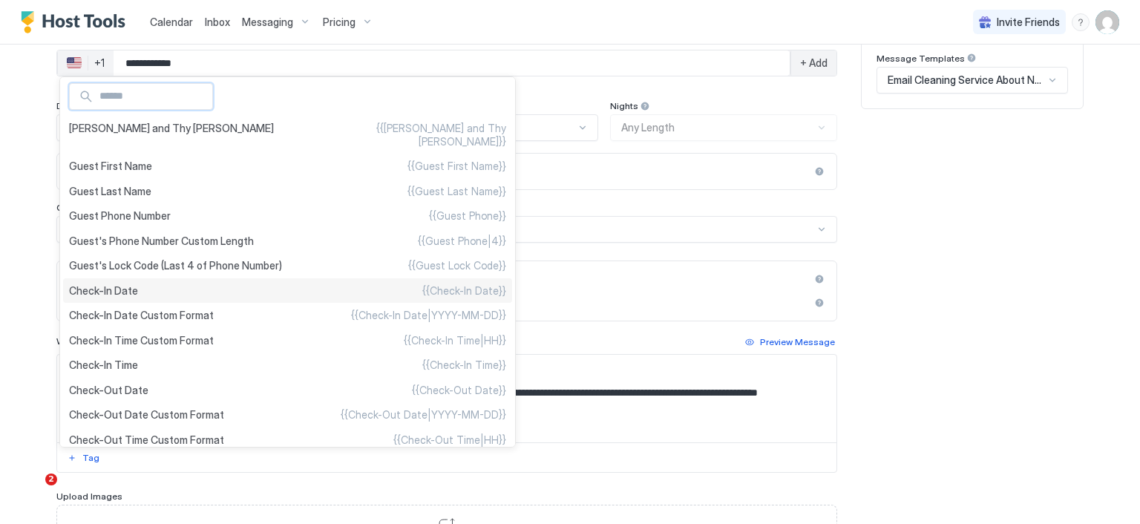
click at [140, 303] on div "Check-In Date {{Check-In Date}}" at bounding box center [287, 290] width 449 height 25
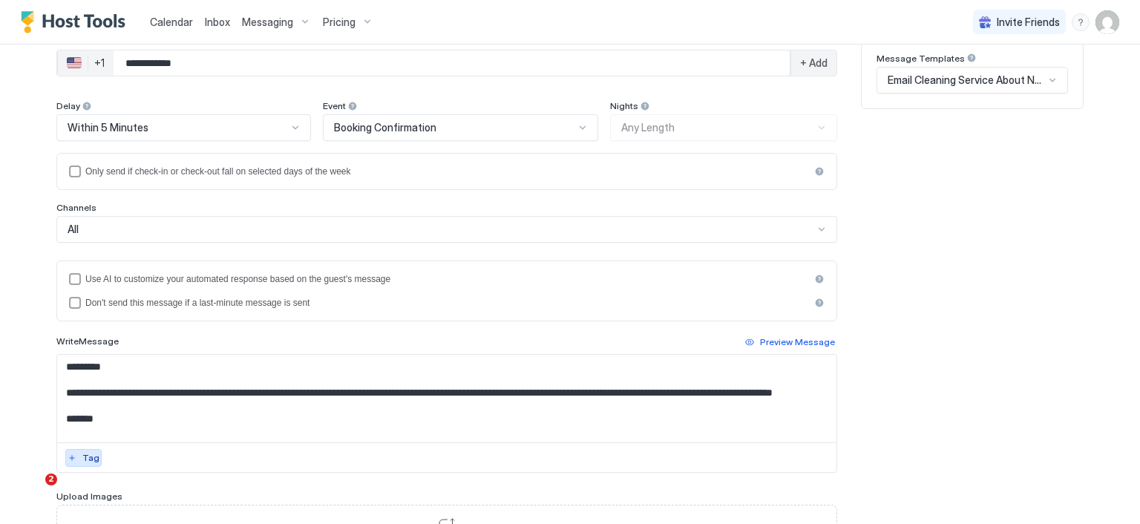
click at [82, 451] on div "Tag" at bounding box center [90, 457] width 17 height 13
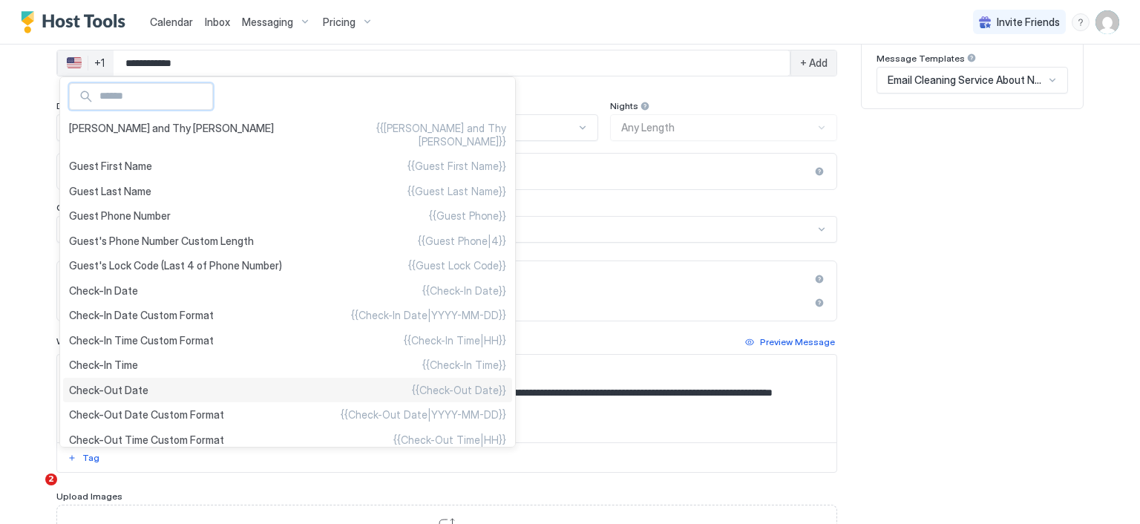
click at [134, 397] on span "Check-Out Date" at bounding box center [108, 390] width 79 height 13
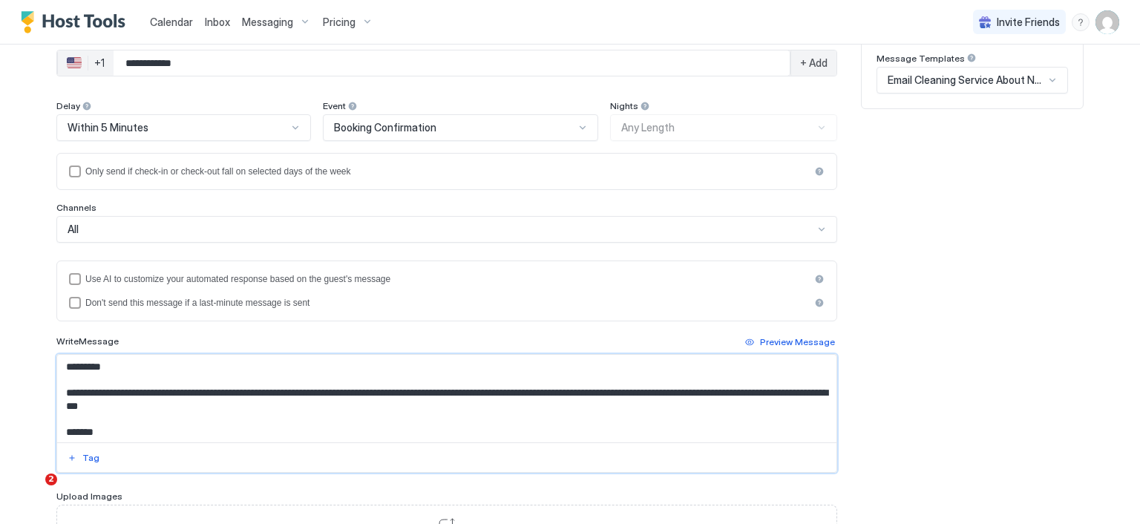
drag, startPoint x: 496, startPoint y: 391, endPoint x: 501, endPoint y: 401, distance: 11.3
click at [501, 401] on textarea "**********" at bounding box center [446, 399] width 779 height 88
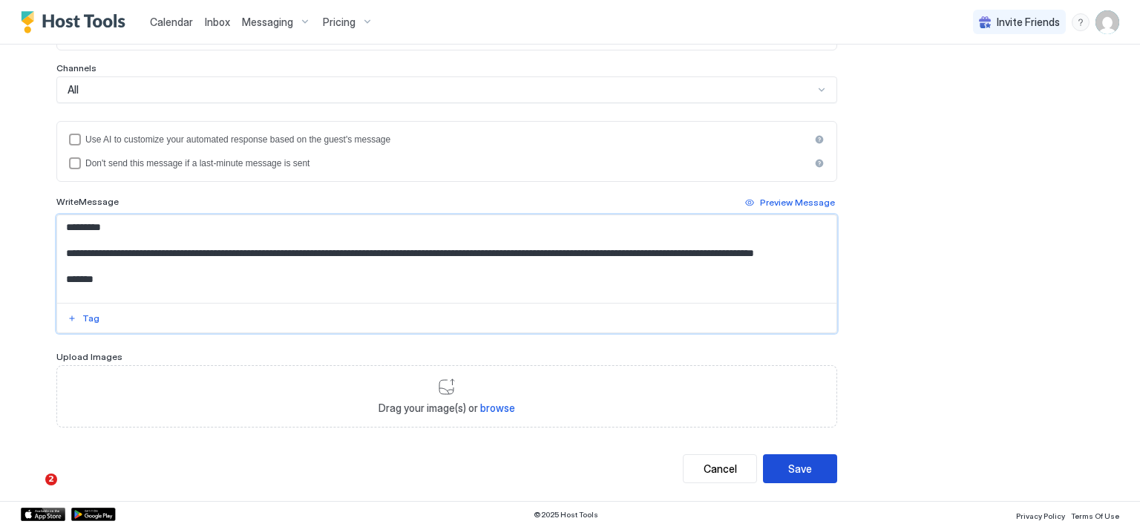
type textarea "**********"
click at [812, 468] on button "Save" at bounding box center [800, 468] width 74 height 29
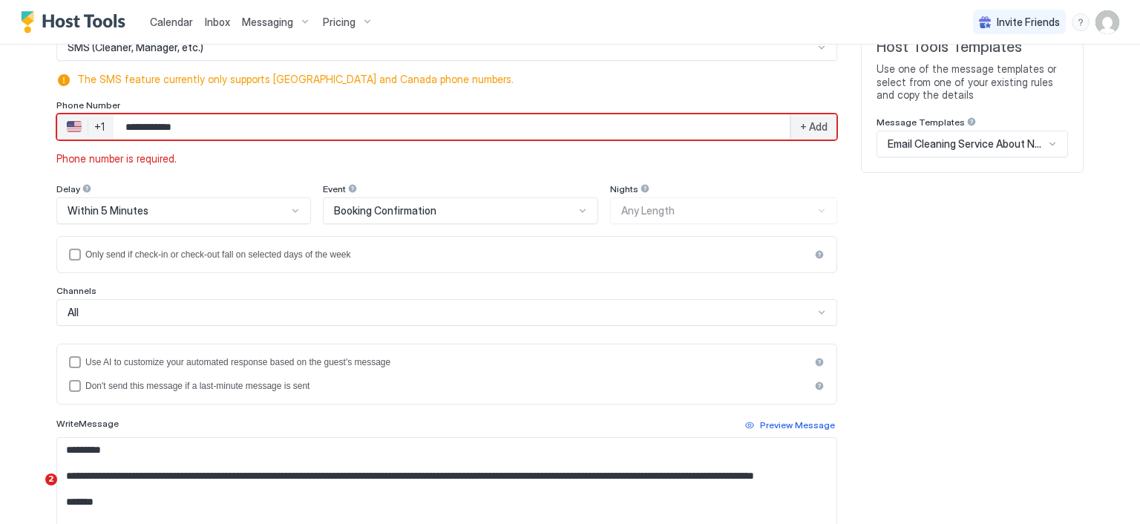
click at [802, 127] on span "+ Add" at bounding box center [813, 126] width 27 height 13
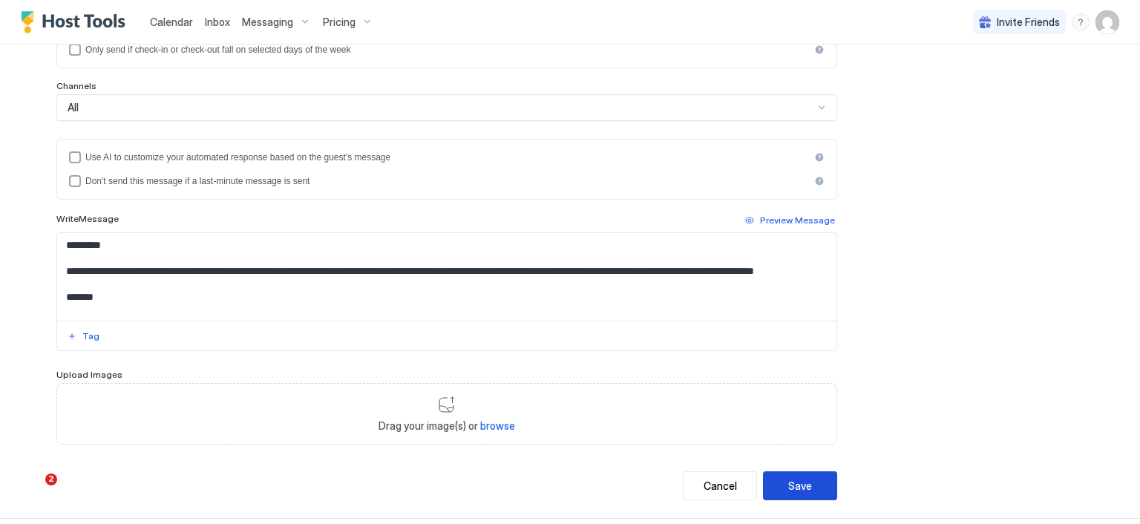
click at [795, 480] on div "Save" at bounding box center [800, 486] width 24 height 16
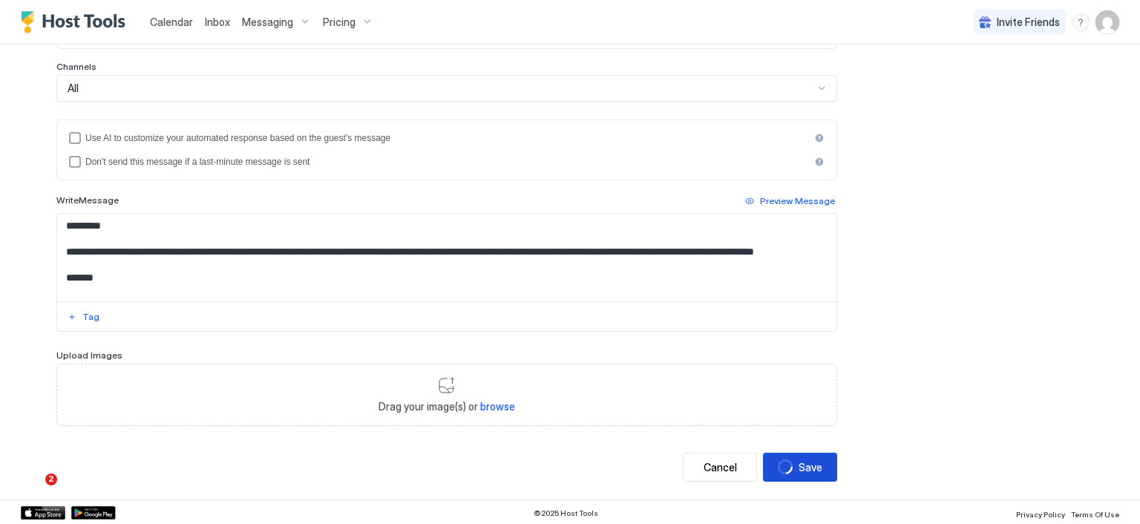
scroll to position [360, 0]
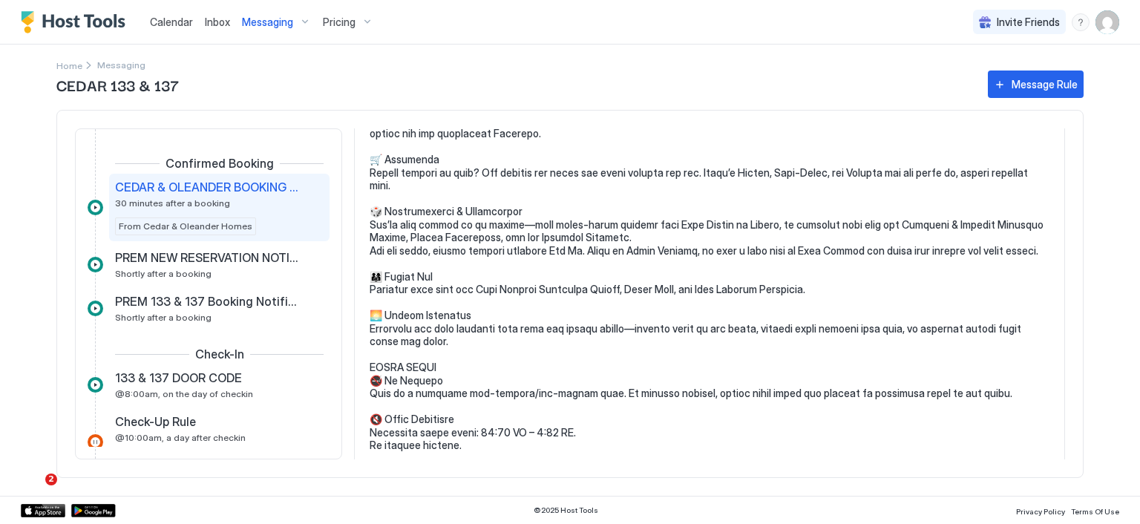
click at [223, 23] on span "Inbox" at bounding box center [217, 22] width 25 height 13
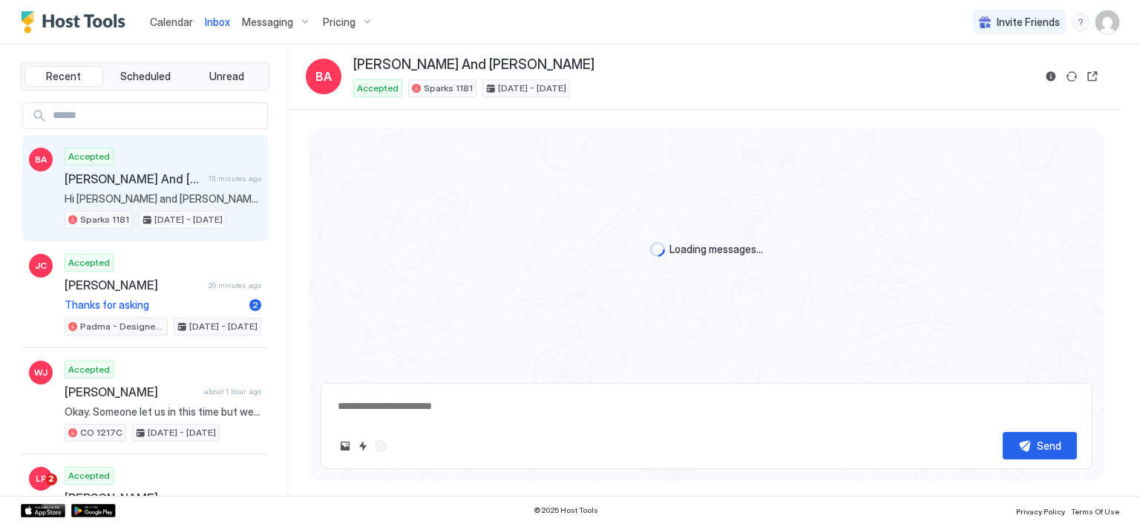
scroll to position [1813, 0]
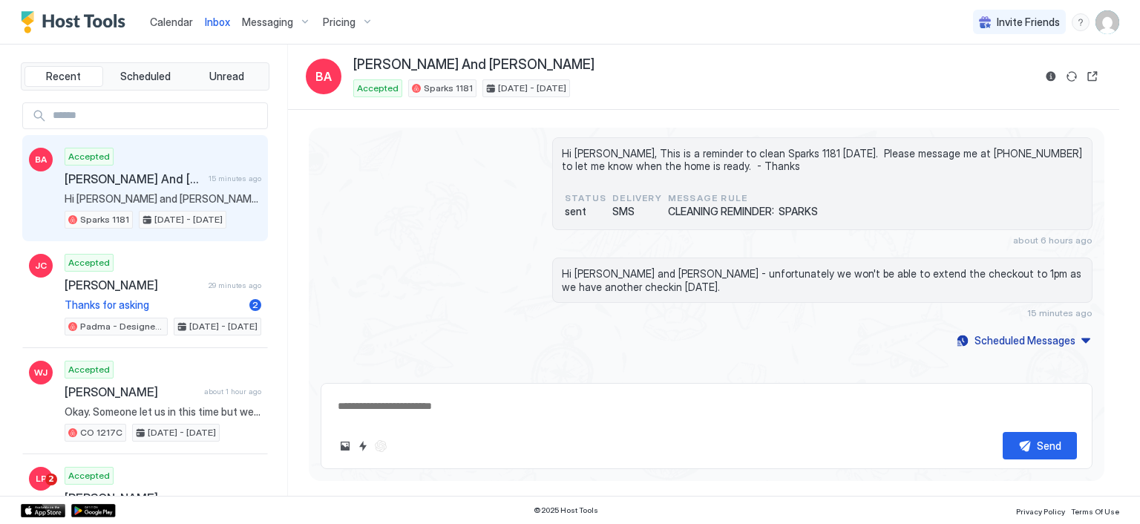
type textarea "*"
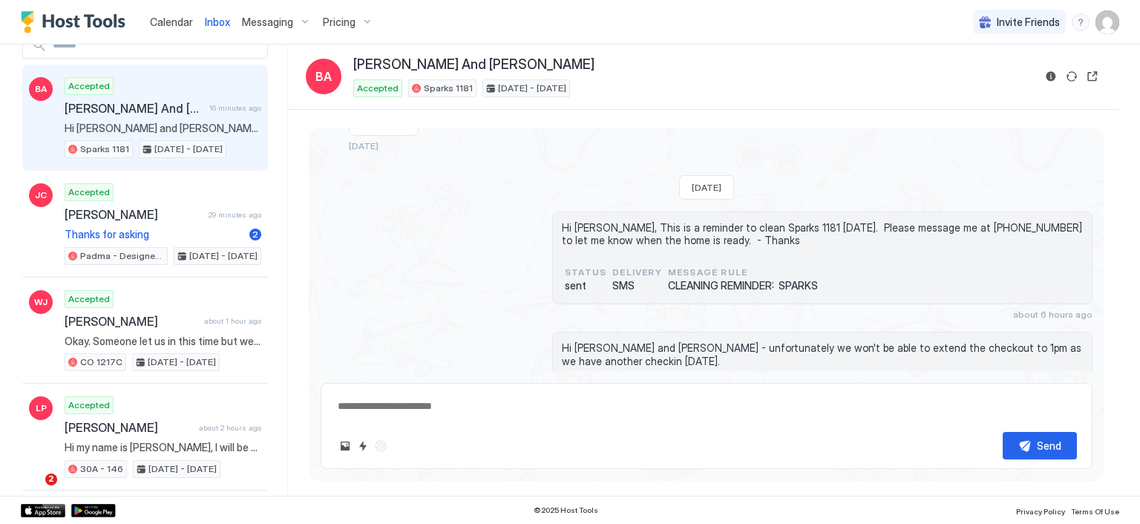
scroll to position [0, 0]
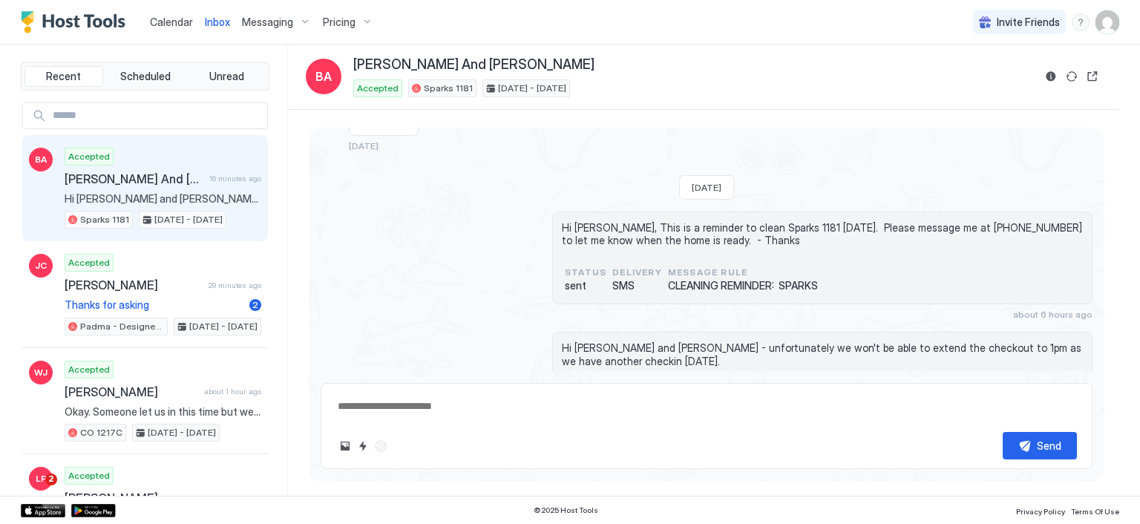
click at [269, 16] on span "Messaging" at bounding box center [267, 22] width 51 height 13
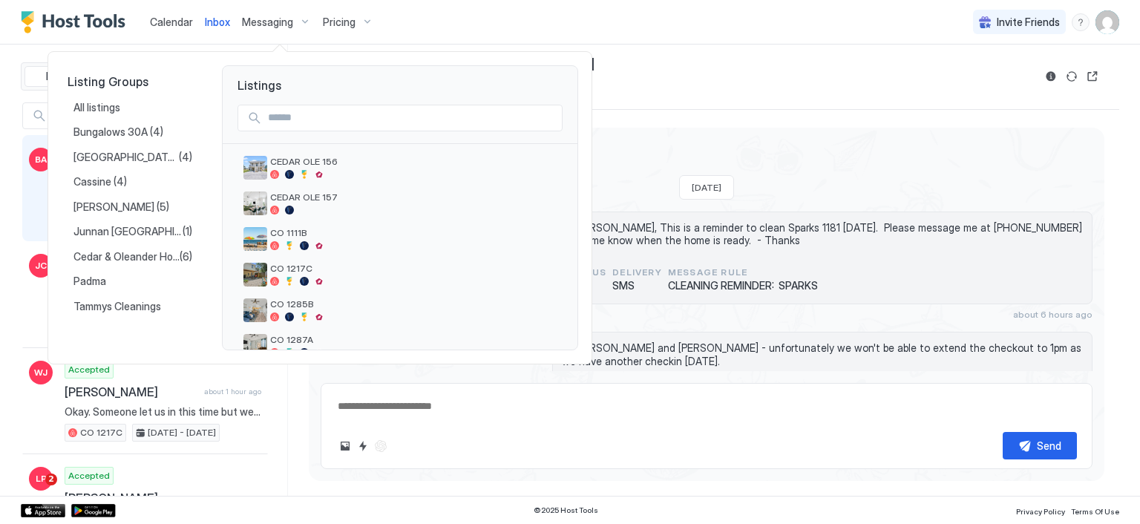
scroll to position [594, 0]
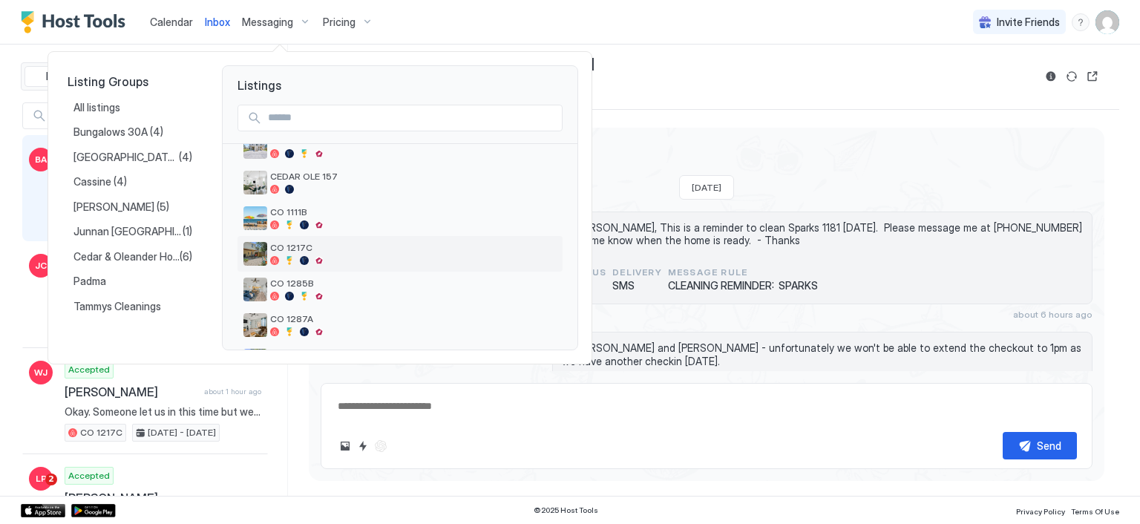
click at [310, 248] on span "CO 1217C" at bounding box center [413, 247] width 286 height 11
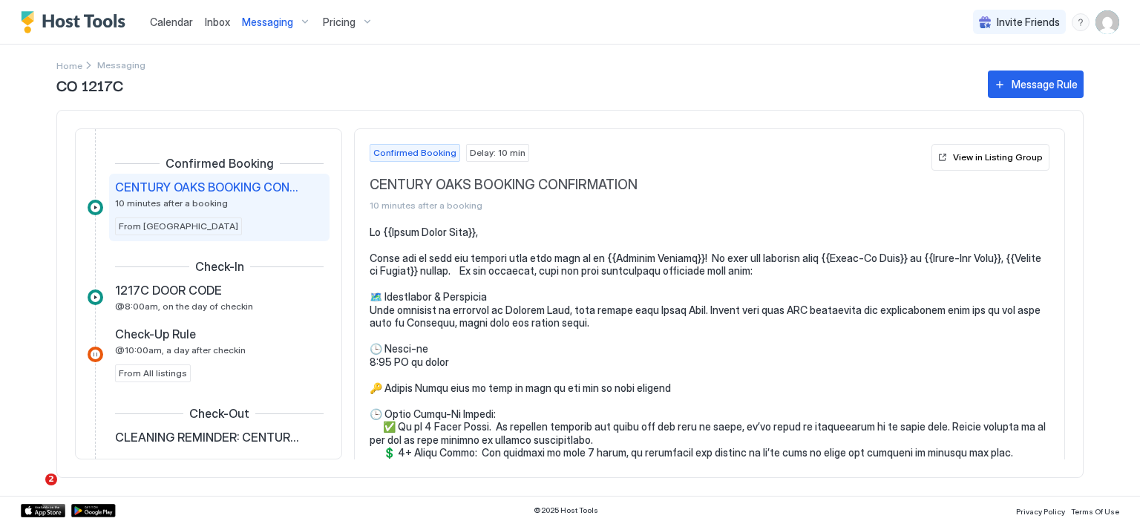
click at [228, 303] on span "@8:00am, on the day of checkin" at bounding box center [184, 306] width 138 height 11
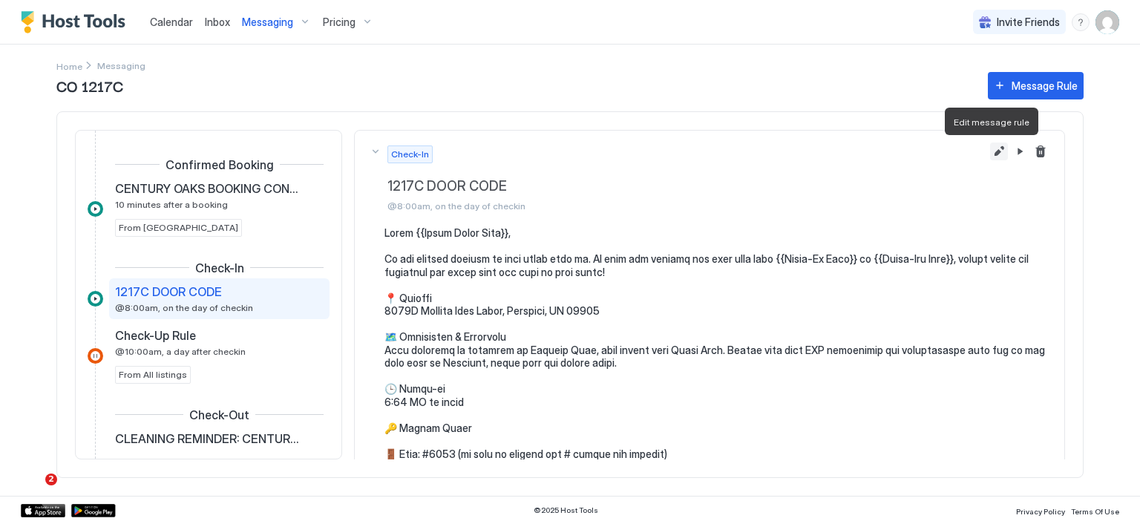
click at [991, 154] on button "Edit message rule" at bounding box center [999, 151] width 18 height 18
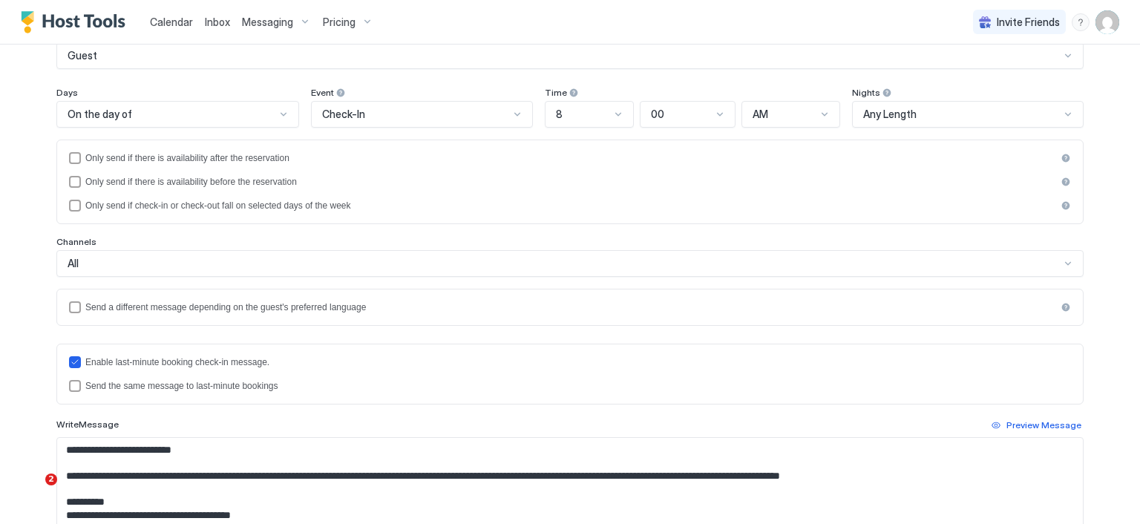
scroll to position [223, 0]
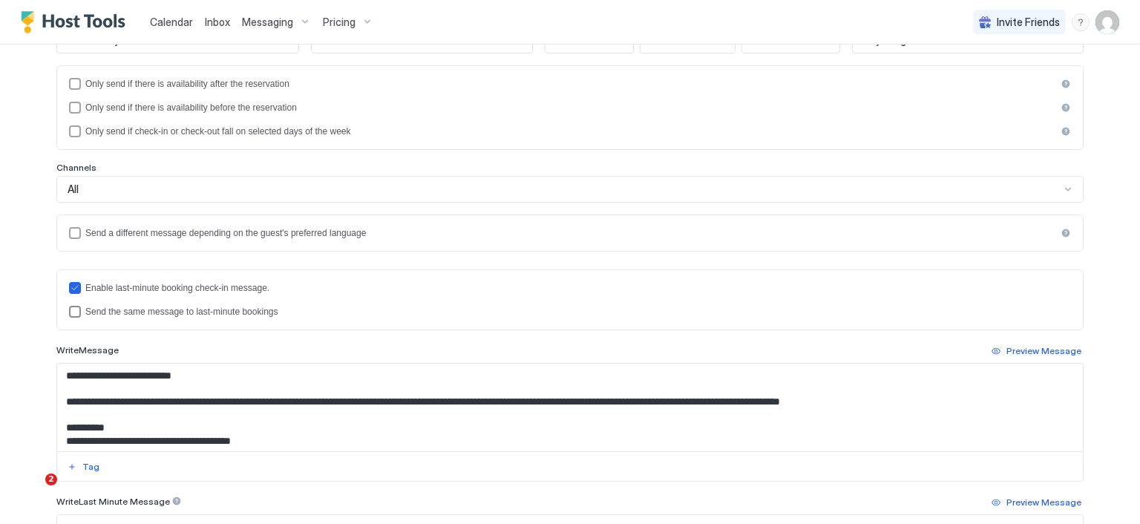
drag, startPoint x: 65, startPoint y: 307, endPoint x: 76, endPoint y: 308, distance: 10.4
click at [69, 306] on div "lastMinuteMessageIsTheSame" at bounding box center [75, 312] width 12 height 12
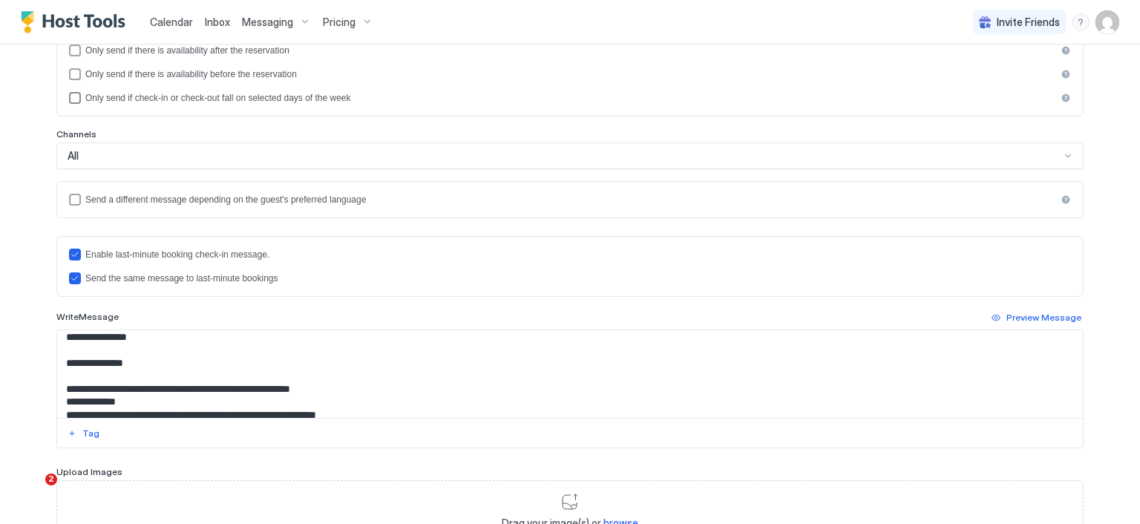
scroll to position [371, 0]
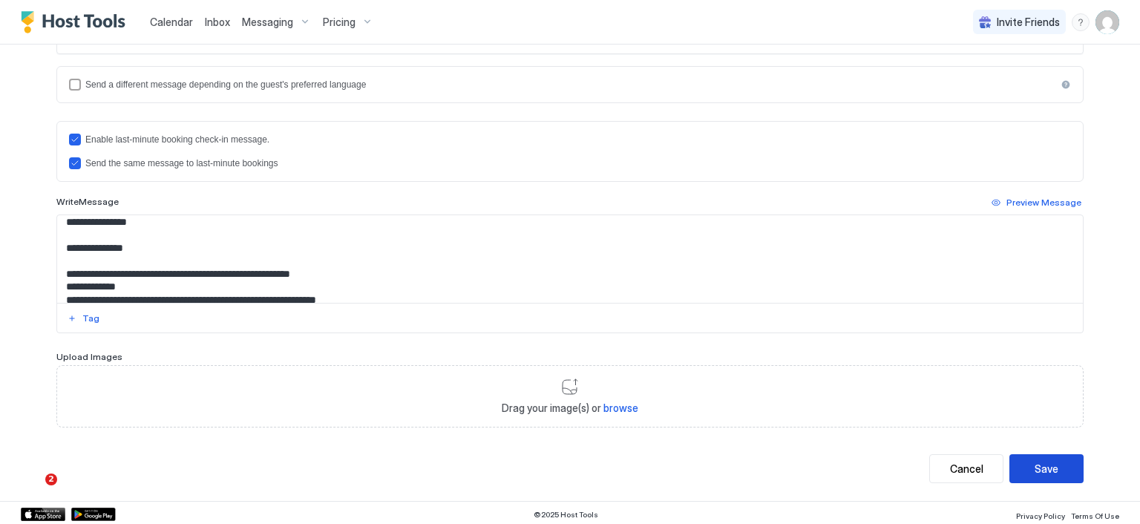
click at [1026, 463] on button "Save" at bounding box center [1046, 468] width 74 height 29
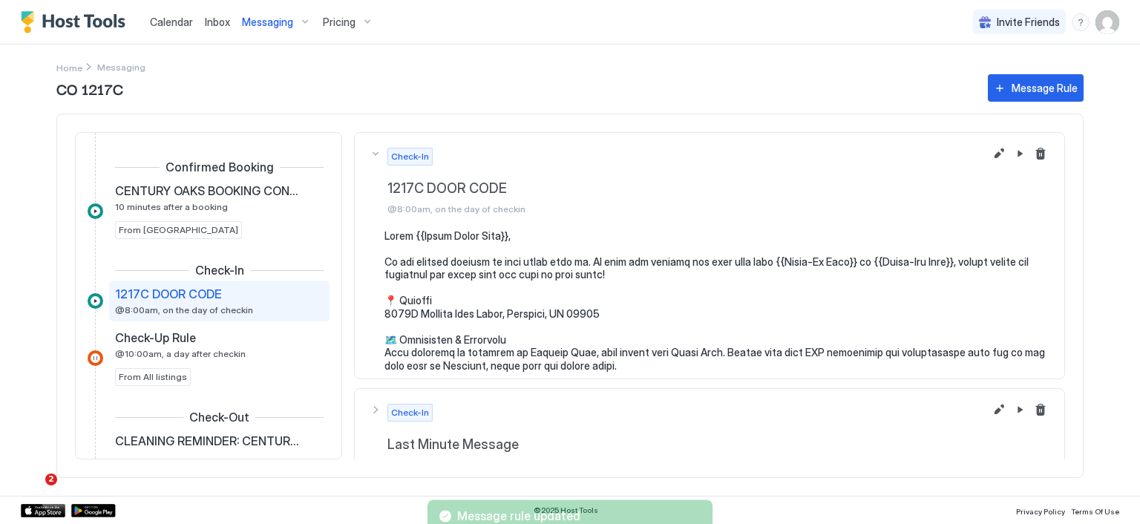
scroll to position [4, 0]
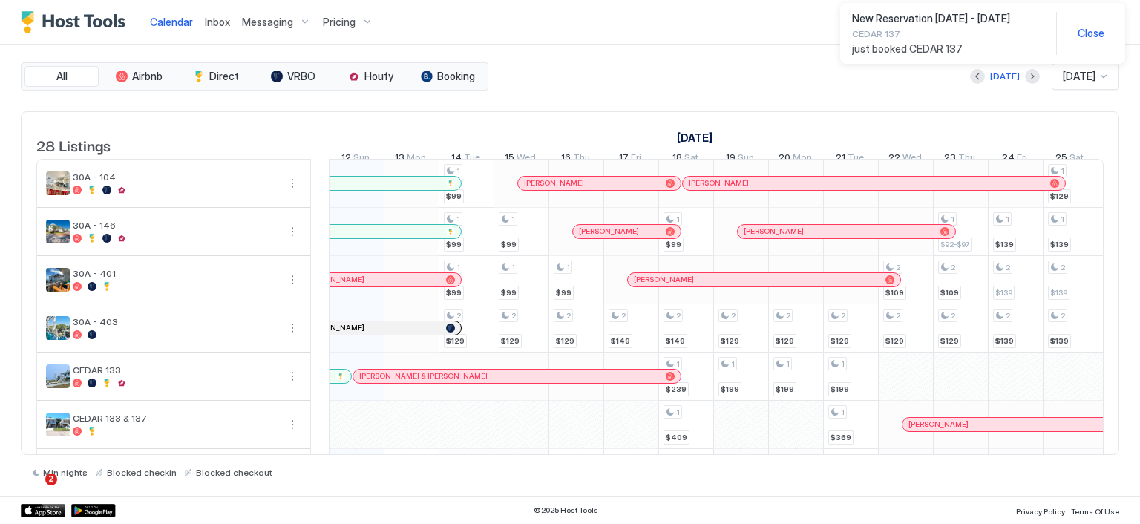
scroll to position [74, 0]
